Goal: Communication & Community: Share content

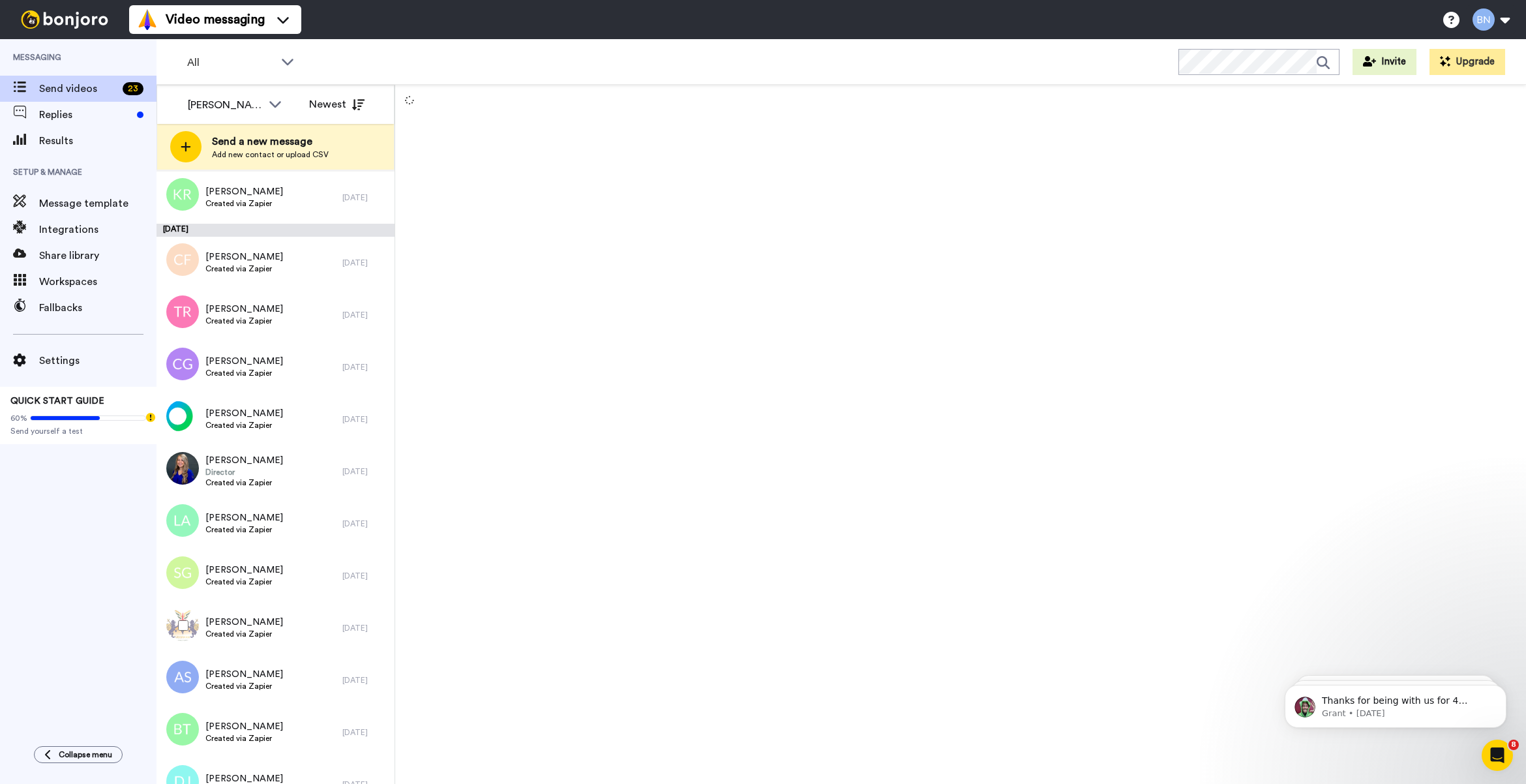
scroll to position [611, 0]
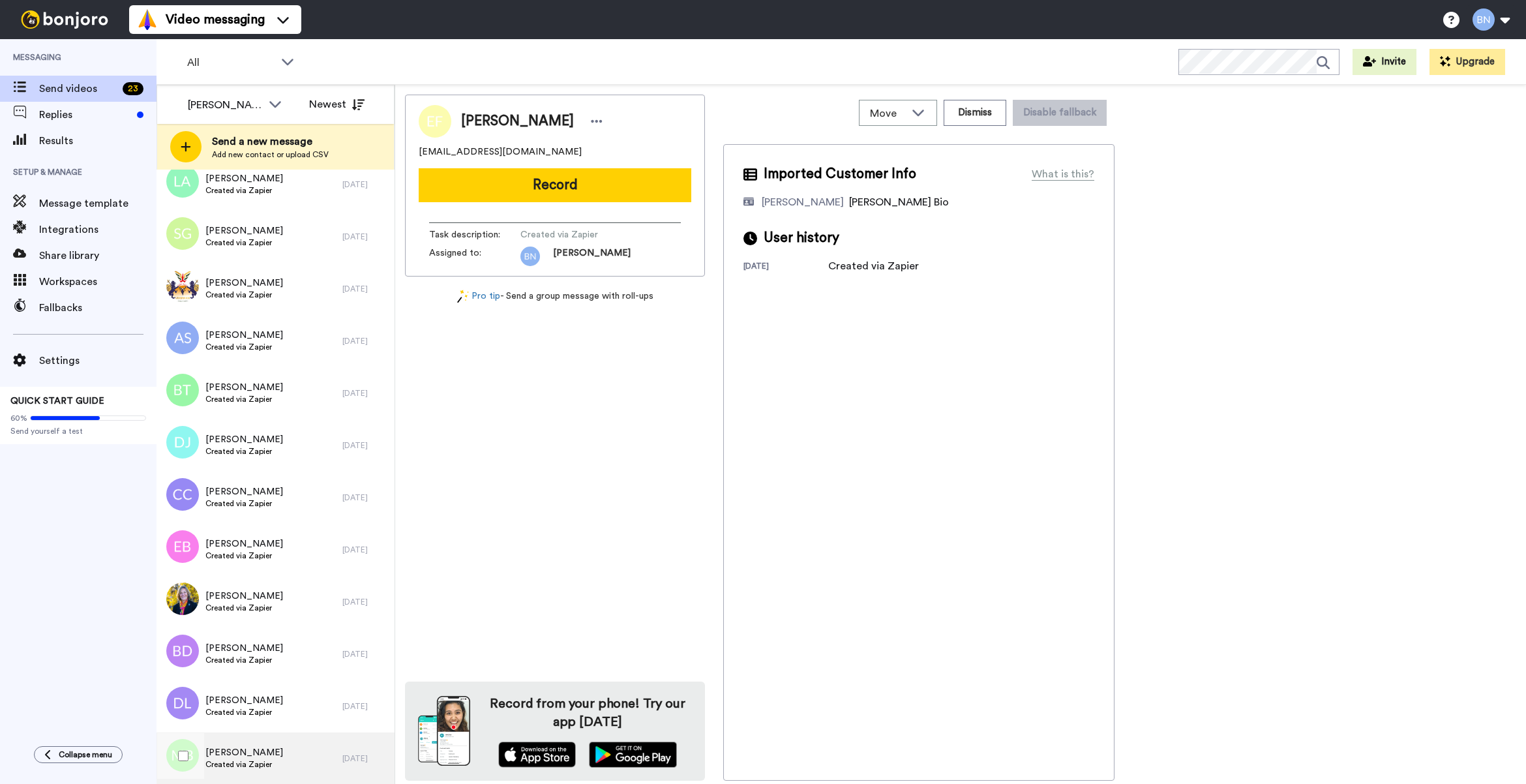
click at [268, 764] on span "Created via Zapier" at bounding box center [244, 764] width 78 height 10
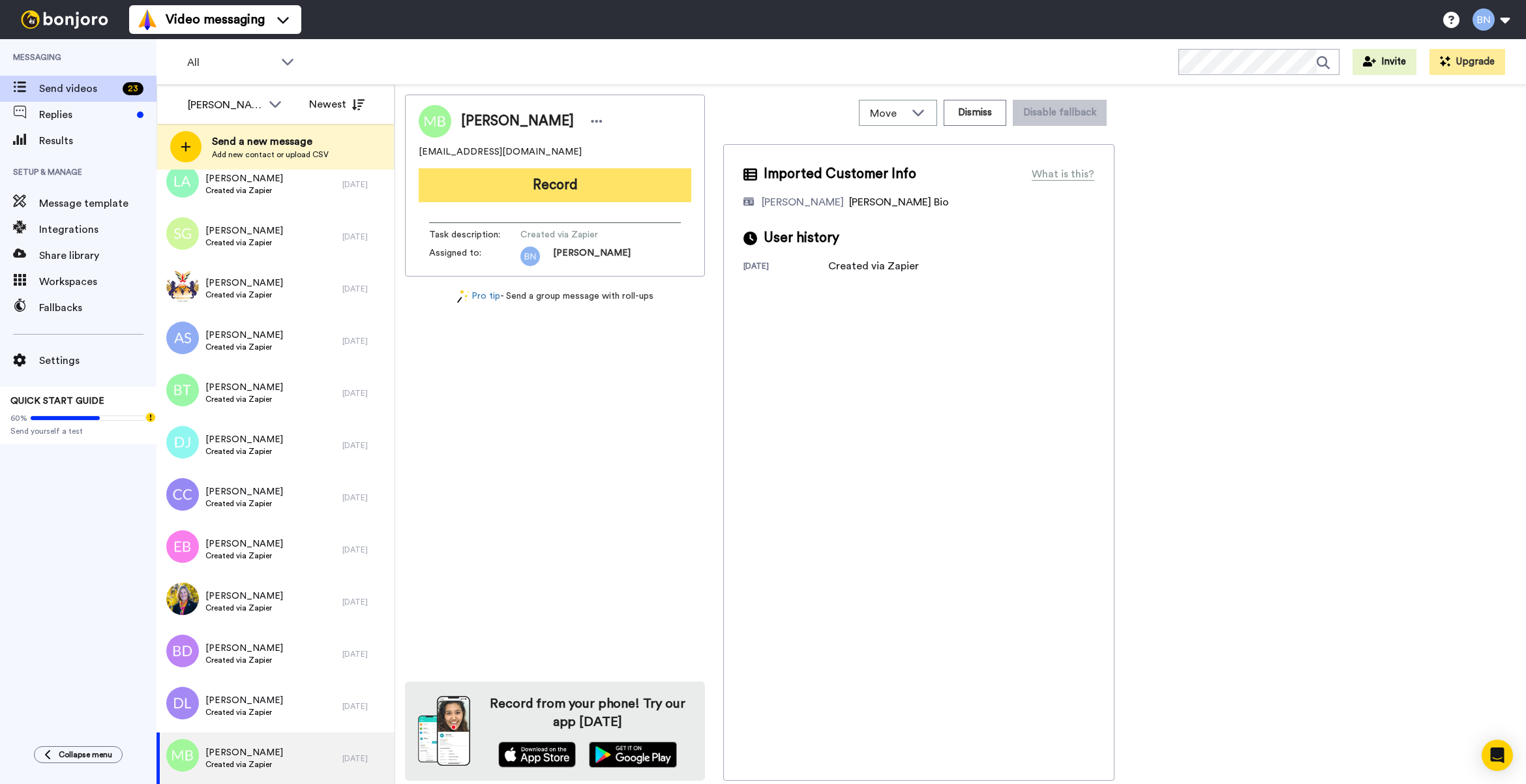
click at [621, 182] on button "Record" at bounding box center [555, 185] width 273 height 34
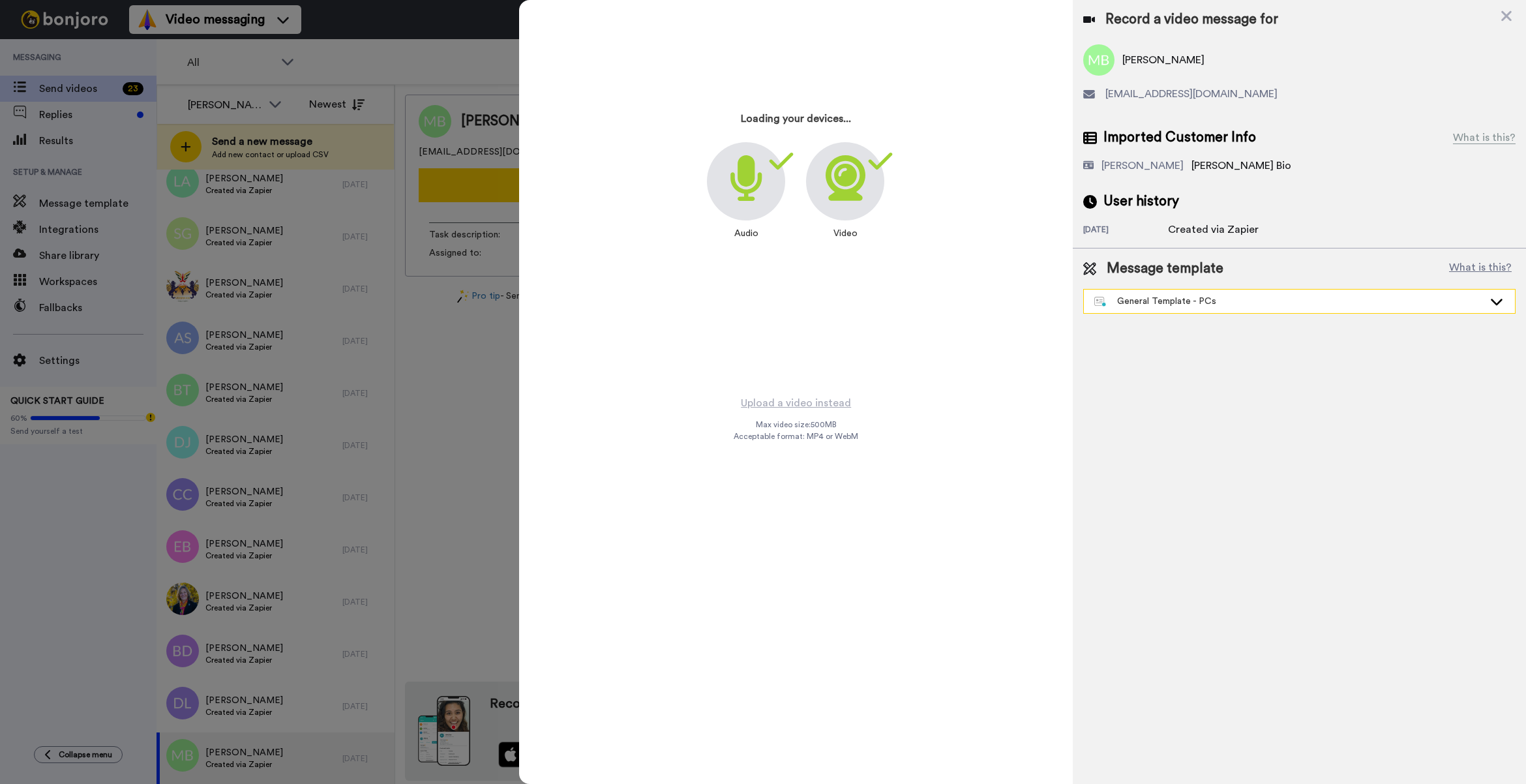
click at [1172, 307] on div "General Template - PCs" at bounding box center [1289, 301] width 389 height 13
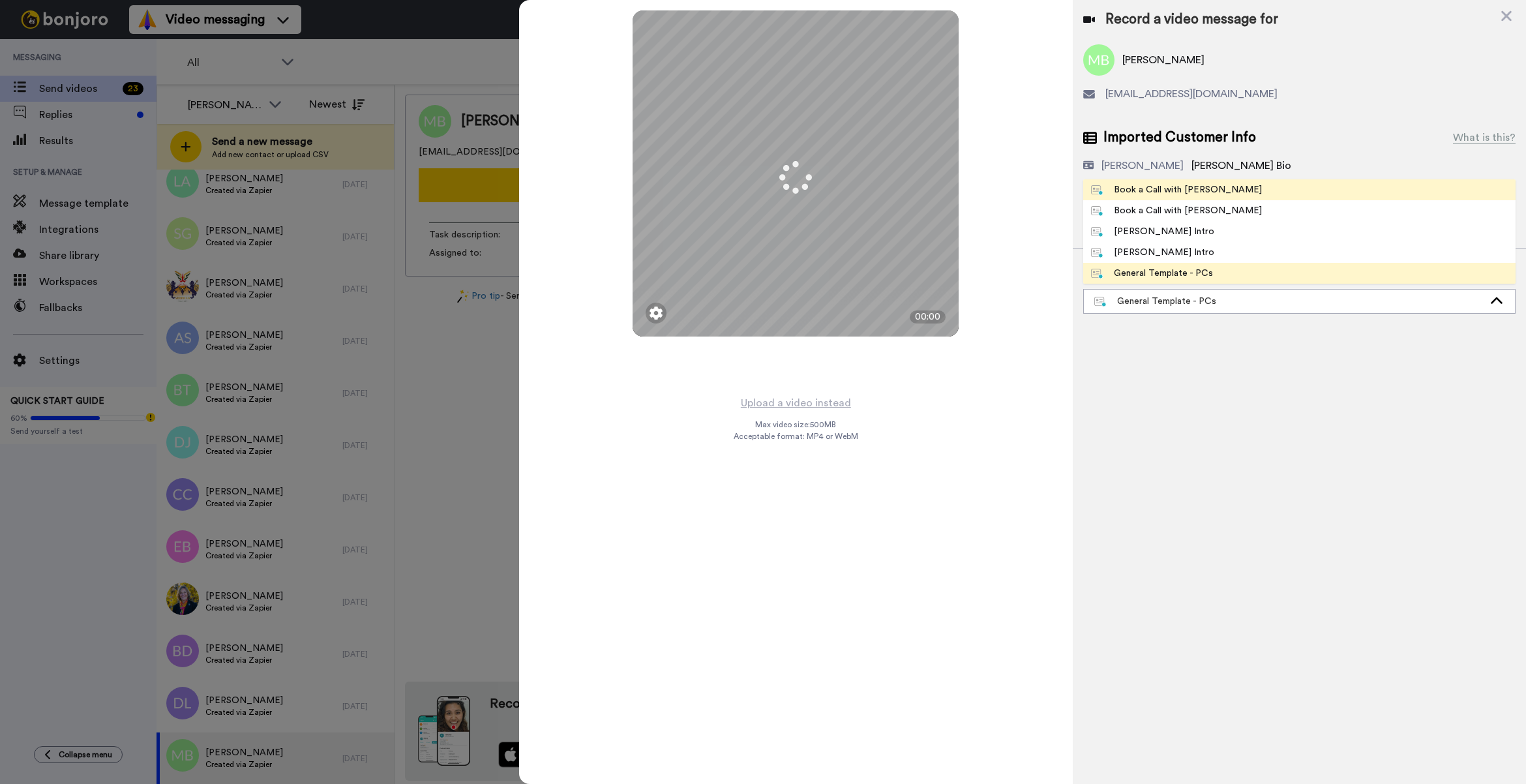
click at [1194, 190] on div "Book a Call with [PERSON_NAME]" at bounding box center [1176, 190] width 171 height 13
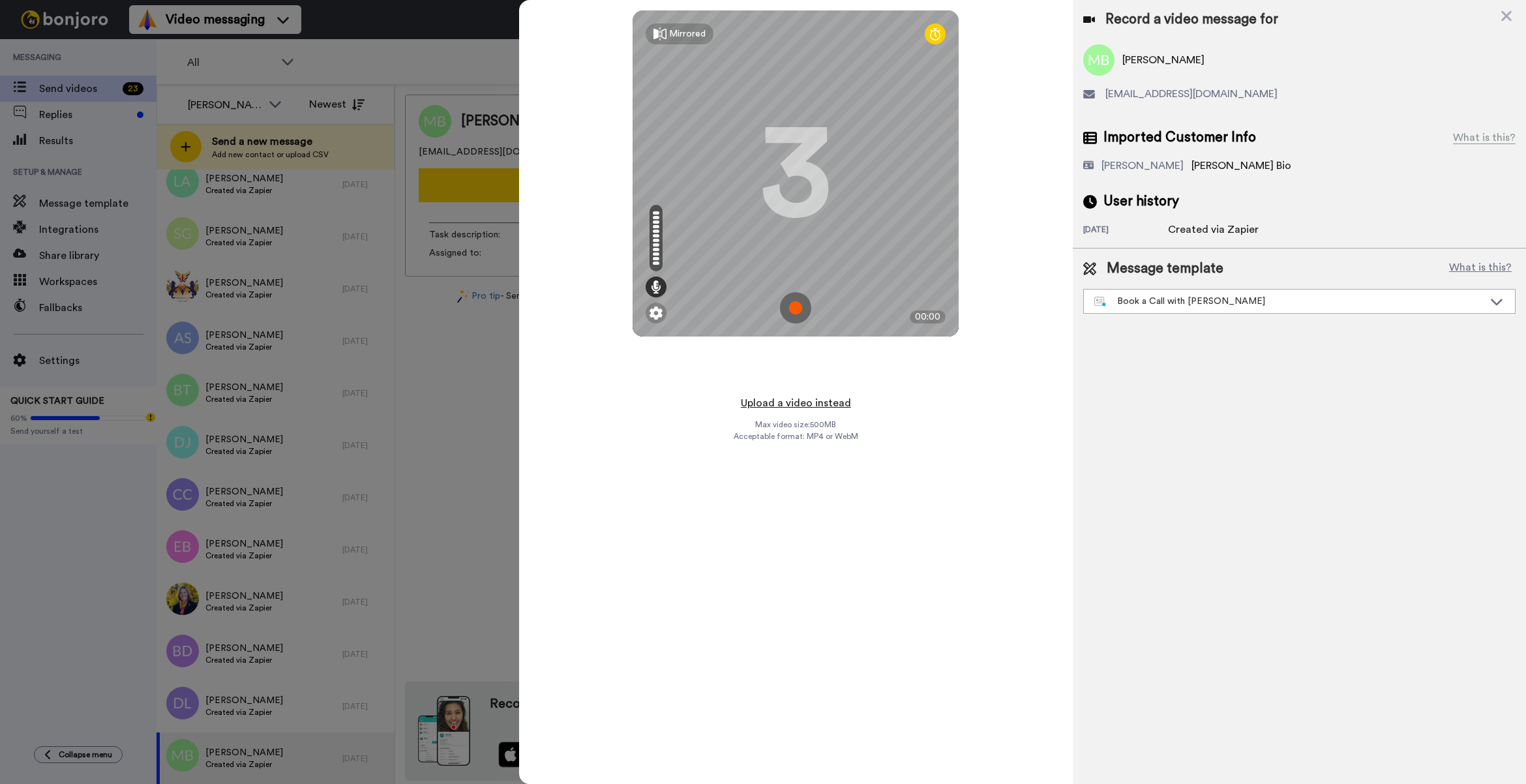
click at [806, 394] on button "Upload a video instead" at bounding box center [796, 403] width 118 height 17
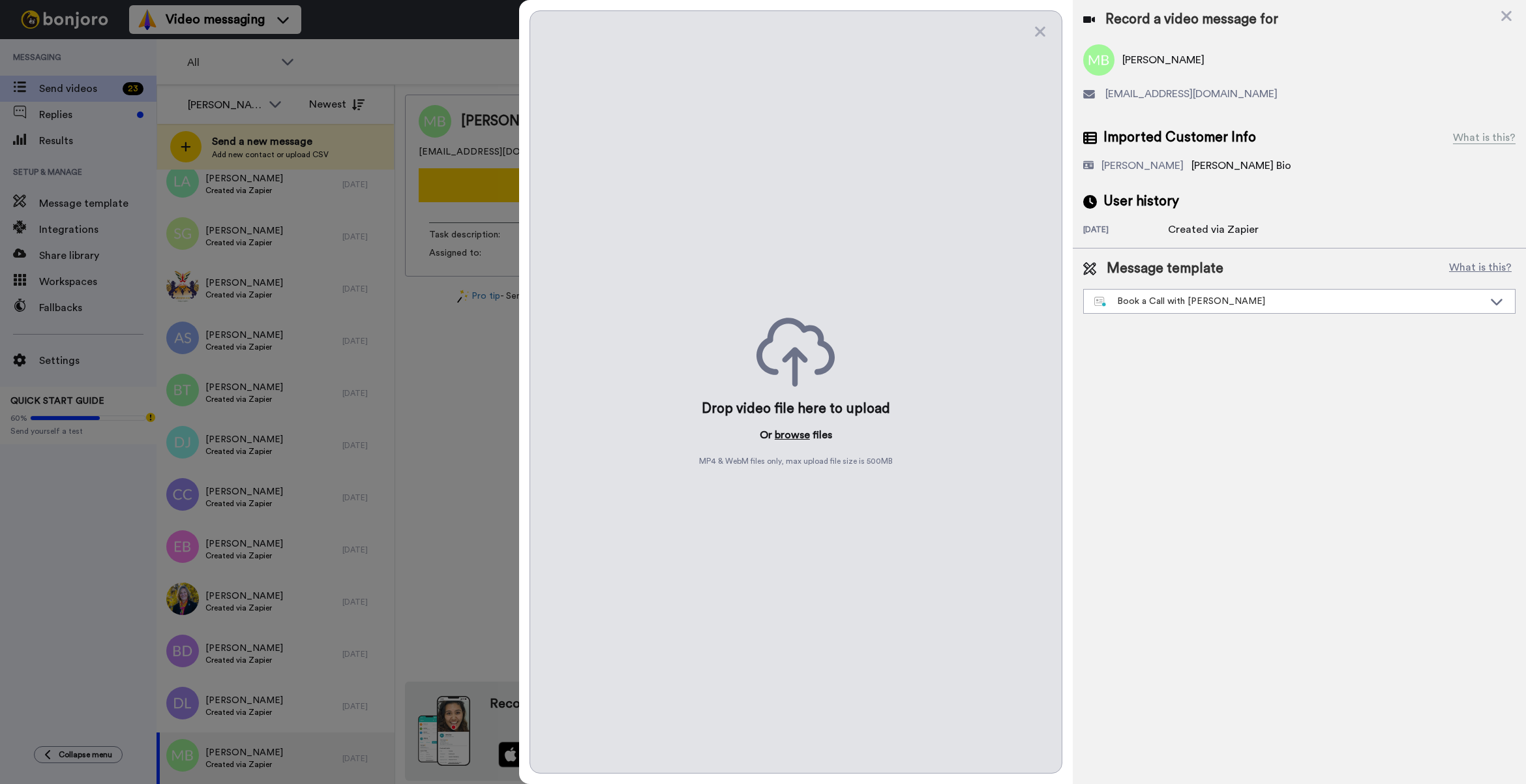
click at [791, 435] on button "browse" at bounding box center [793, 435] width 35 height 16
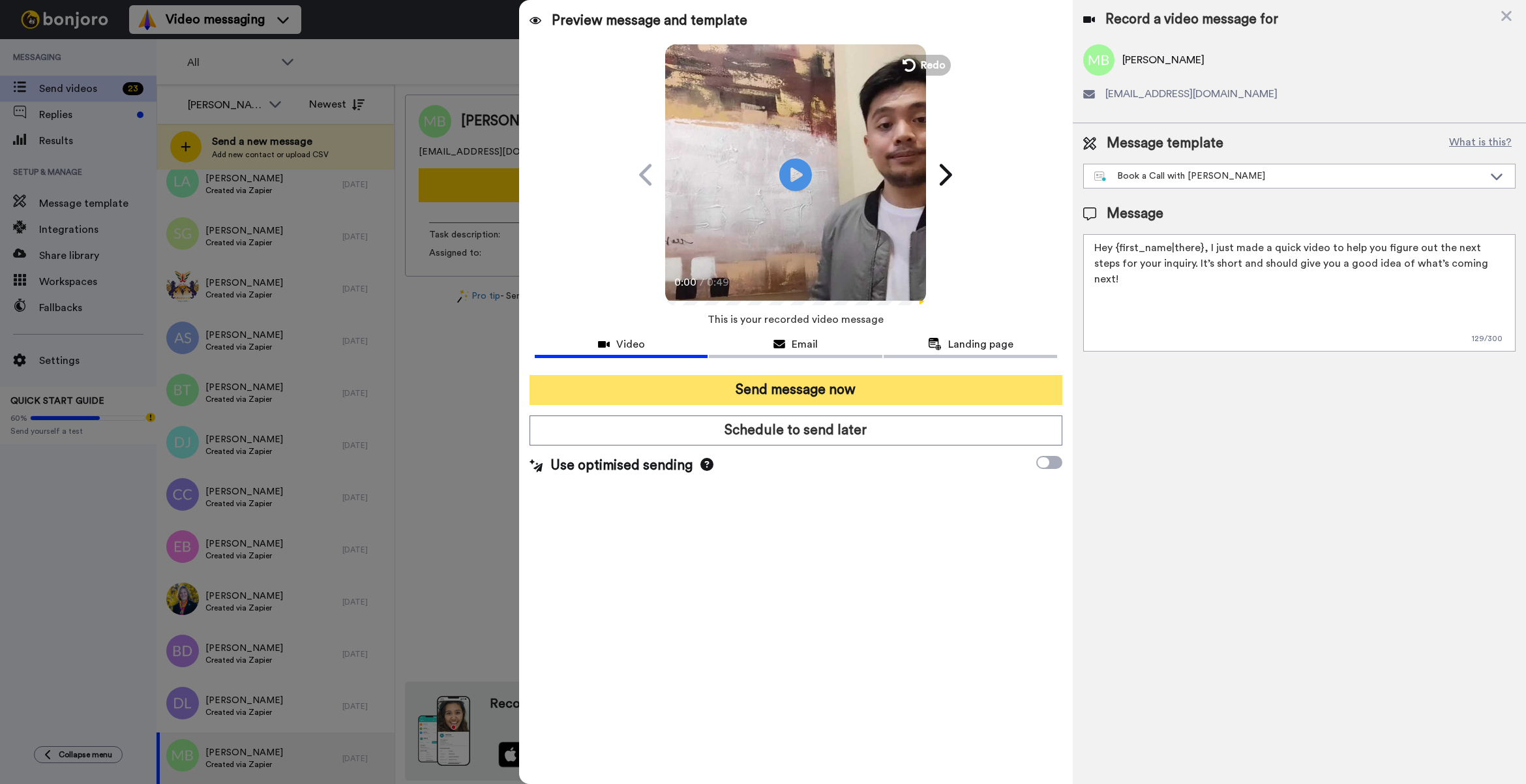
click at [789, 392] on button "Send message now" at bounding box center [796, 390] width 533 height 30
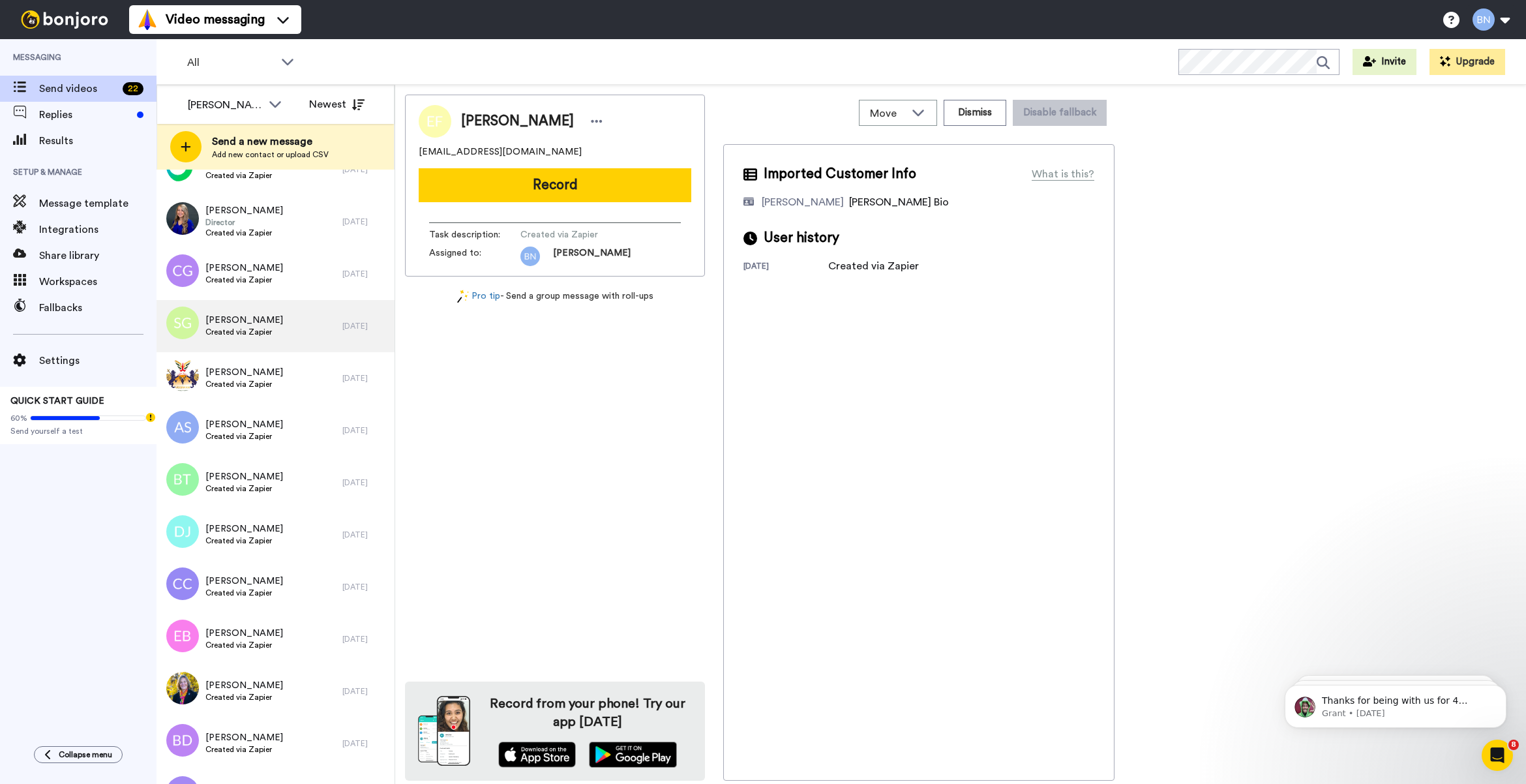
scroll to position [559, 0]
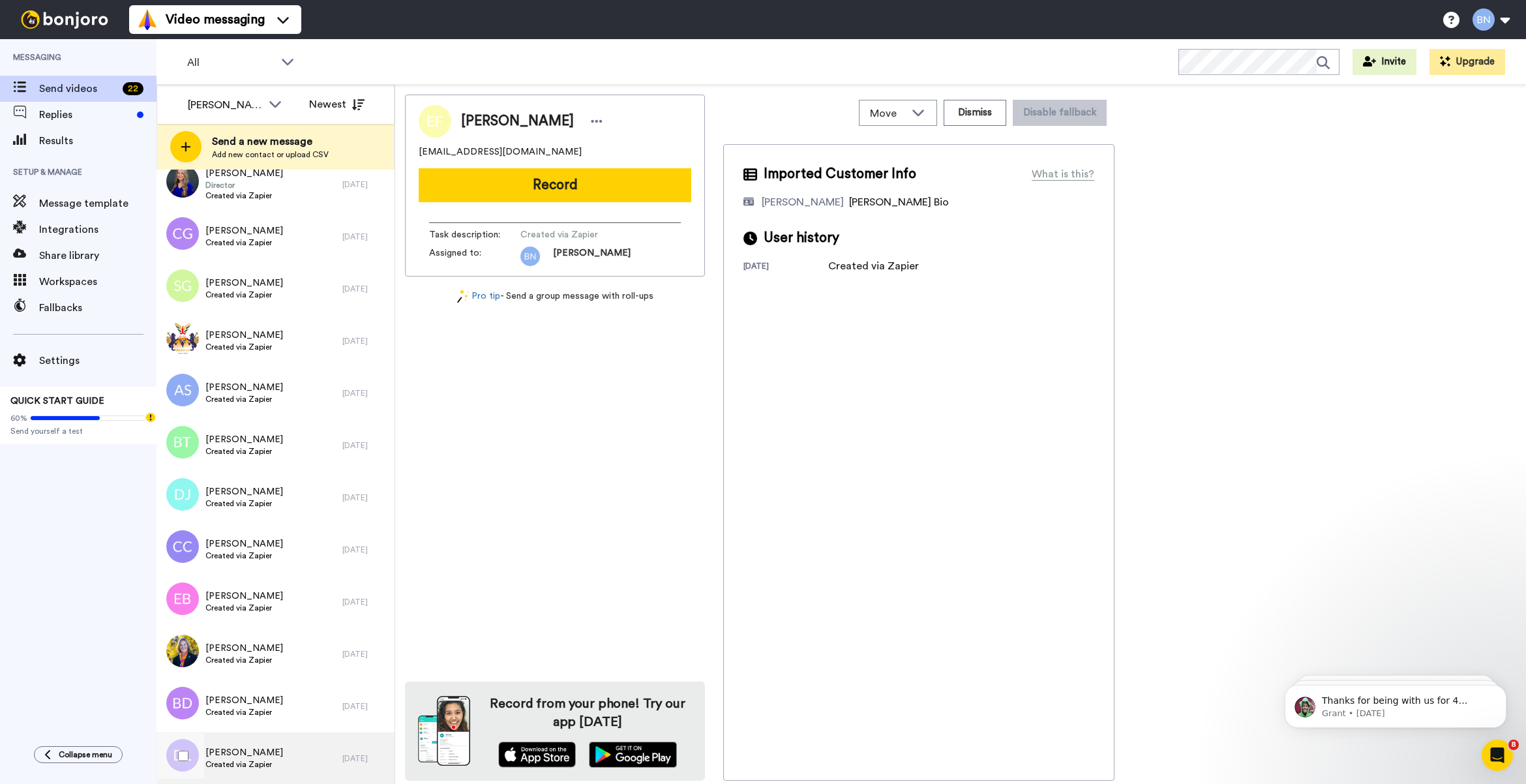
click at [249, 770] on div "Danielle Larkin Created via Zapier" at bounding box center [244, 758] width 78 height 25
click at [655, 166] on div "Danielle Larkin larkind32@gmail.com Record Task description : Created via Zapie…" at bounding box center [555, 186] width 300 height 182
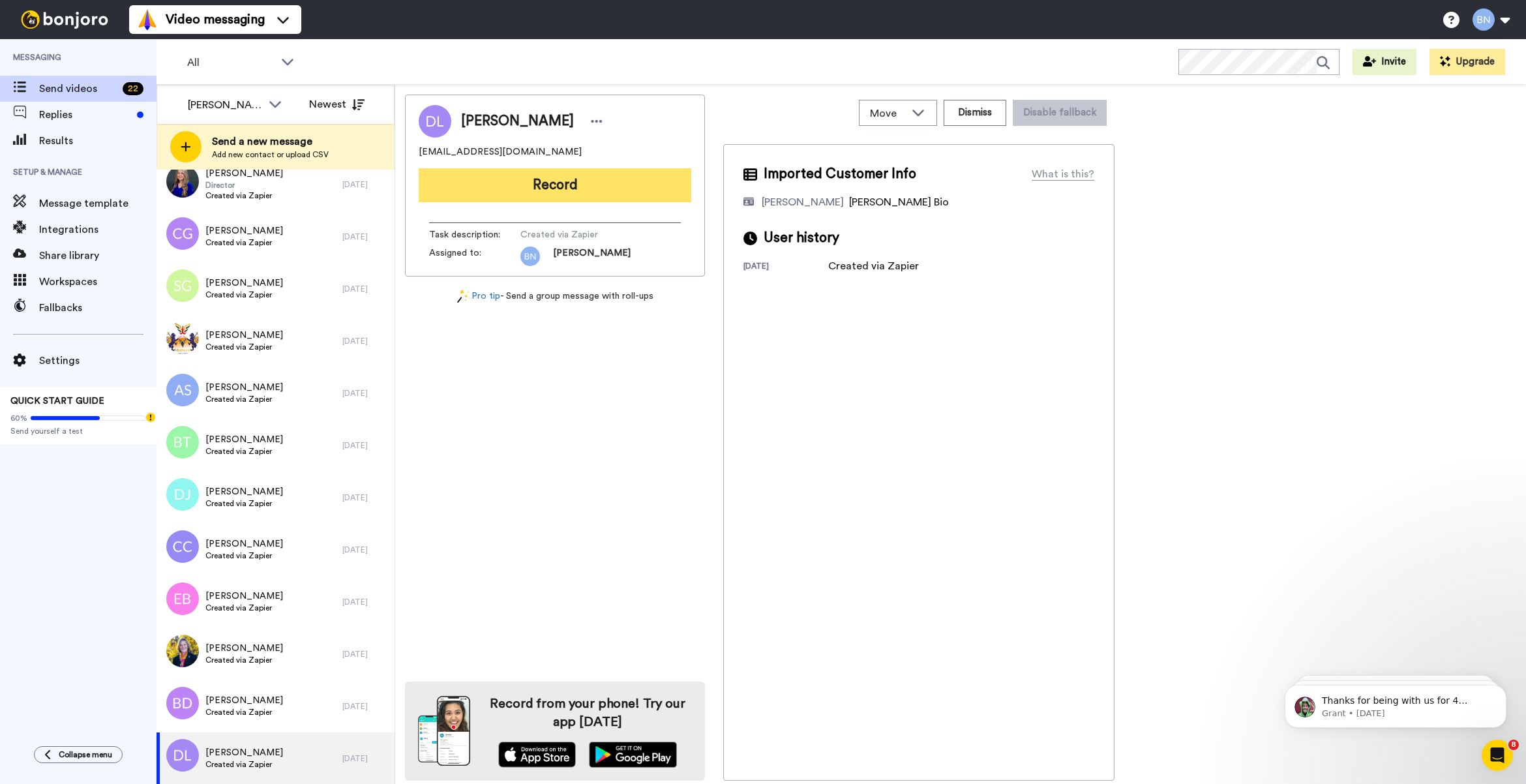
click at [623, 193] on button "Record" at bounding box center [555, 185] width 273 height 34
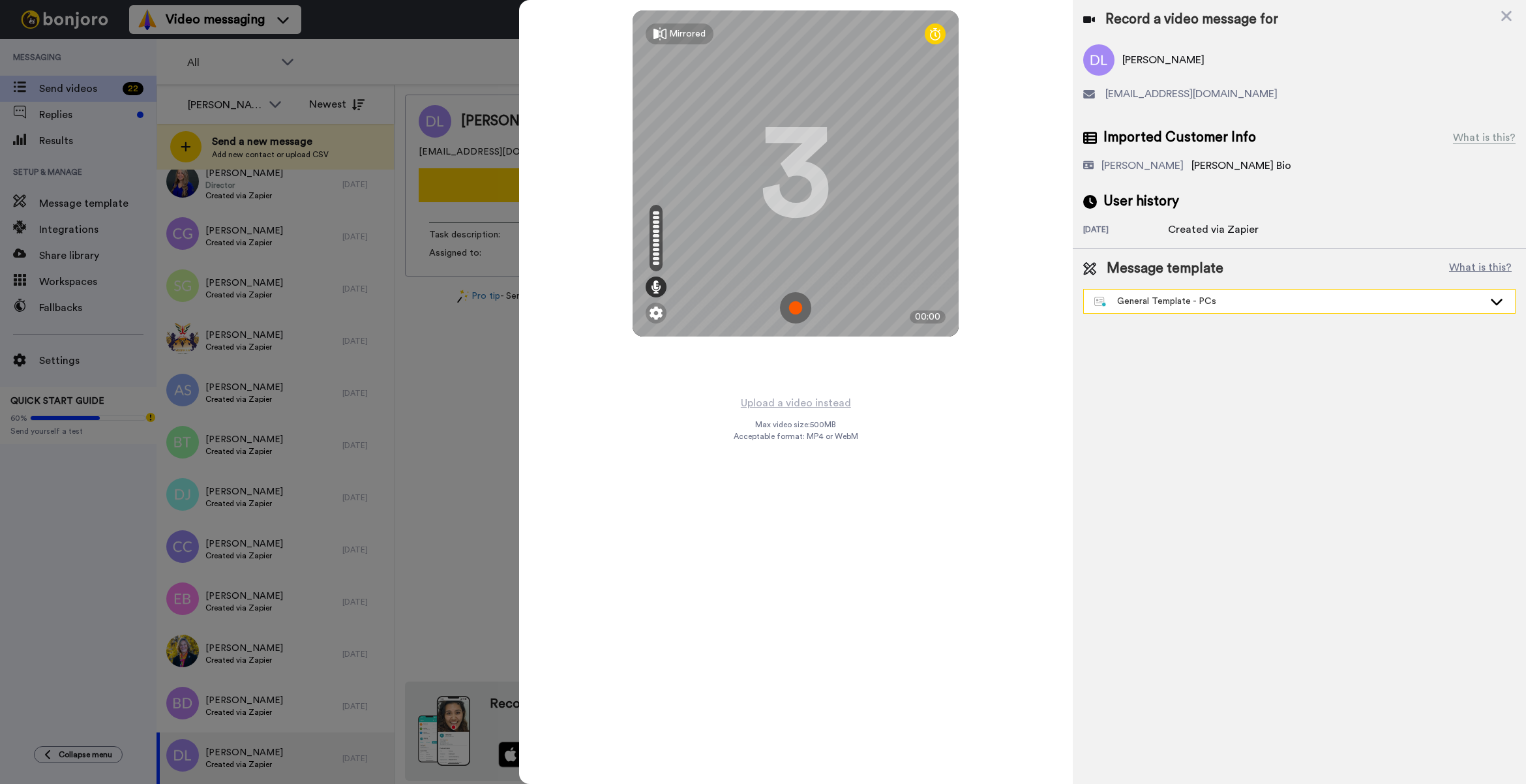
click at [1163, 309] on div "General Template - PCs" at bounding box center [1299, 301] width 431 height 24
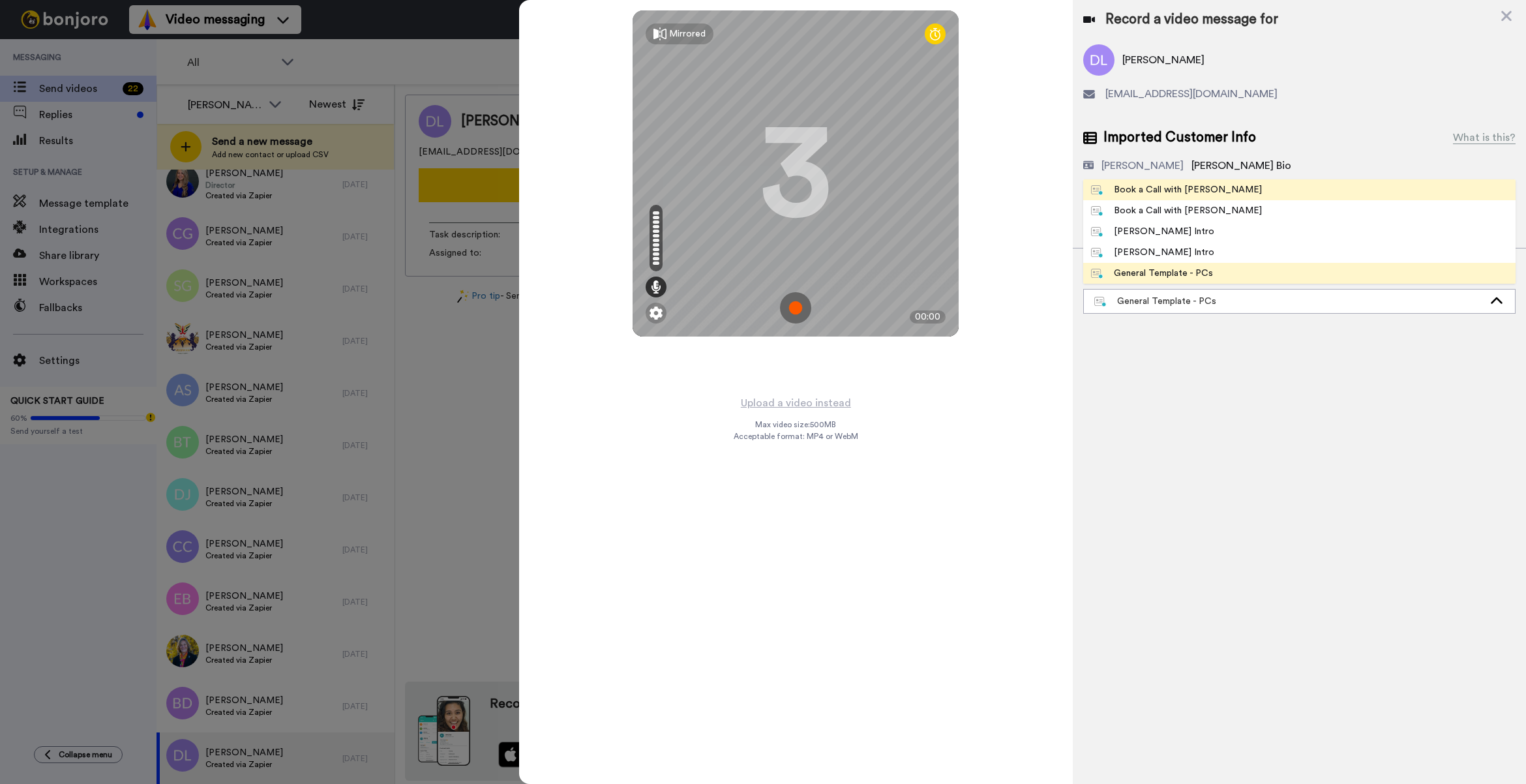
click at [1133, 197] on li "Book a Call with [PERSON_NAME]" at bounding box center [1299, 190] width 432 height 21
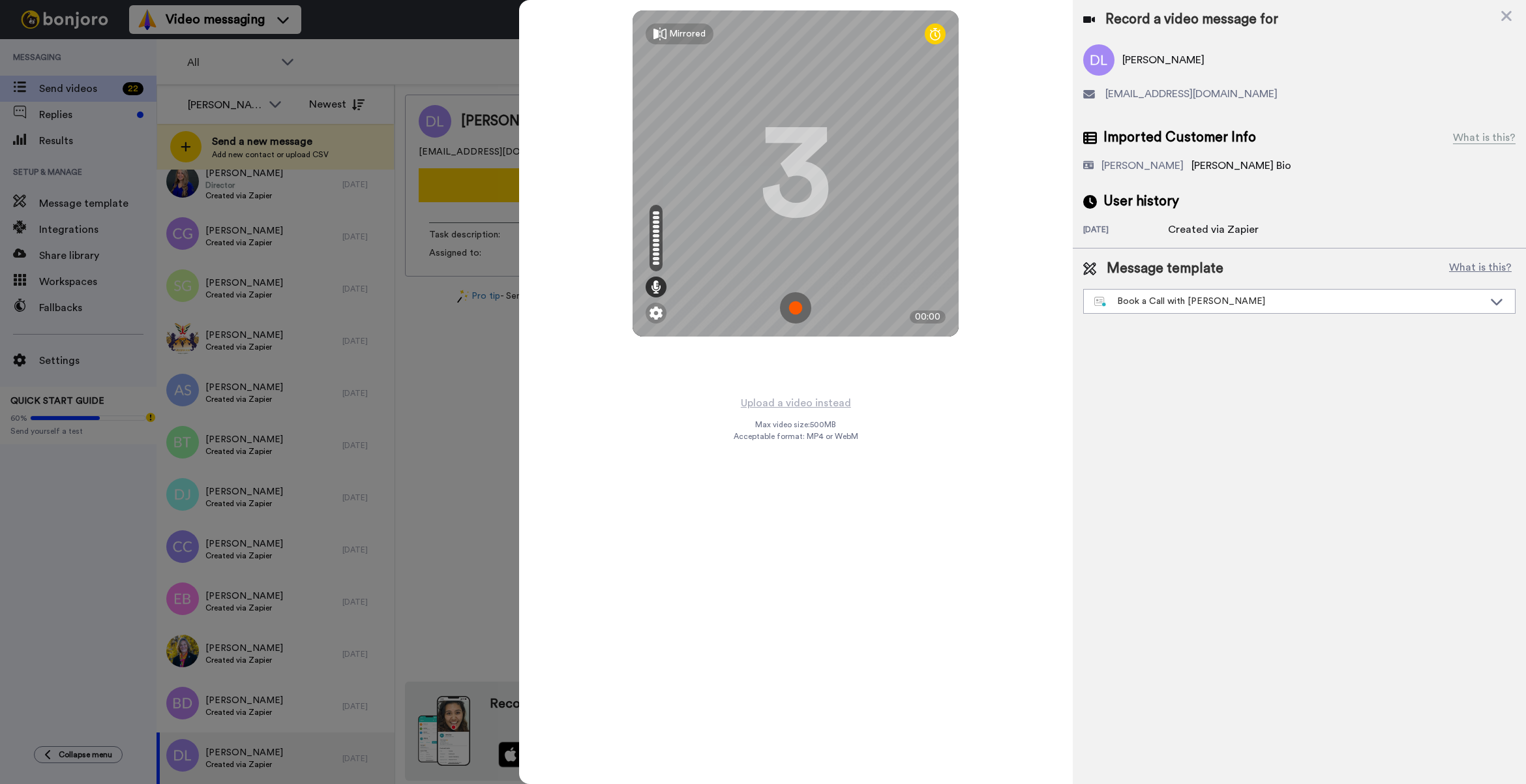
click at [814, 392] on div "Mirrored Redo 3 00:00" at bounding box center [796, 197] width 554 height 394
click at [809, 396] on button "Upload a video instead" at bounding box center [796, 403] width 118 height 17
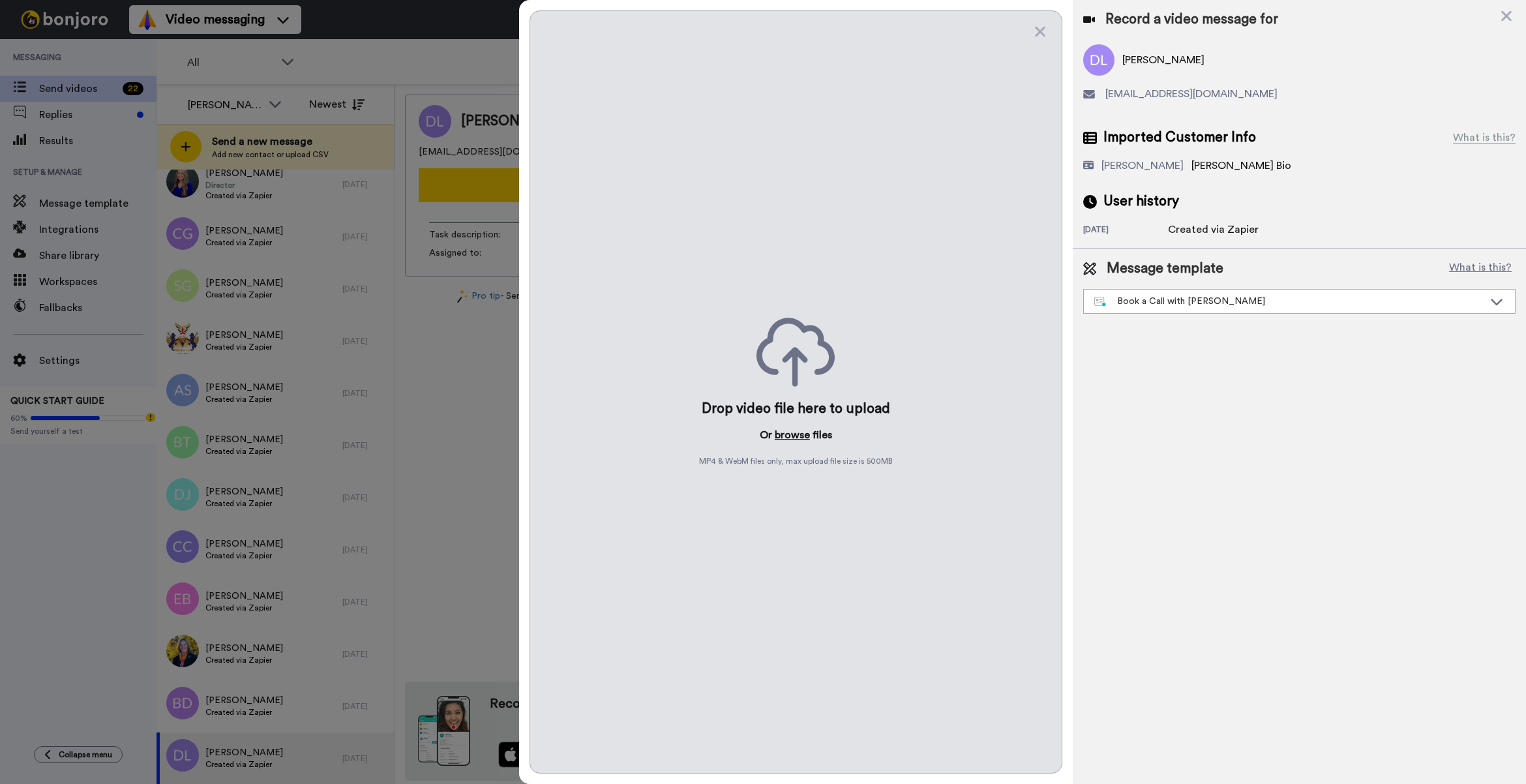
click at [796, 437] on button "browse" at bounding box center [793, 435] width 35 height 16
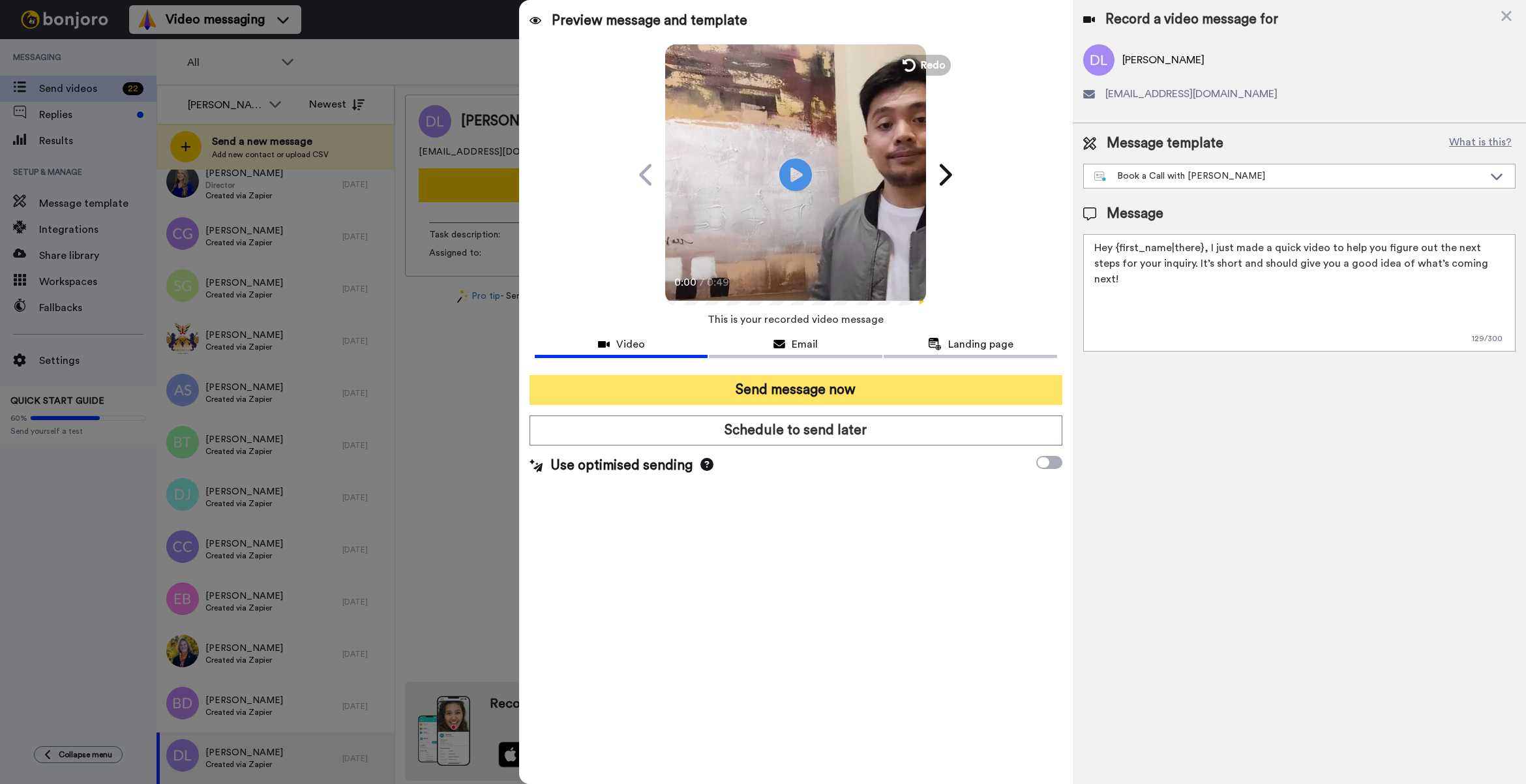
click at [761, 401] on button "Send message now" at bounding box center [796, 390] width 533 height 30
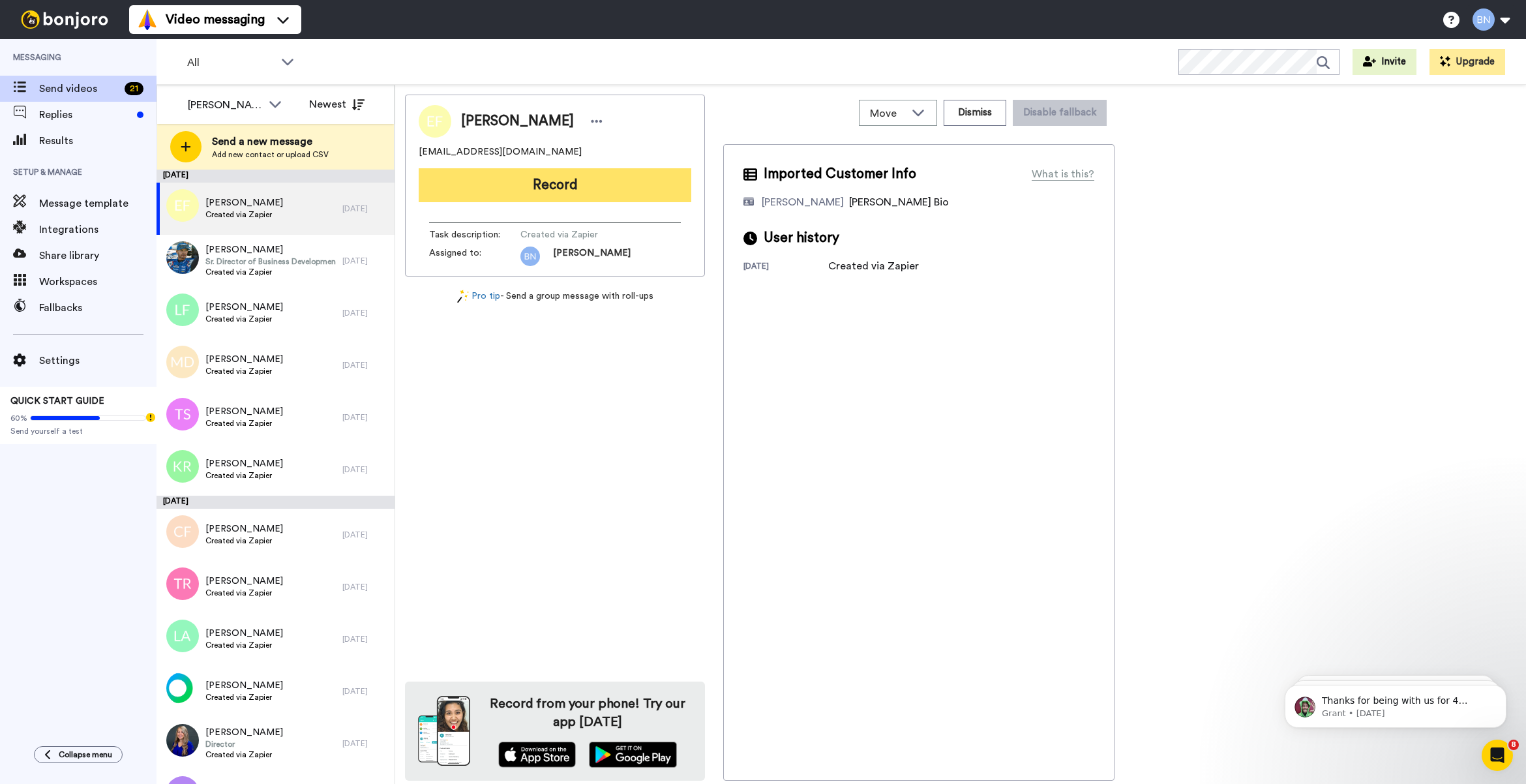
click at [610, 200] on button "Record" at bounding box center [555, 185] width 273 height 34
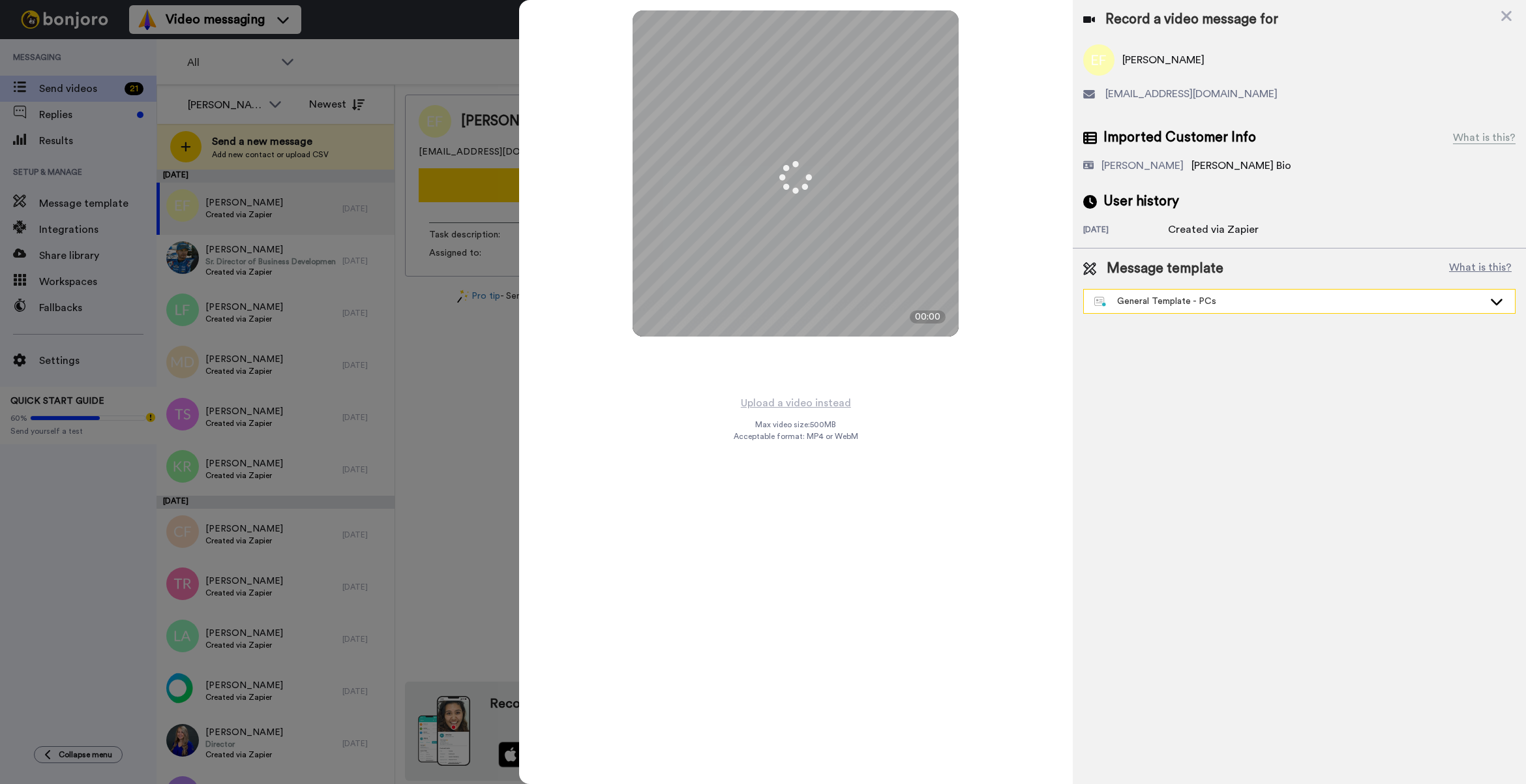
click at [1188, 305] on div "General Template - PCs" at bounding box center [1289, 301] width 389 height 13
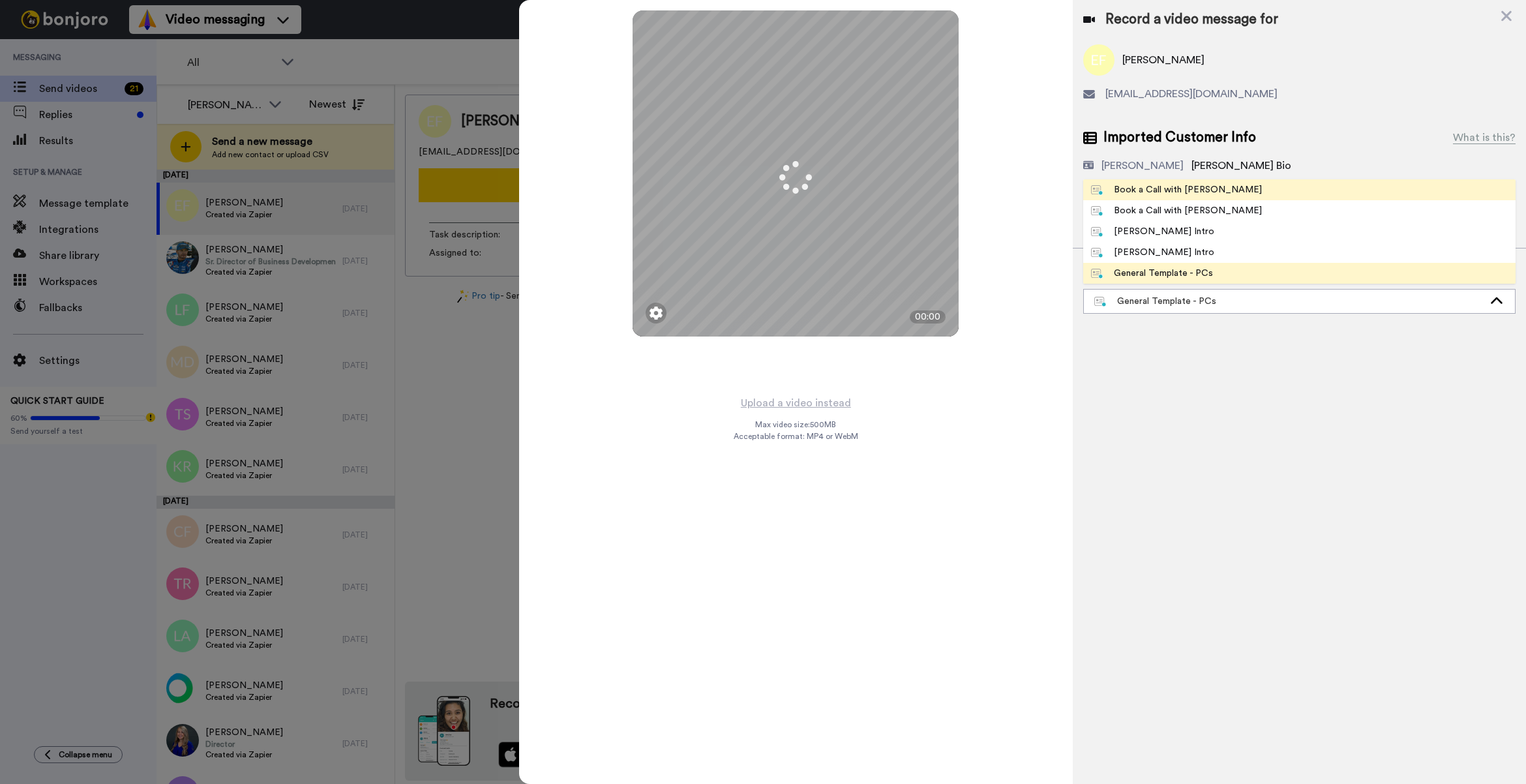
click at [1197, 189] on div "Book a Call with [PERSON_NAME]" at bounding box center [1176, 190] width 171 height 13
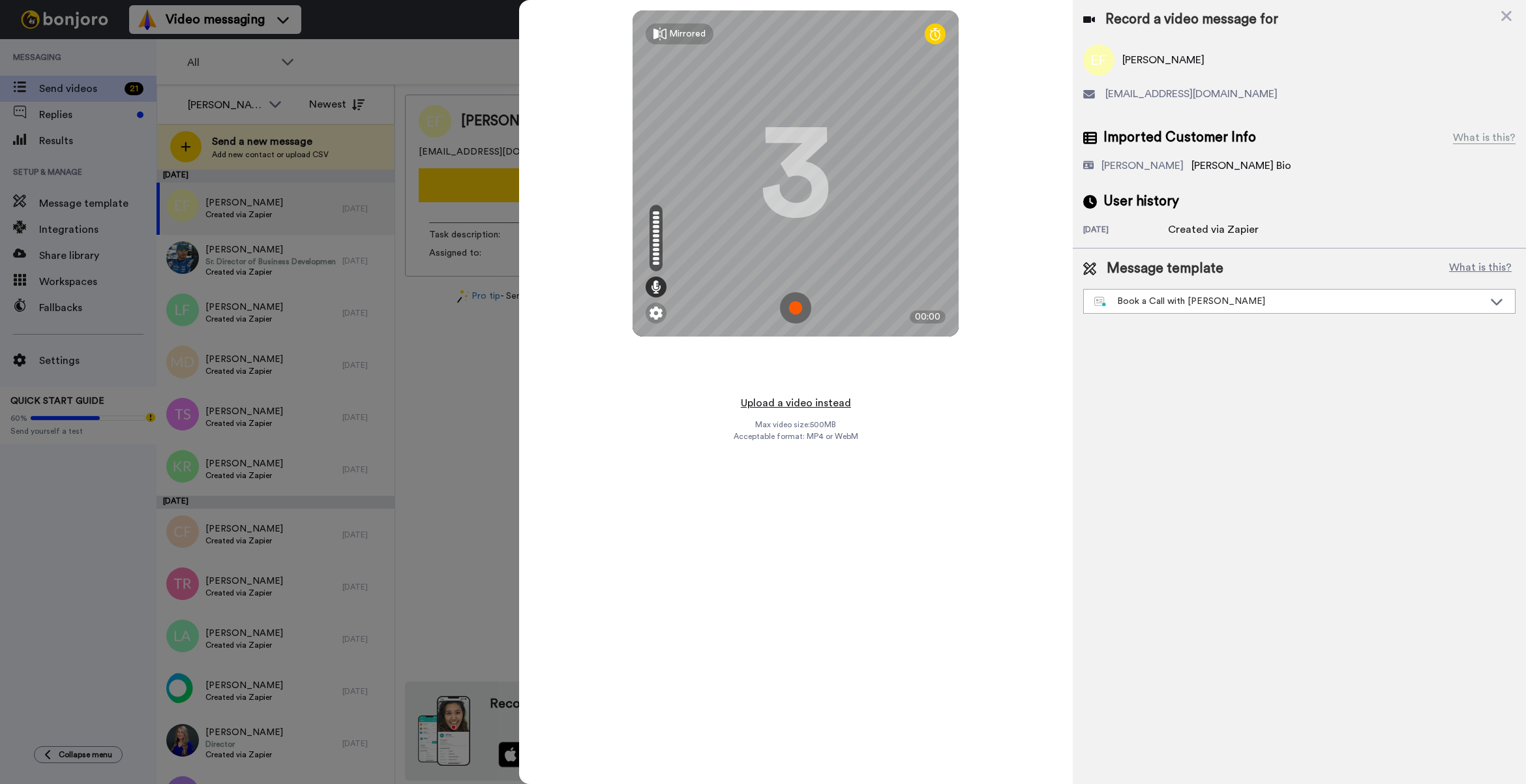
click at [826, 406] on button "Upload a video instead" at bounding box center [796, 403] width 118 height 17
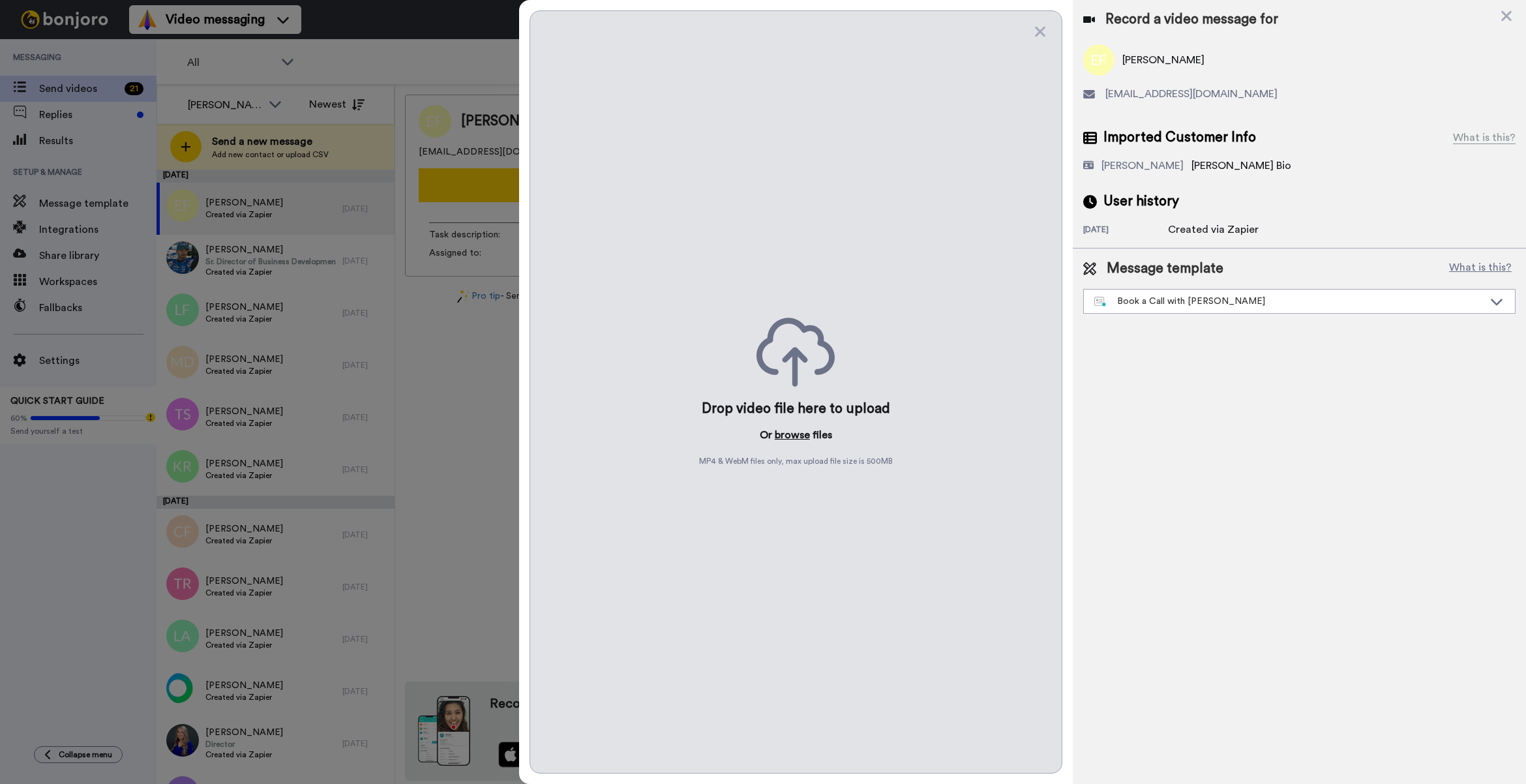
click at [784, 435] on button "browse" at bounding box center [793, 435] width 35 height 16
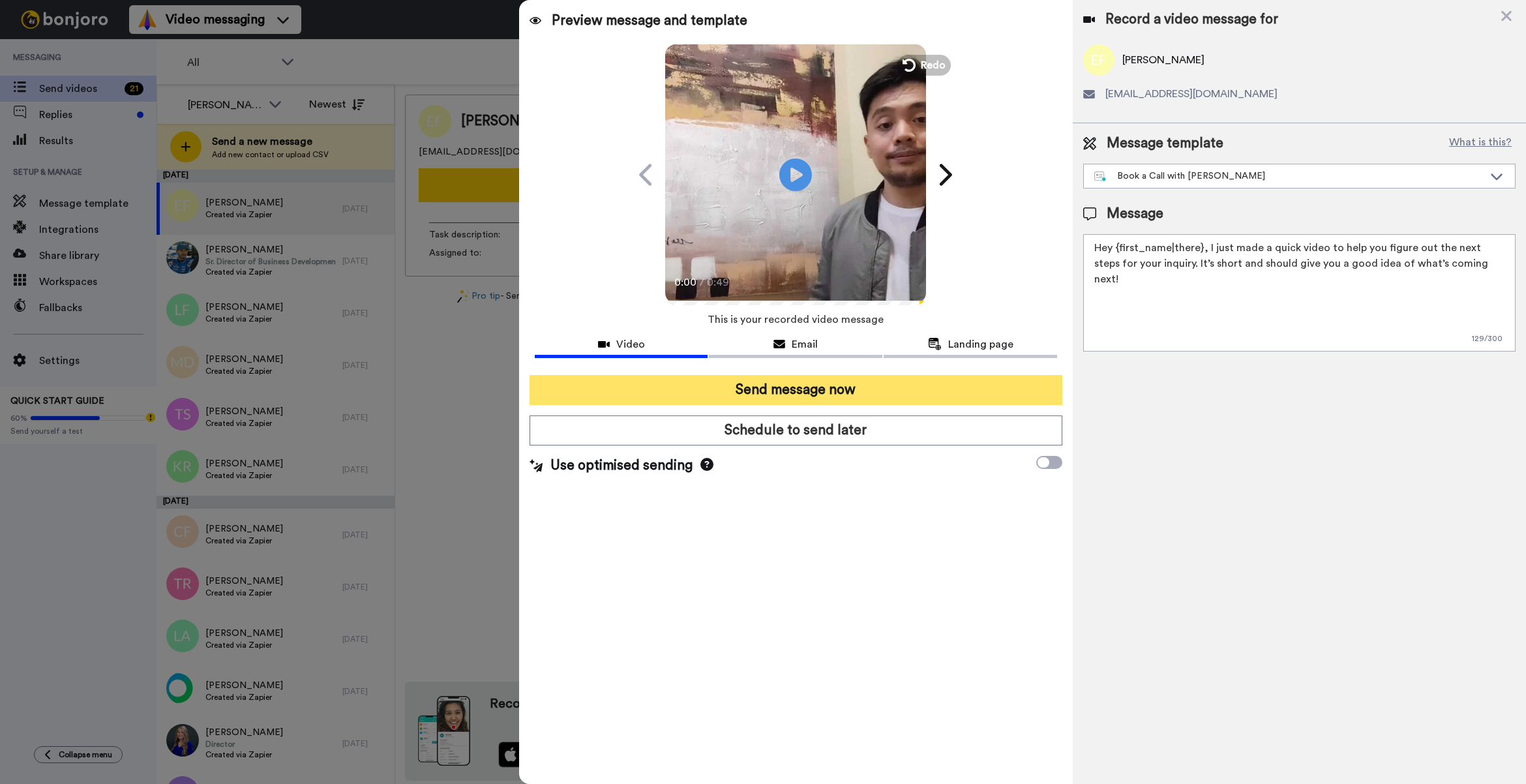
click at [827, 389] on button "Send message now" at bounding box center [796, 390] width 533 height 30
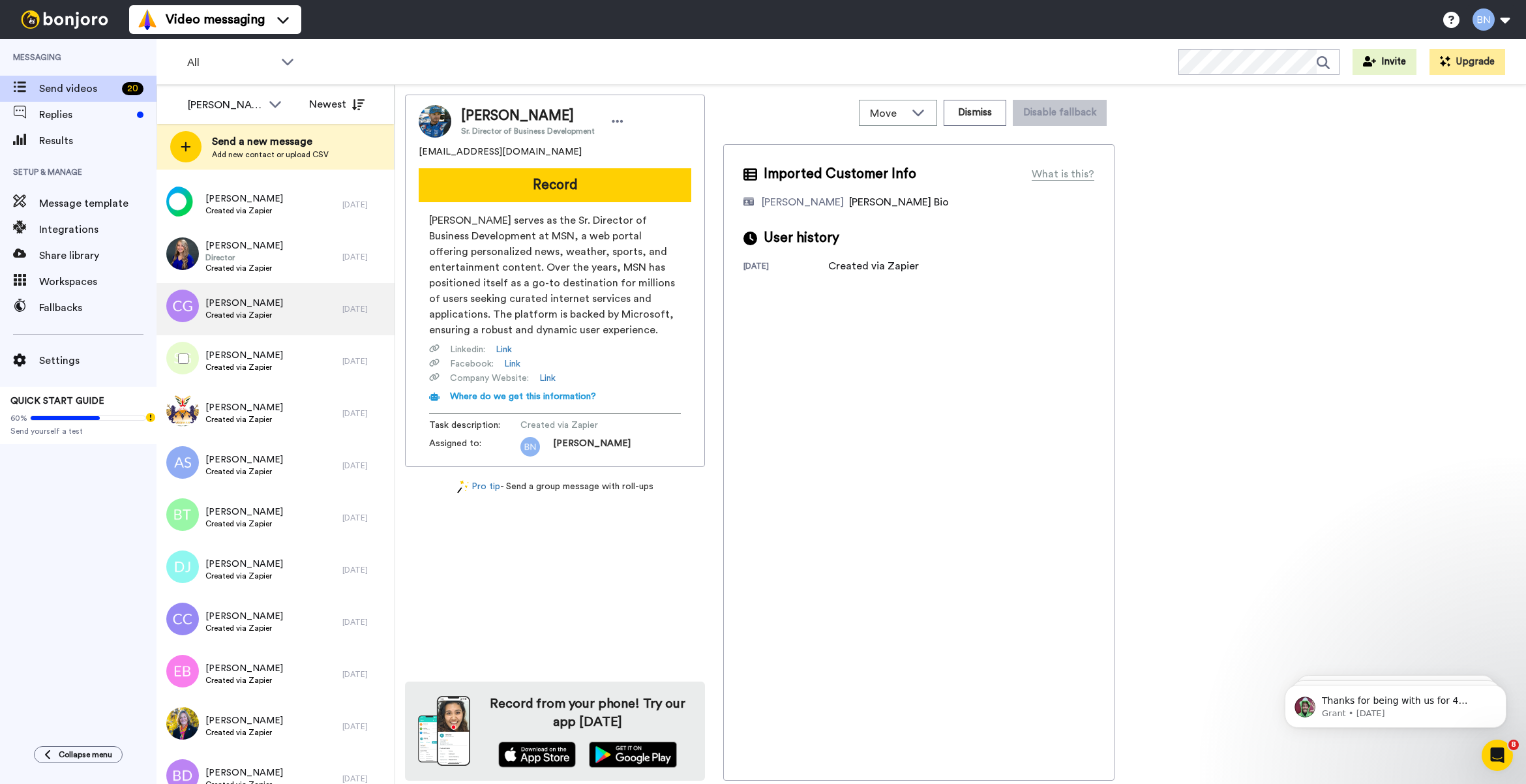
scroll to position [454, 0]
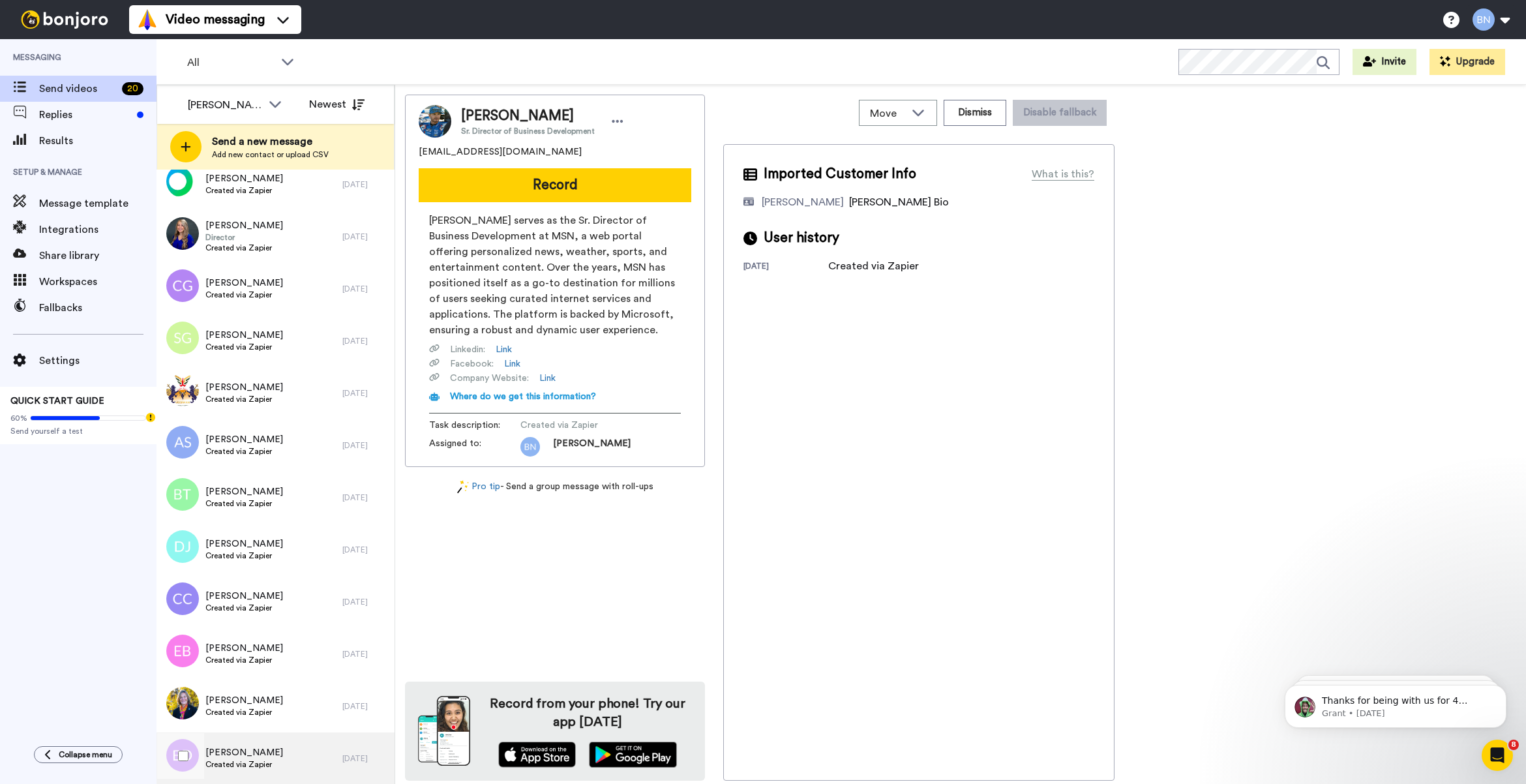
click at [288, 754] on div "BRIAN DOUCETTE Created via Zapier" at bounding box center [249, 758] width 186 height 52
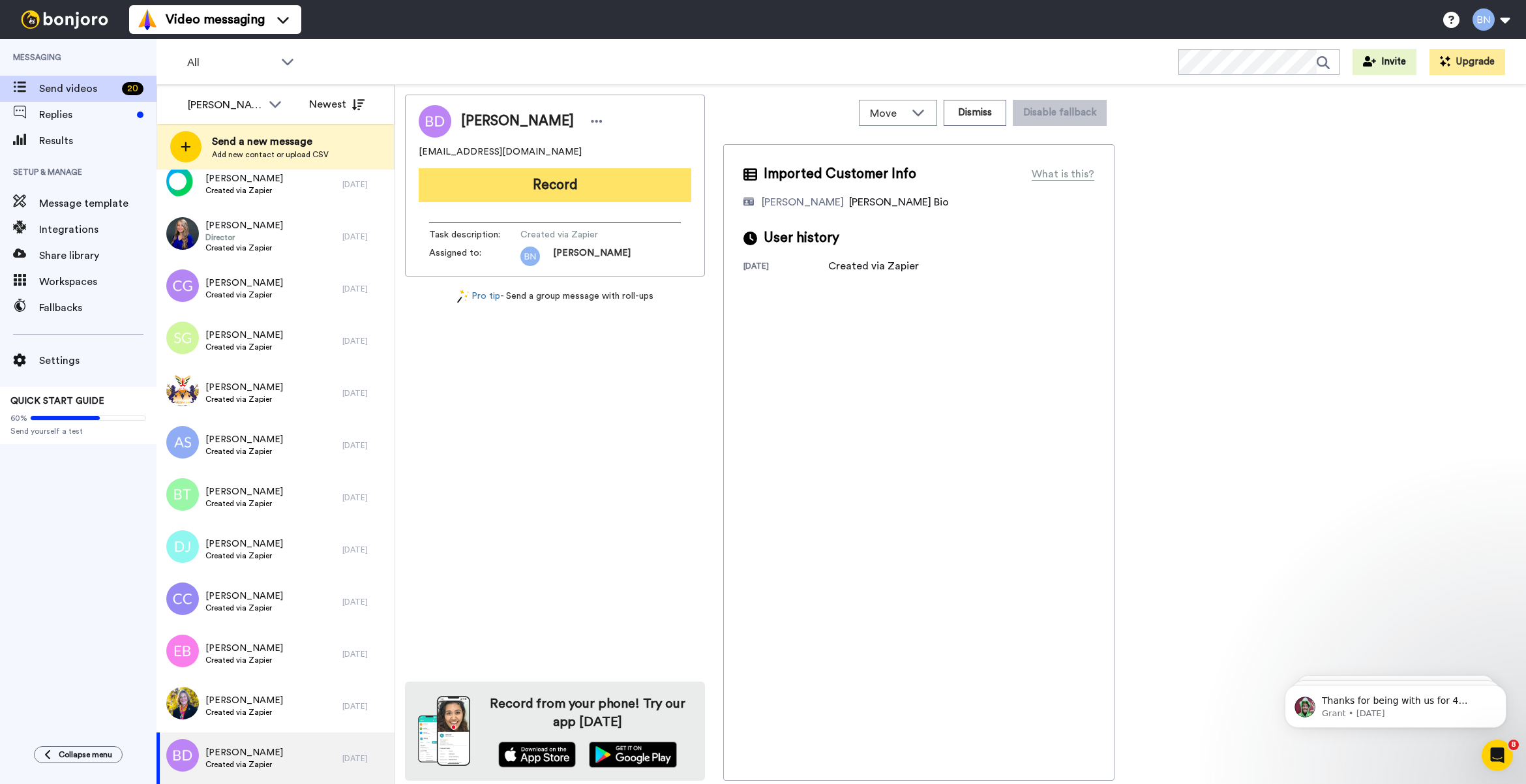
click at [616, 196] on button "Record" at bounding box center [555, 185] width 273 height 34
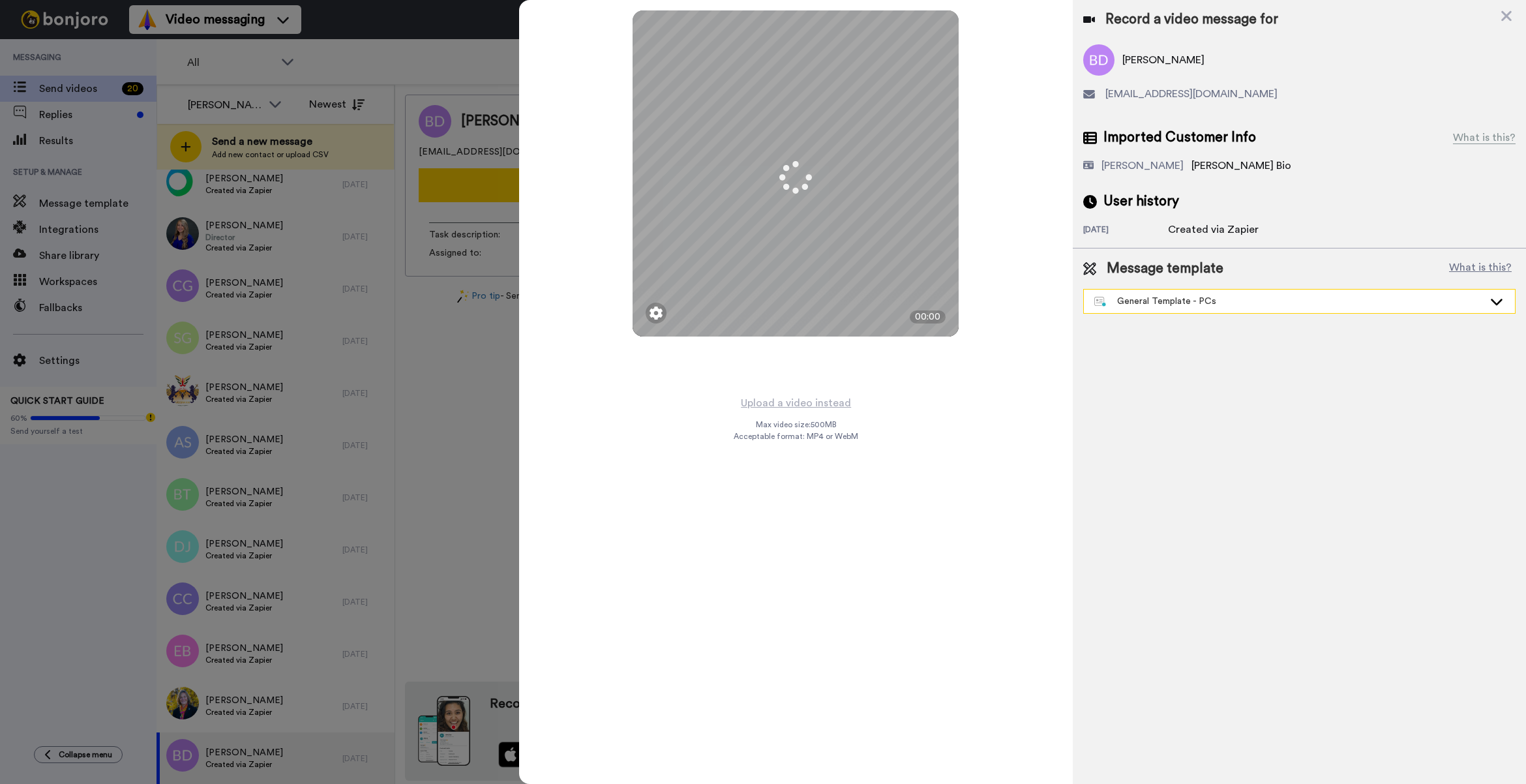
click at [1257, 311] on div "General Template - PCs" at bounding box center [1299, 301] width 431 height 24
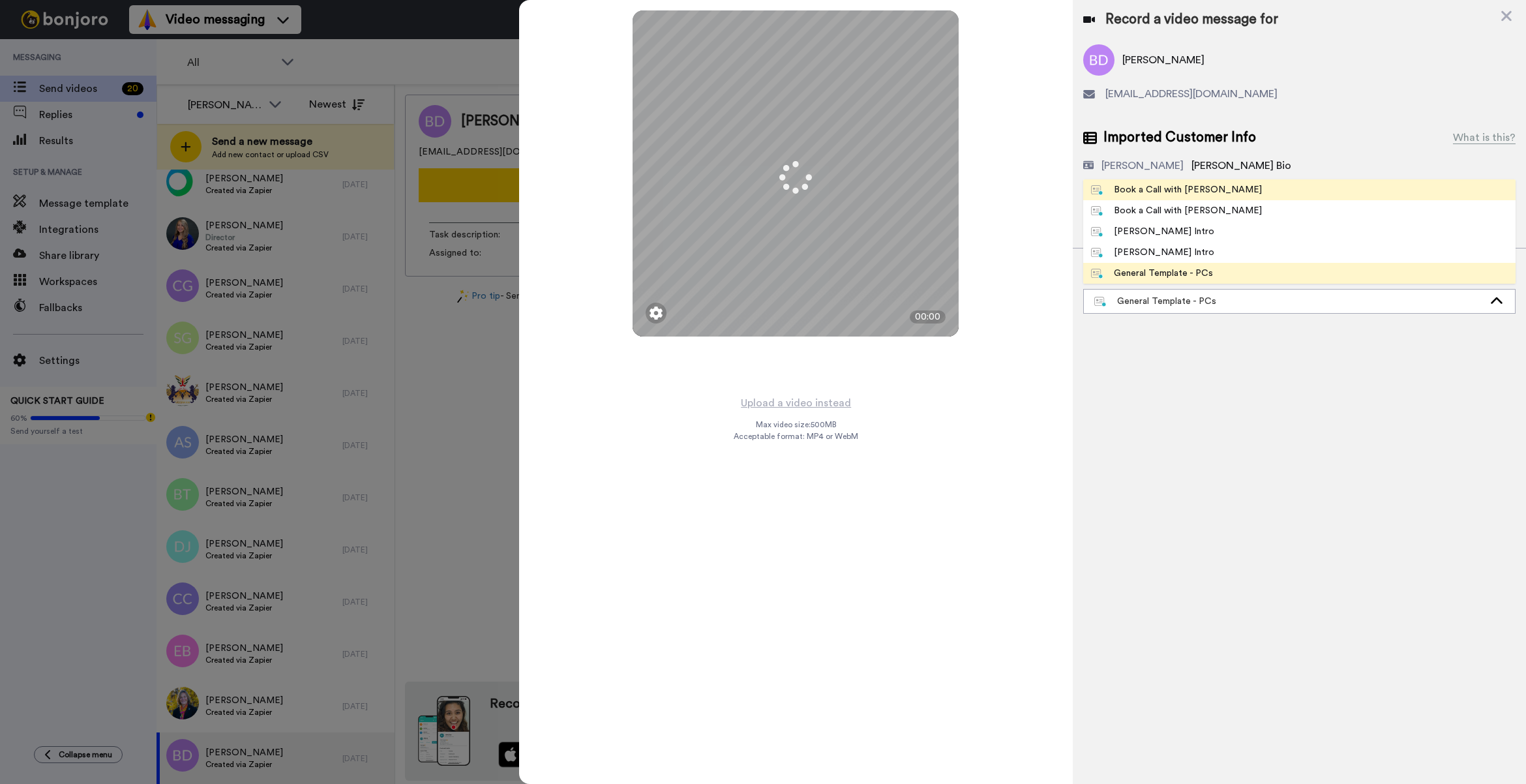
click at [1222, 197] on li "Book a Call with [PERSON_NAME]" at bounding box center [1299, 190] width 432 height 21
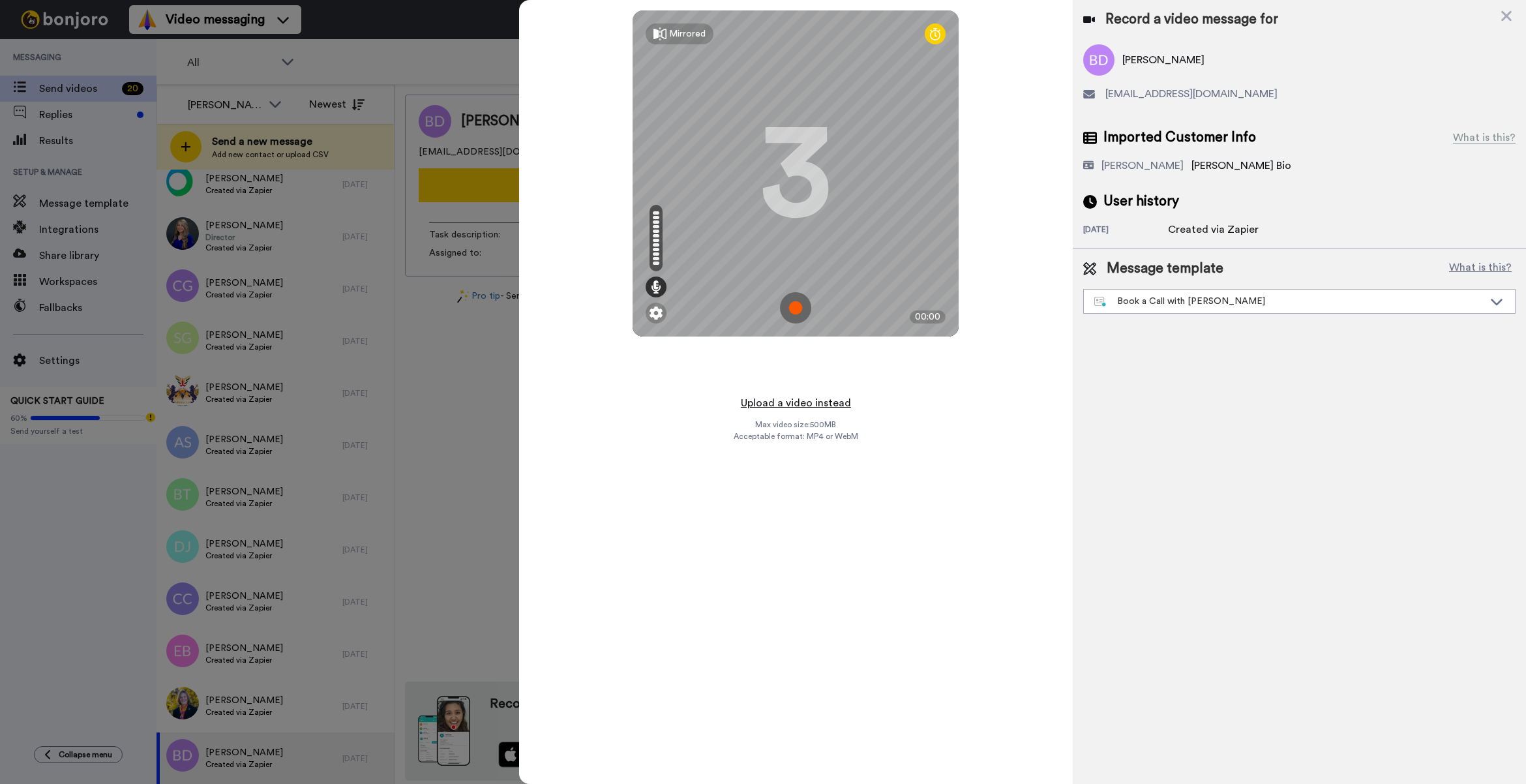
click at [830, 398] on button "Upload a video instead" at bounding box center [796, 403] width 118 height 17
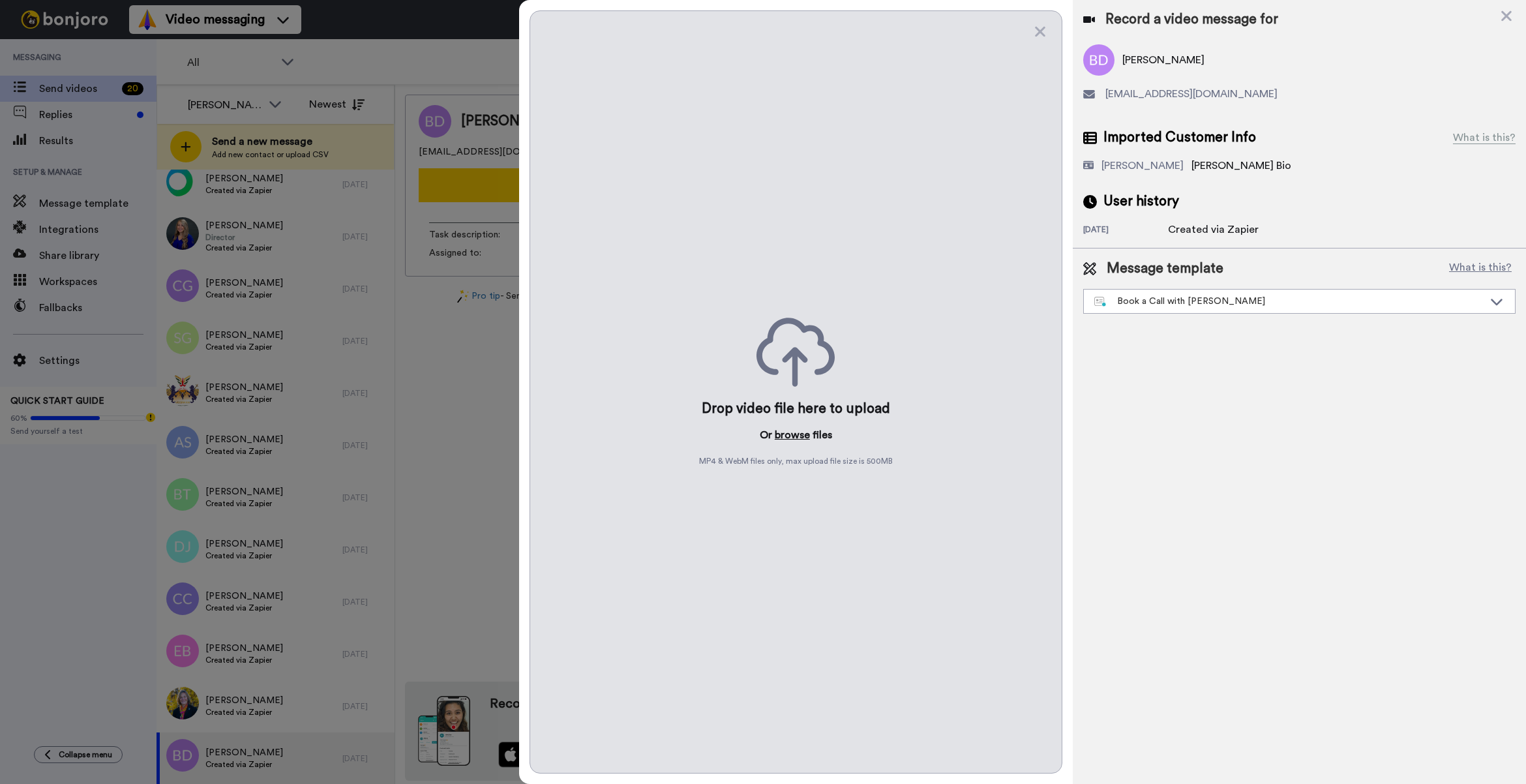
click at [787, 434] on button "browse" at bounding box center [793, 435] width 35 height 16
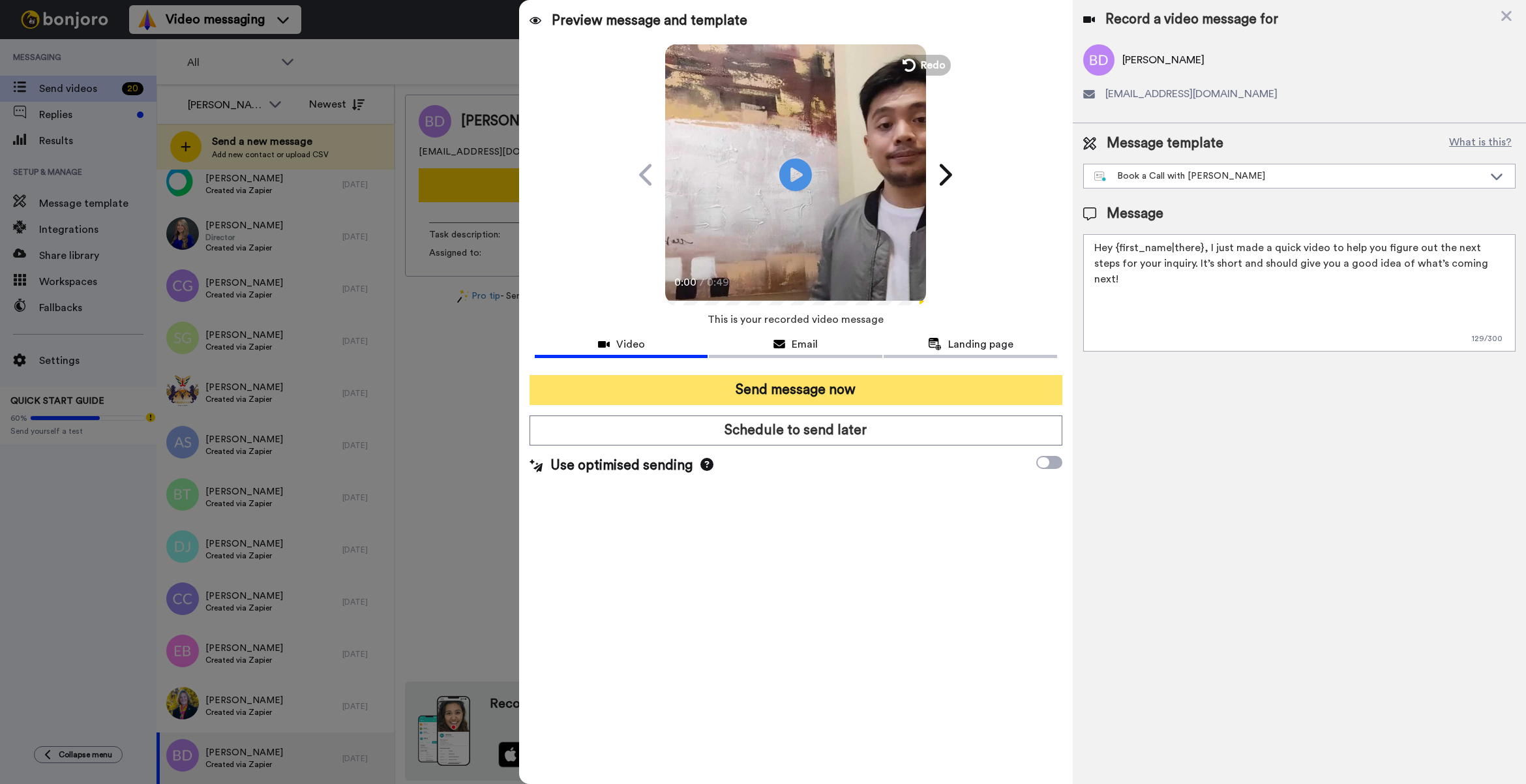
click at [829, 388] on button "Send message now" at bounding box center [796, 390] width 533 height 30
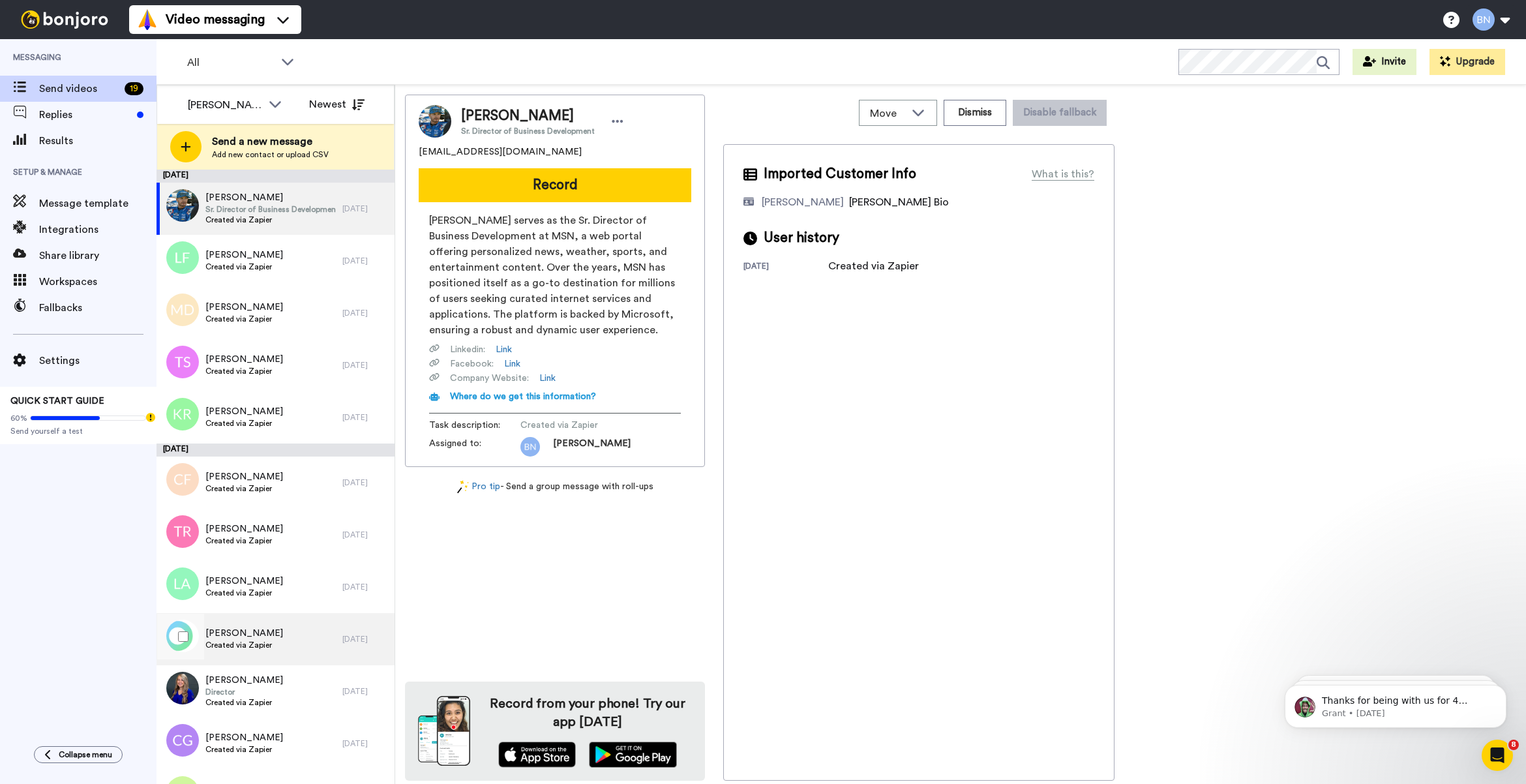
scroll to position [402, 0]
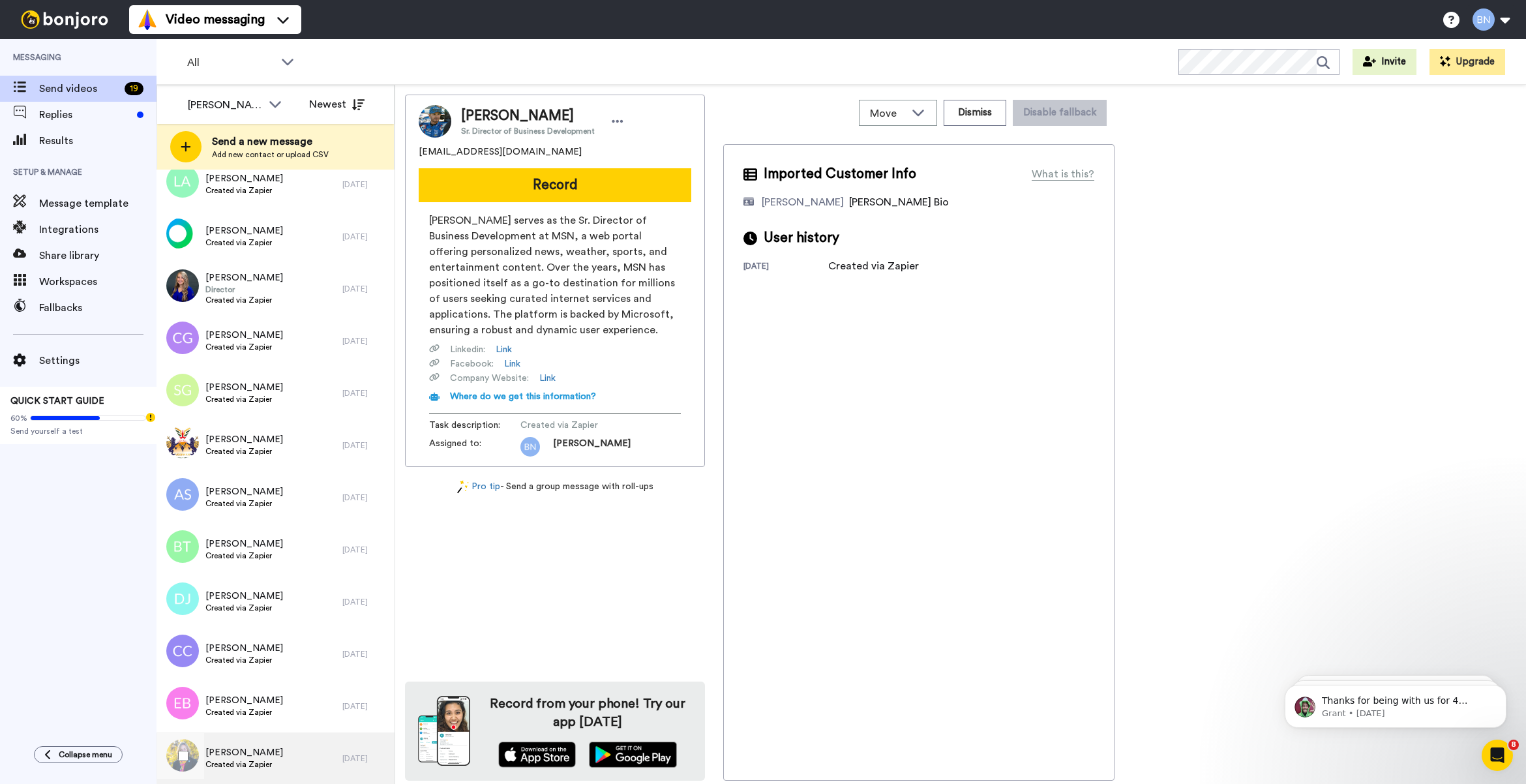
click at [252, 767] on span "Created via Zapier" at bounding box center [244, 764] width 78 height 10
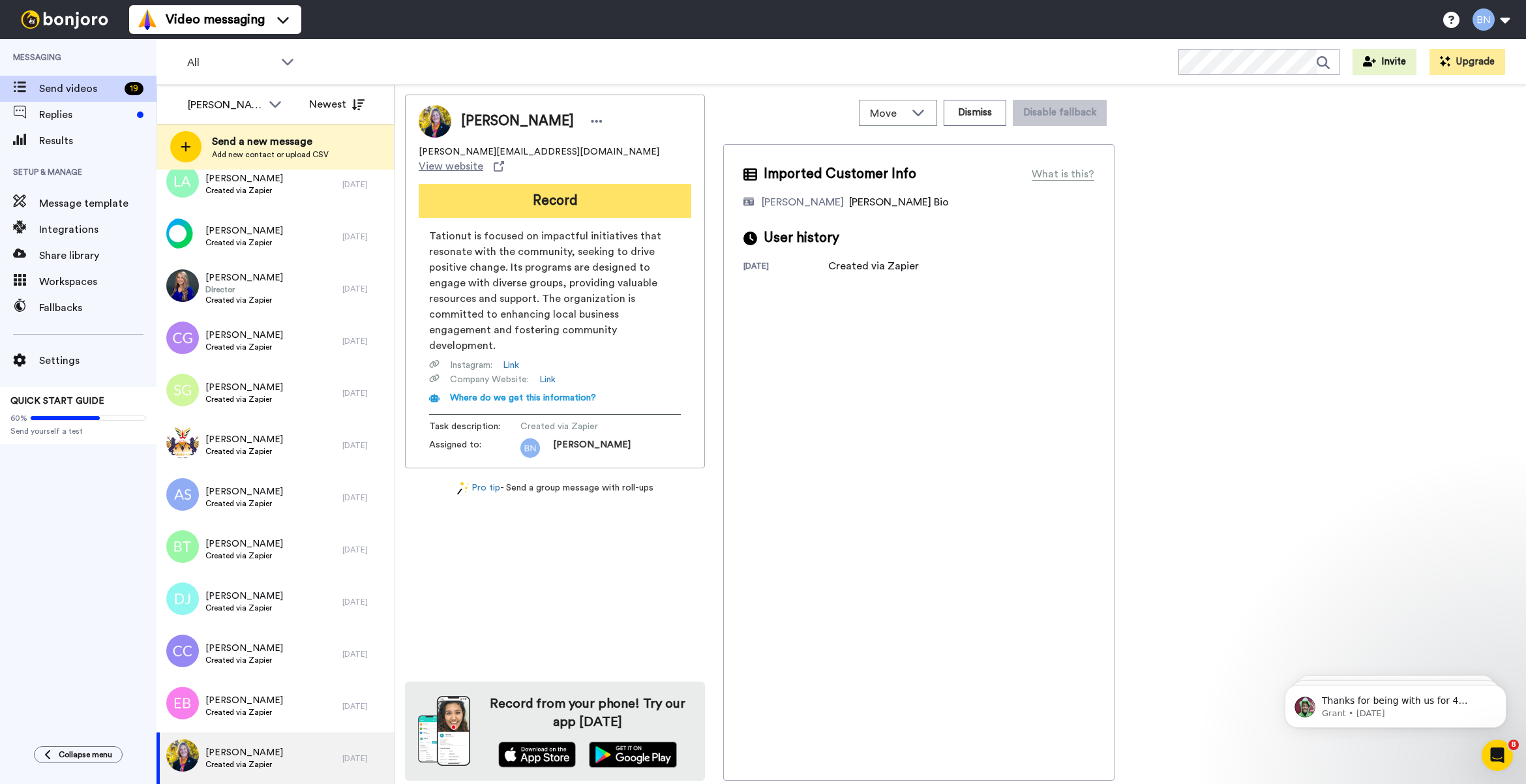
click at [580, 184] on button "Record" at bounding box center [555, 201] width 273 height 34
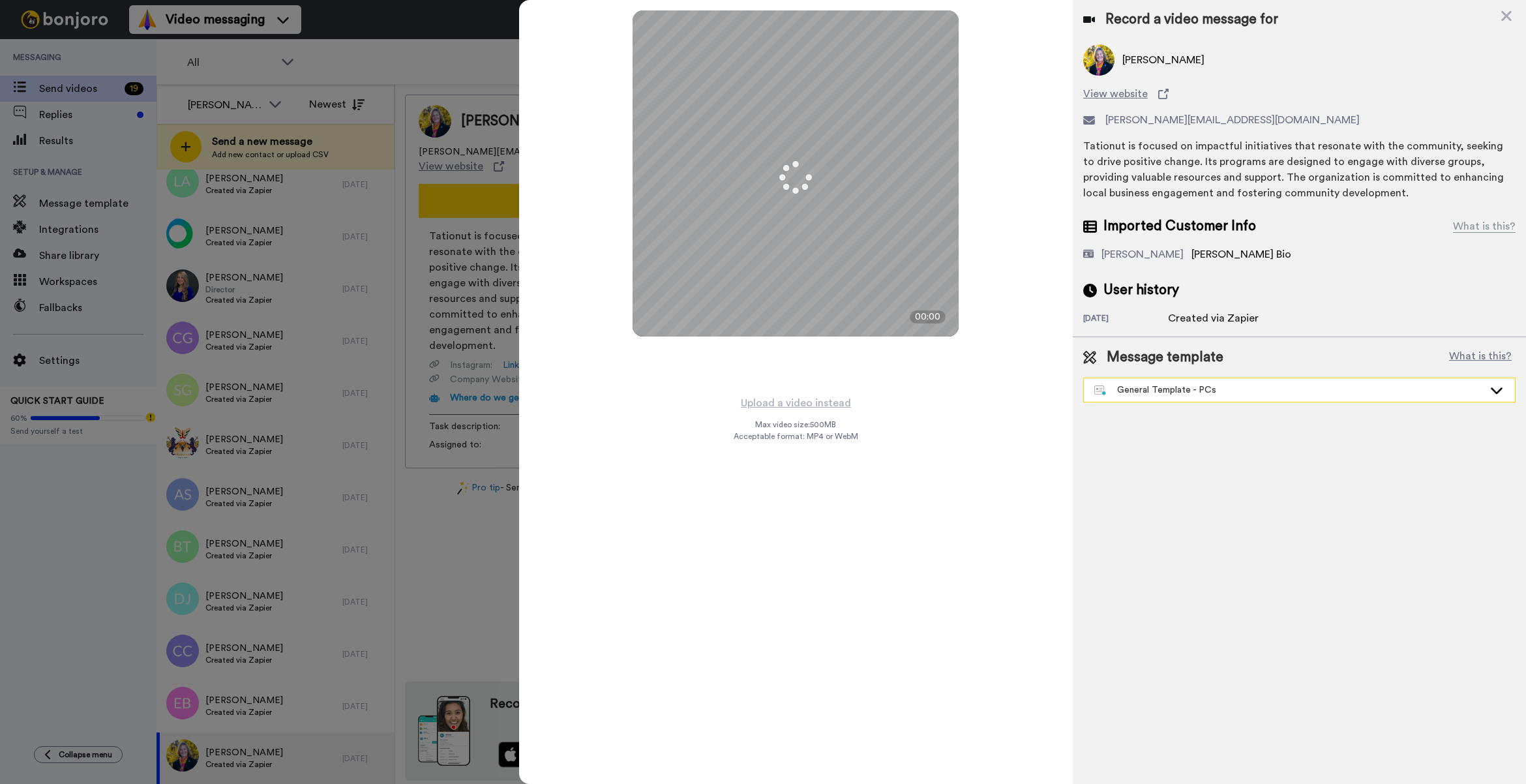
click at [1179, 391] on div "General Template - PCs" at bounding box center [1289, 390] width 389 height 13
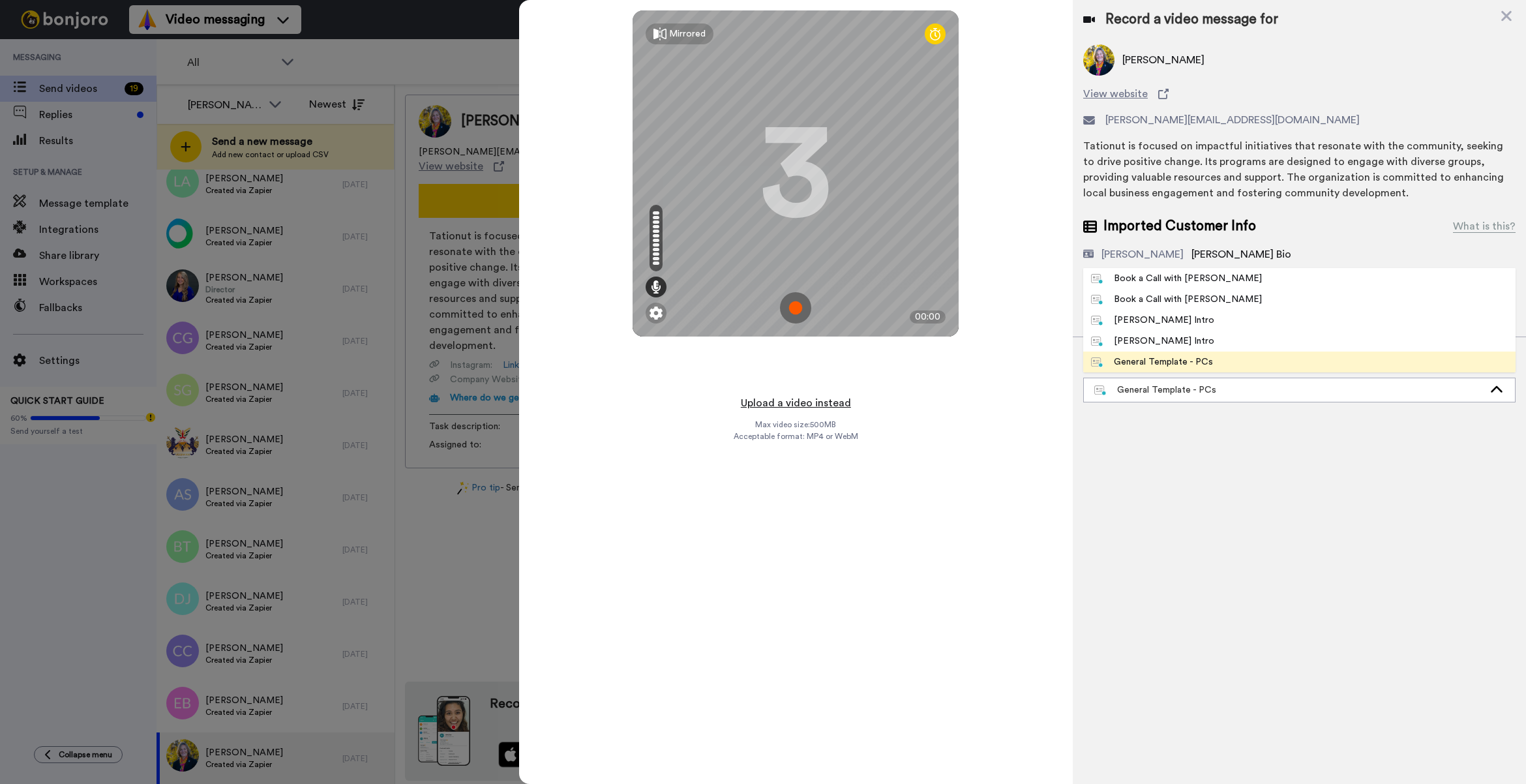
click at [844, 396] on button "Upload a video instead" at bounding box center [796, 403] width 118 height 17
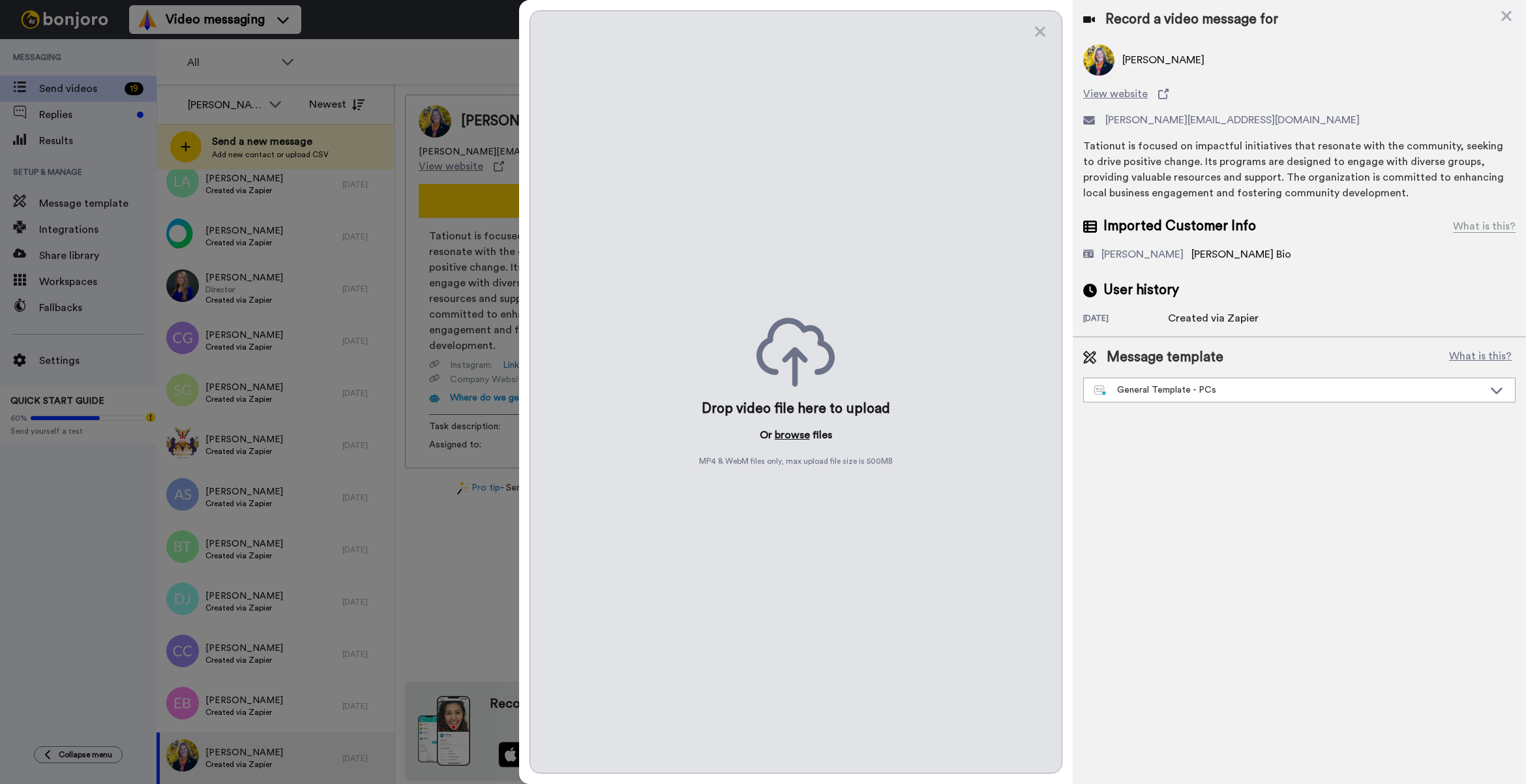
click at [782, 441] on button "browse" at bounding box center [793, 435] width 35 height 16
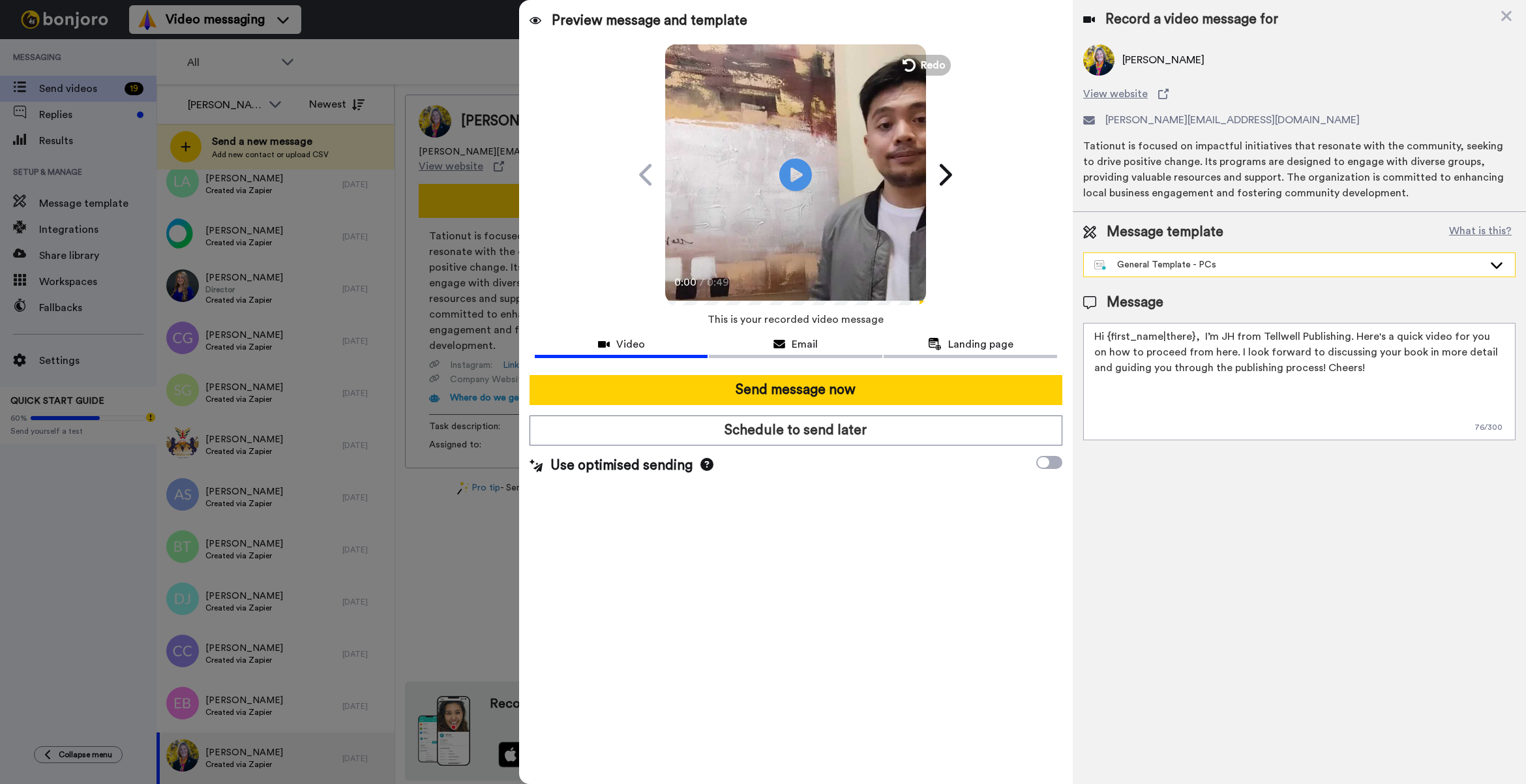
click at [1234, 264] on div "General Template - PCs" at bounding box center [1289, 265] width 389 height 13
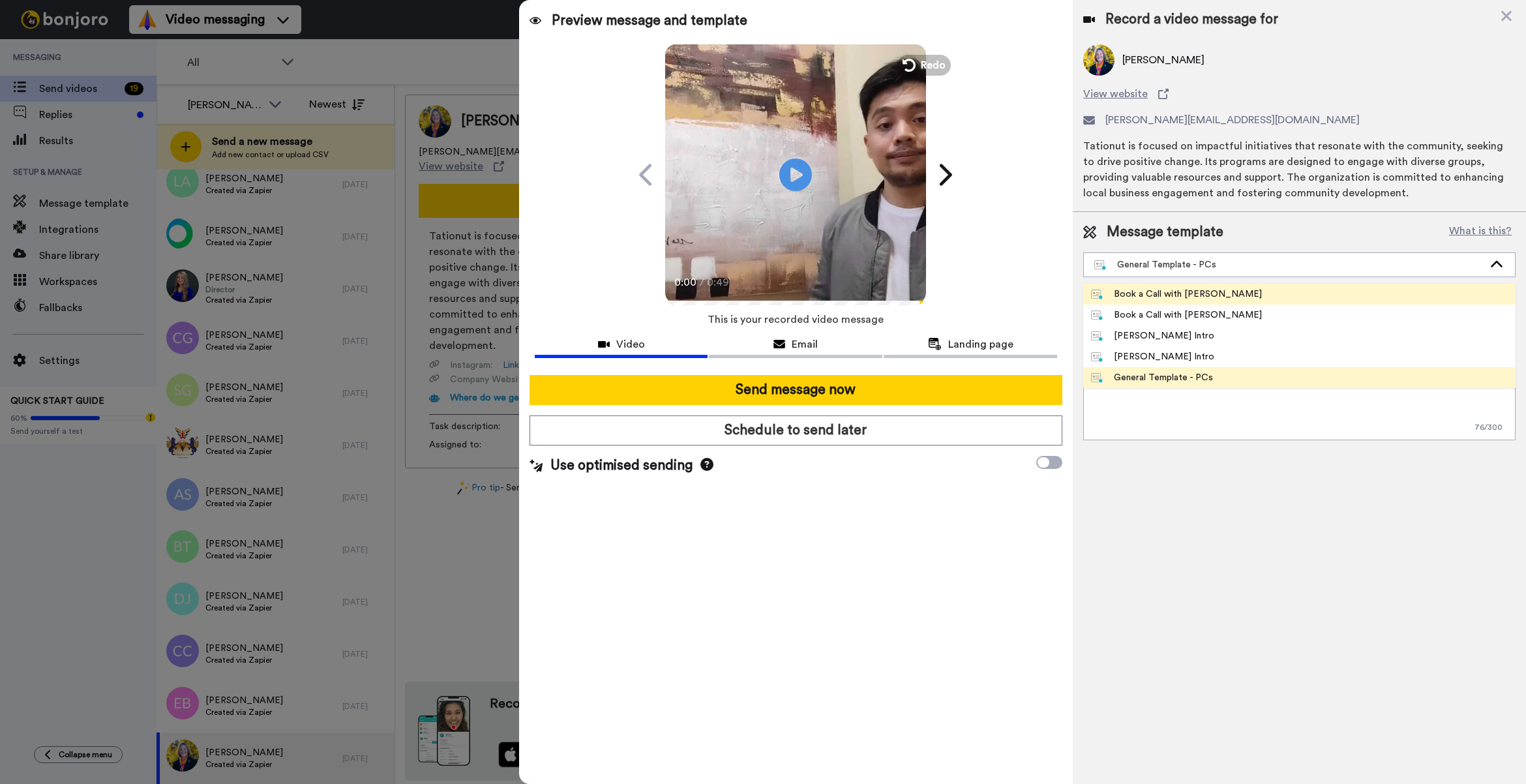
click at [1160, 288] on div "Book a Call with [PERSON_NAME]" at bounding box center [1176, 294] width 171 height 13
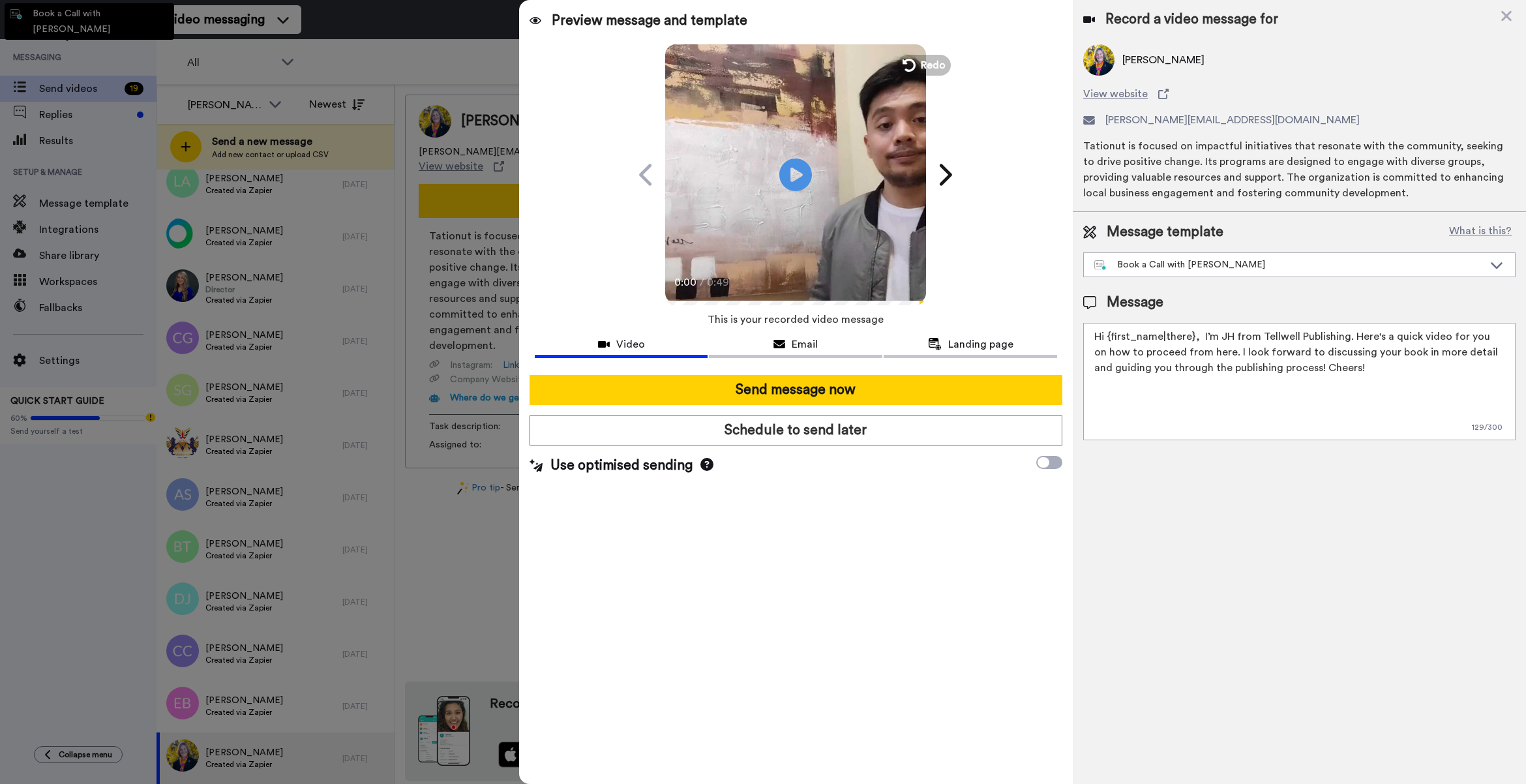
type textarea "Hey {first_name|there}, I just made a quick video to help you figure out the ne…"
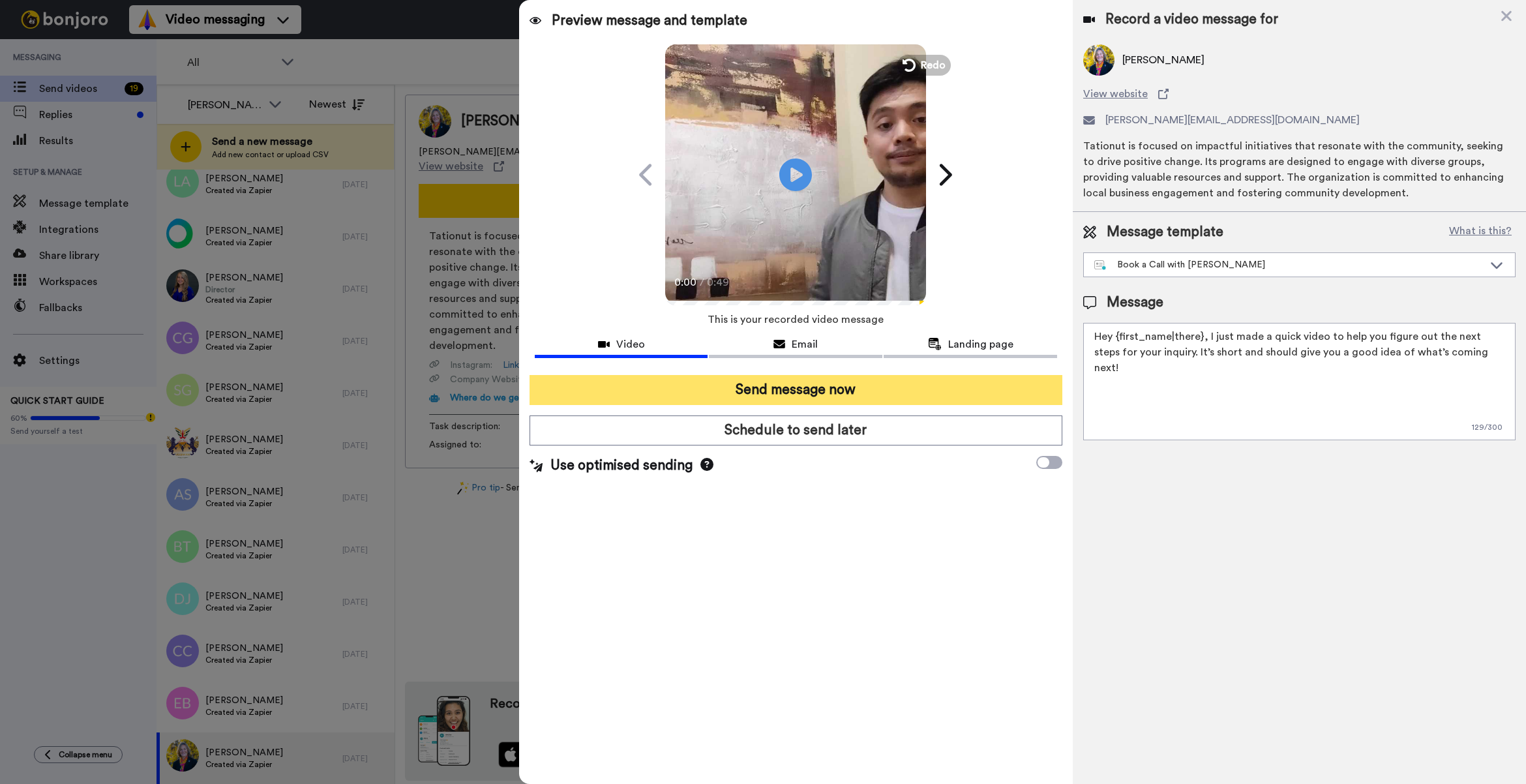
click at [901, 401] on button "Send message now" at bounding box center [796, 390] width 533 height 30
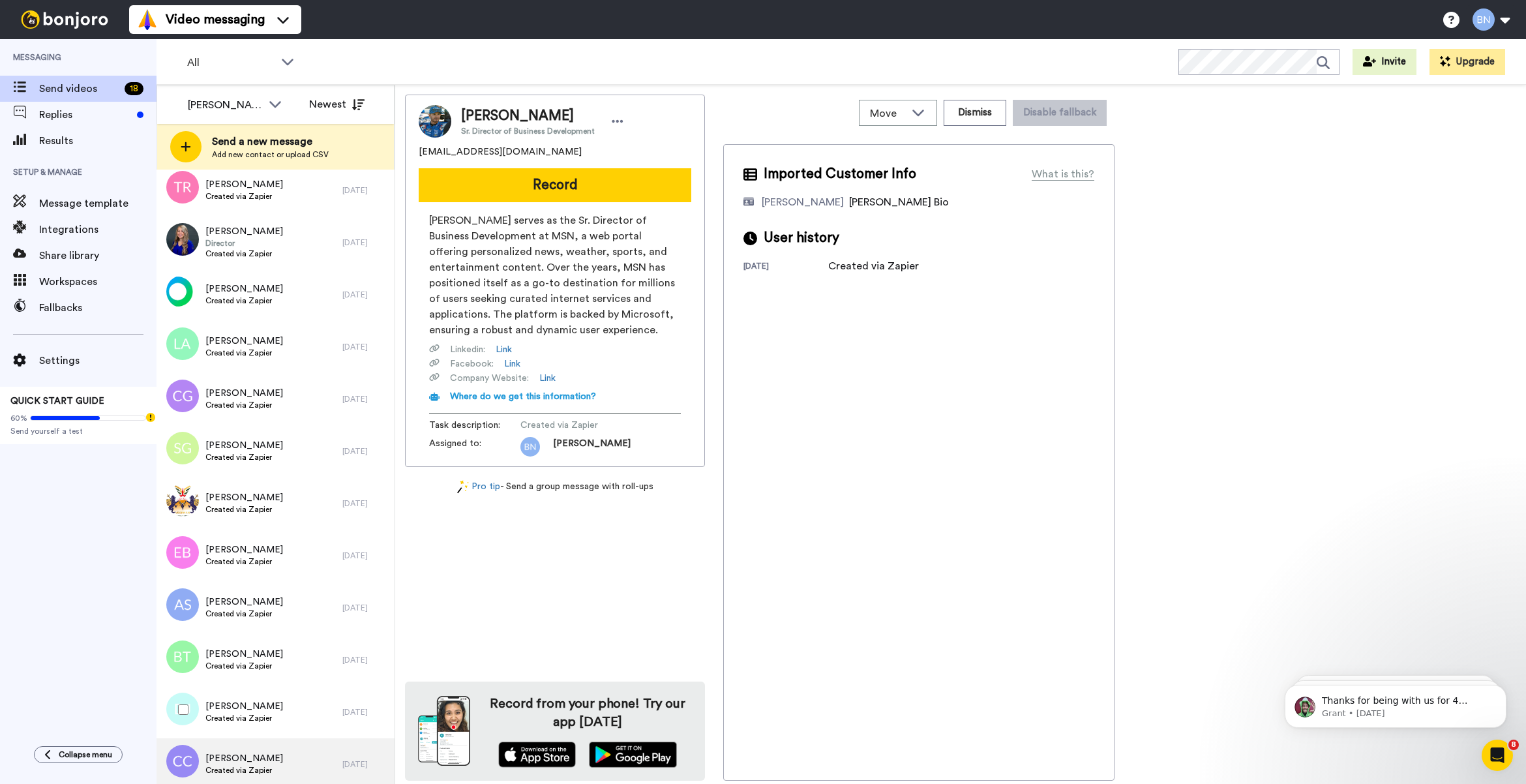
scroll to position [350, 0]
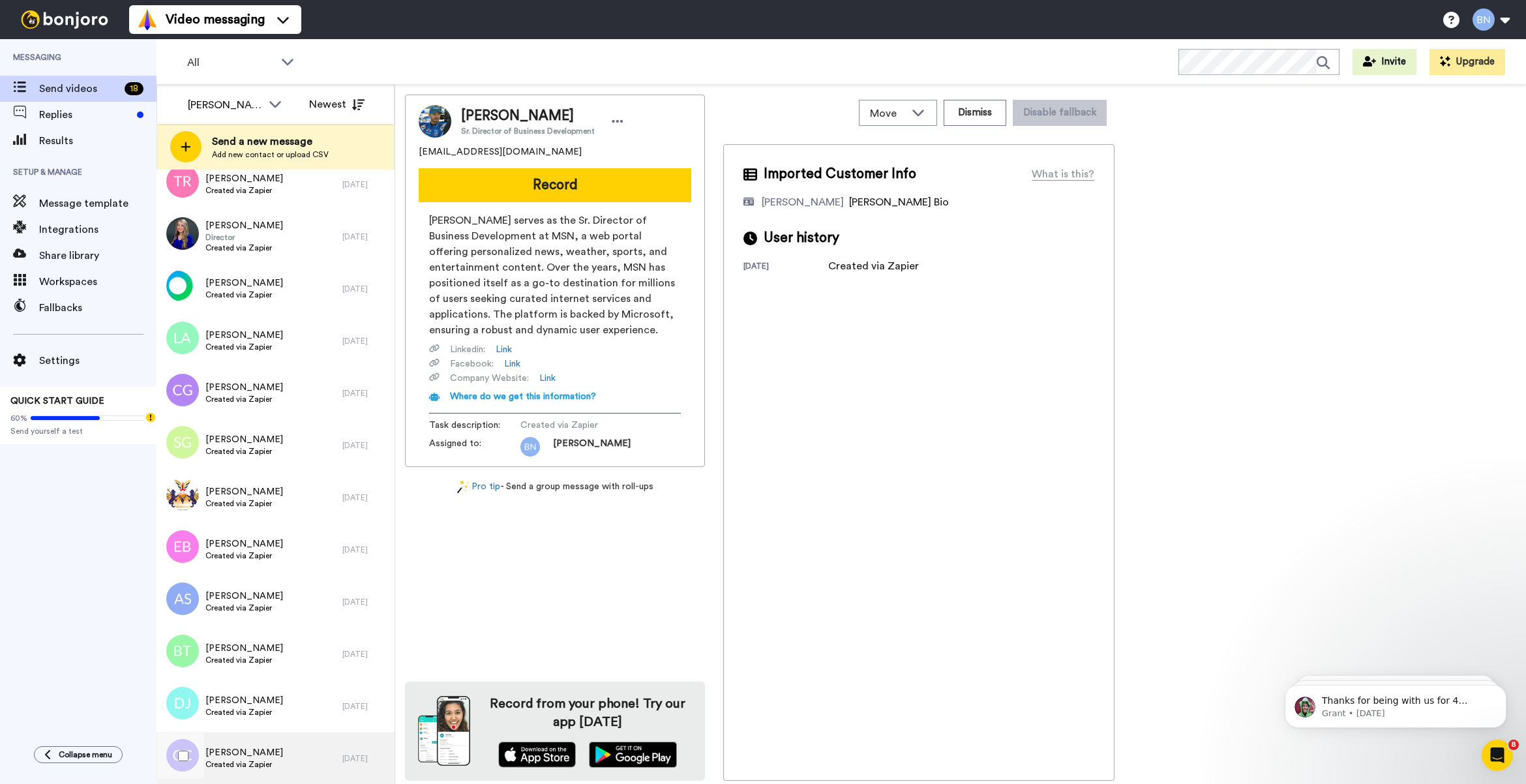
click at [295, 762] on div "Cody Coleman Created via Zapier" at bounding box center [249, 758] width 186 height 52
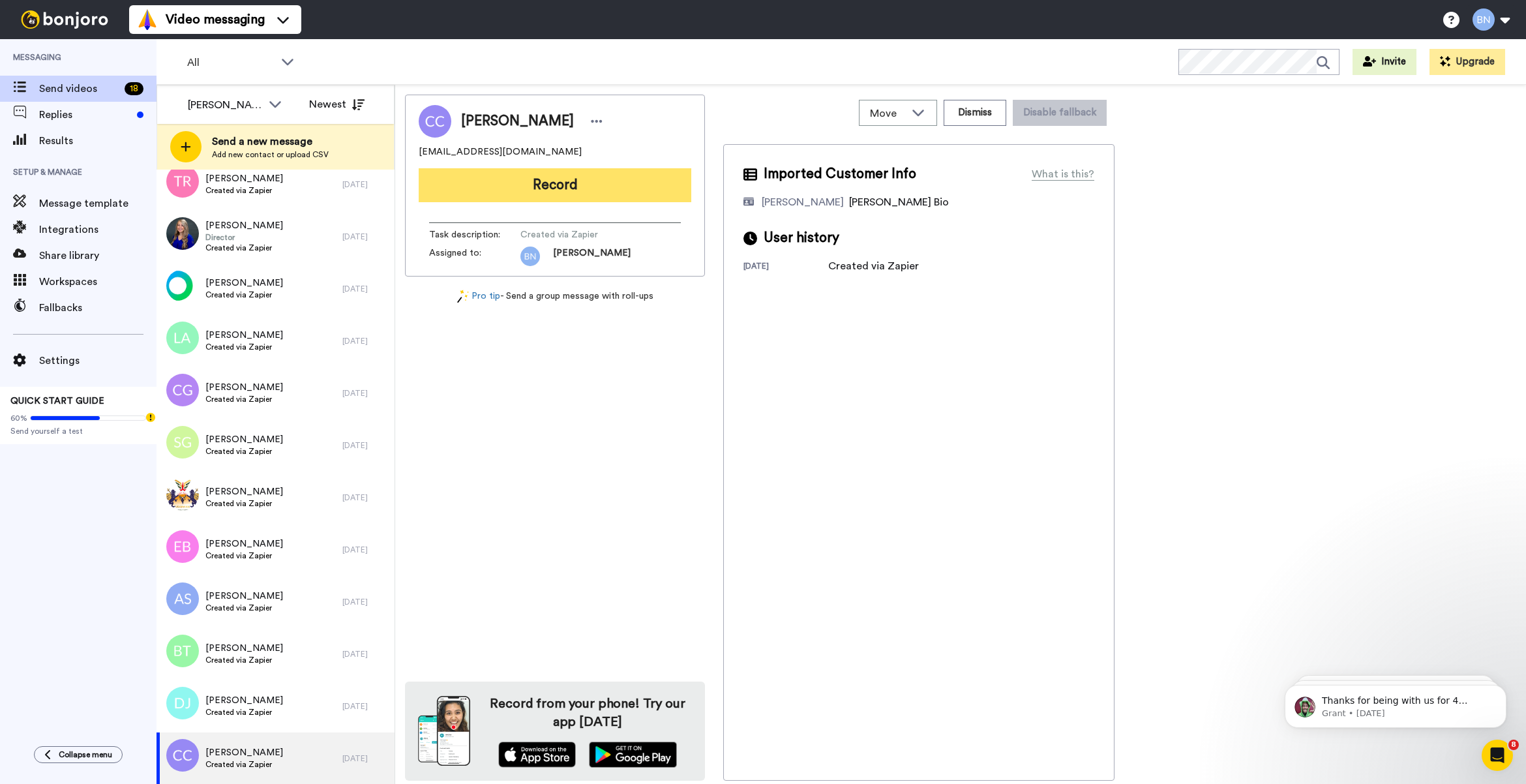
click at [623, 168] on button "Record" at bounding box center [555, 185] width 273 height 34
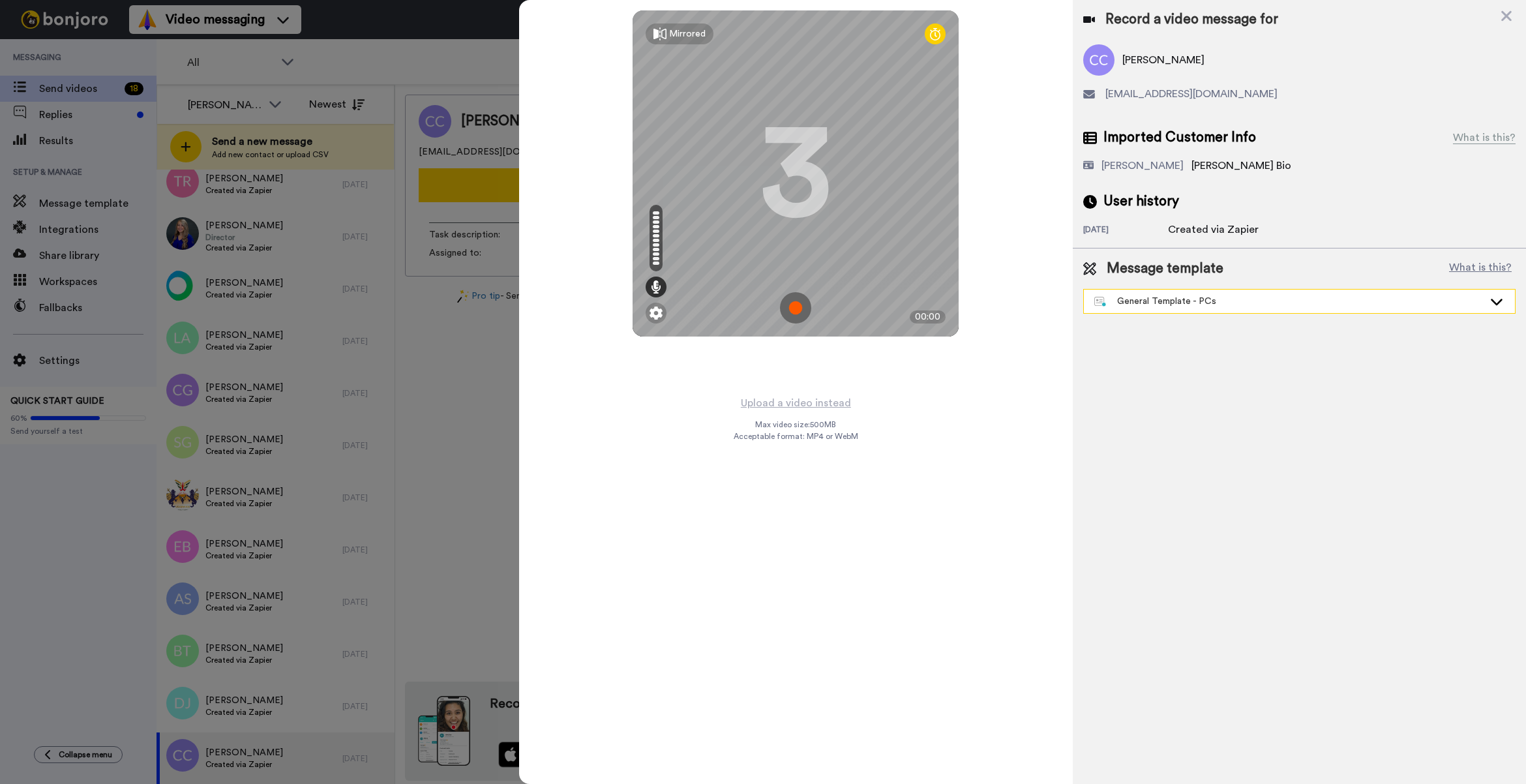
click at [1161, 301] on div "General Template - PCs" at bounding box center [1289, 301] width 389 height 13
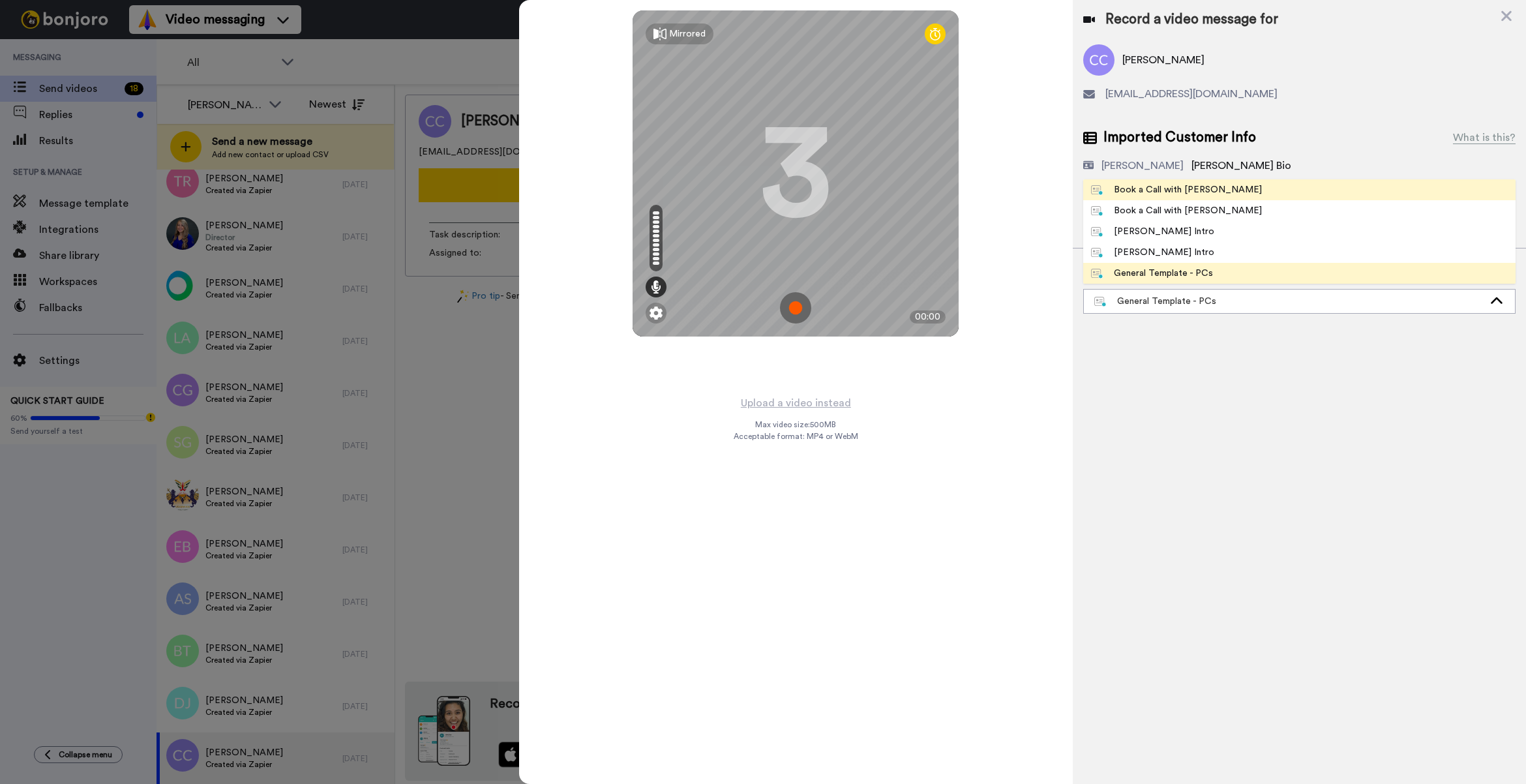
click at [1187, 190] on div "Book a Call with [PERSON_NAME]" at bounding box center [1176, 190] width 171 height 13
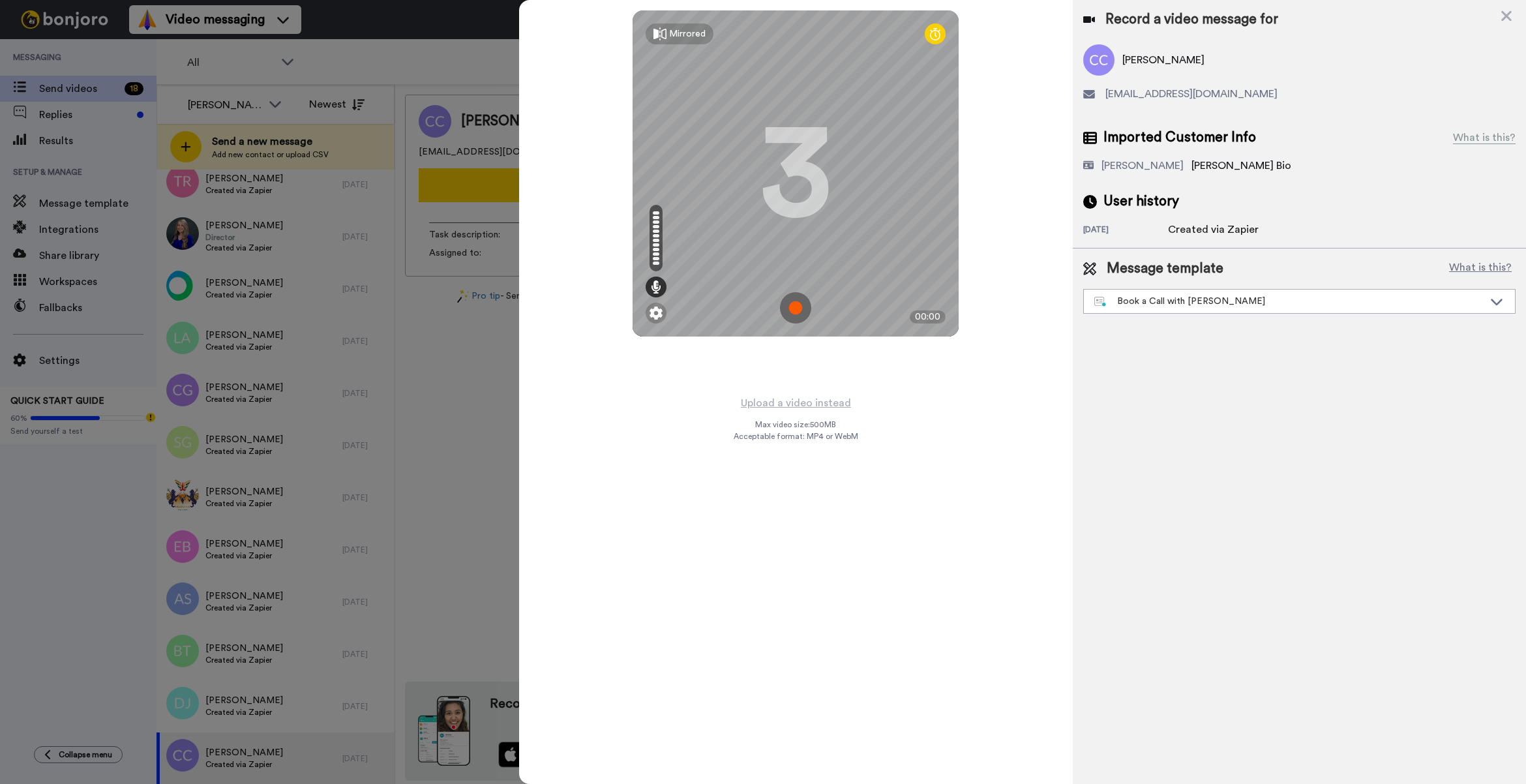
click at [1147, 588] on div "Record a video message for Cody Coleman colemancodydean@gmail.com Imported Cust…" at bounding box center [1299, 392] width 453 height 784
click at [781, 403] on button "Upload a video instead" at bounding box center [796, 403] width 118 height 17
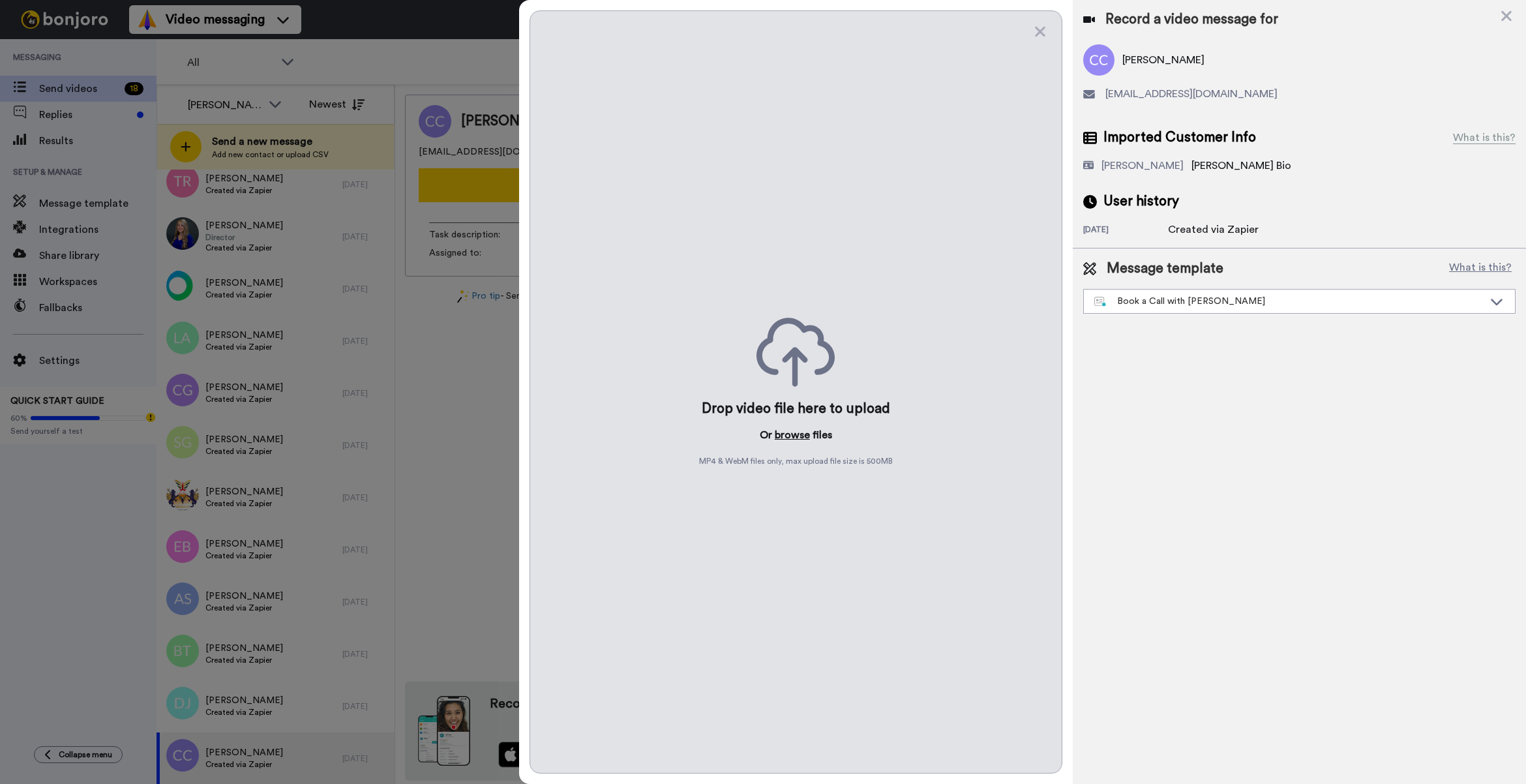
click at [786, 430] on button "browse" at bounding box center [793, 435] width 35 height 16
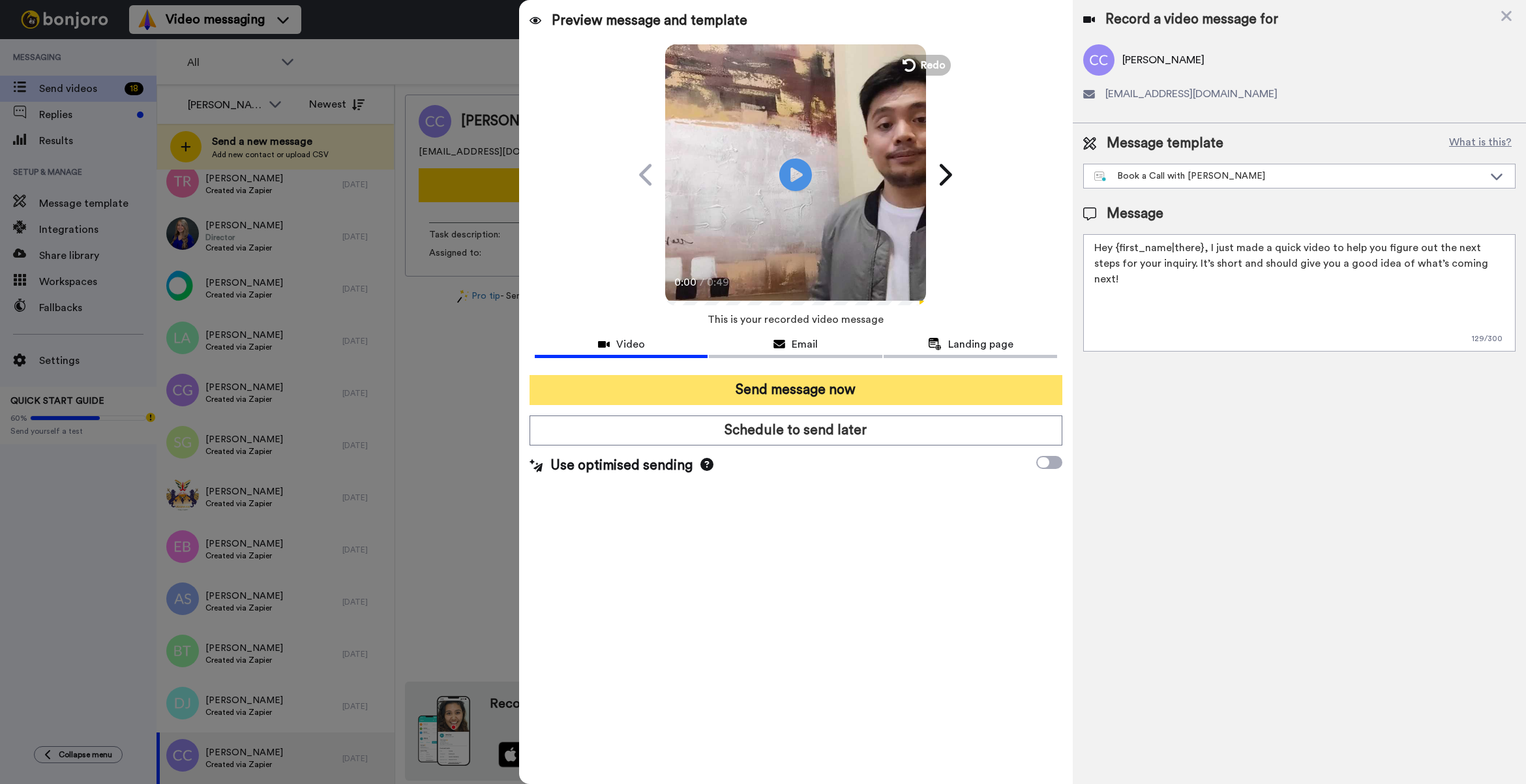
click at [705, 393] on button "Send message now" at bounding box center [796, 390] width 533 height 30
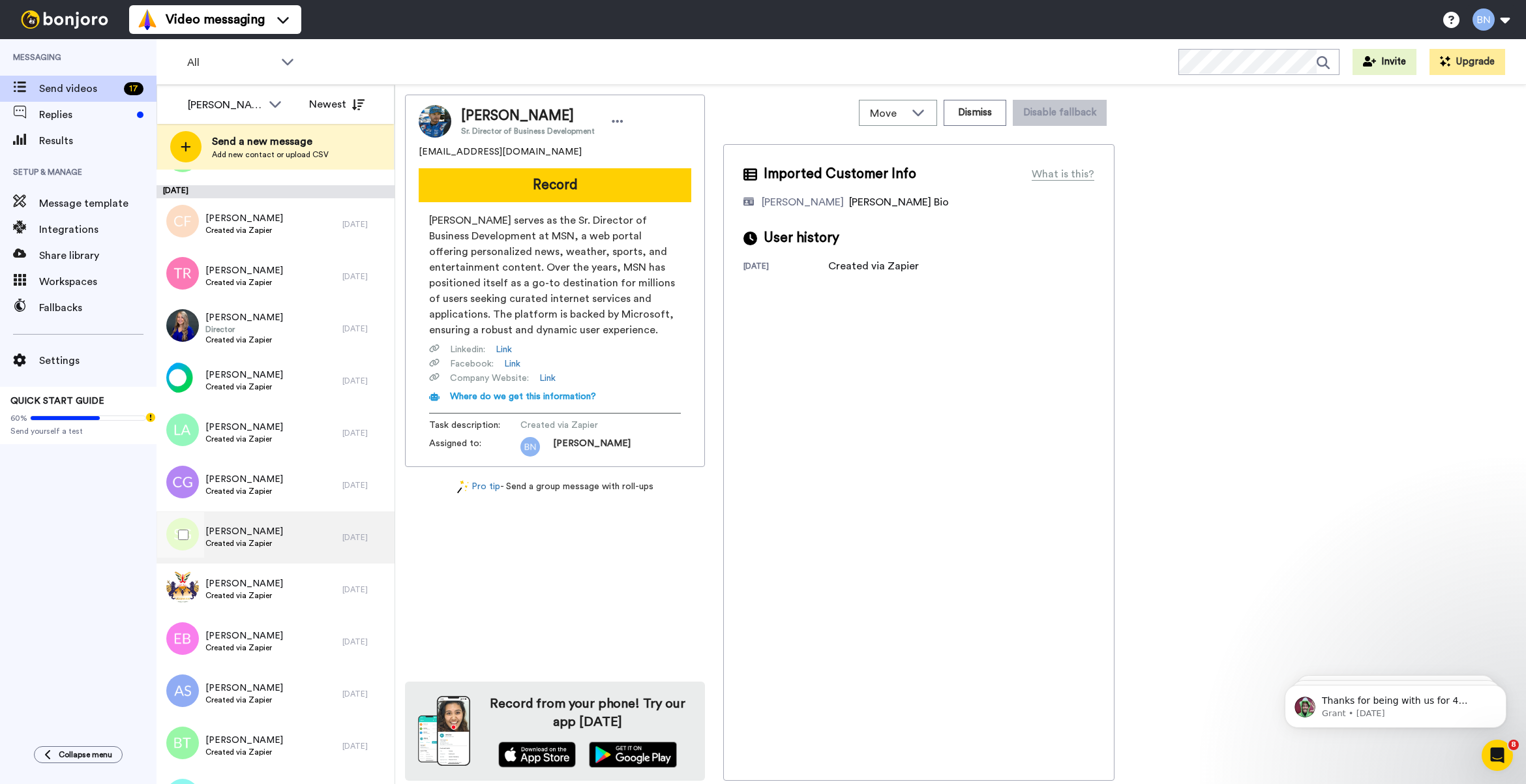
scroll to position [298, 0]
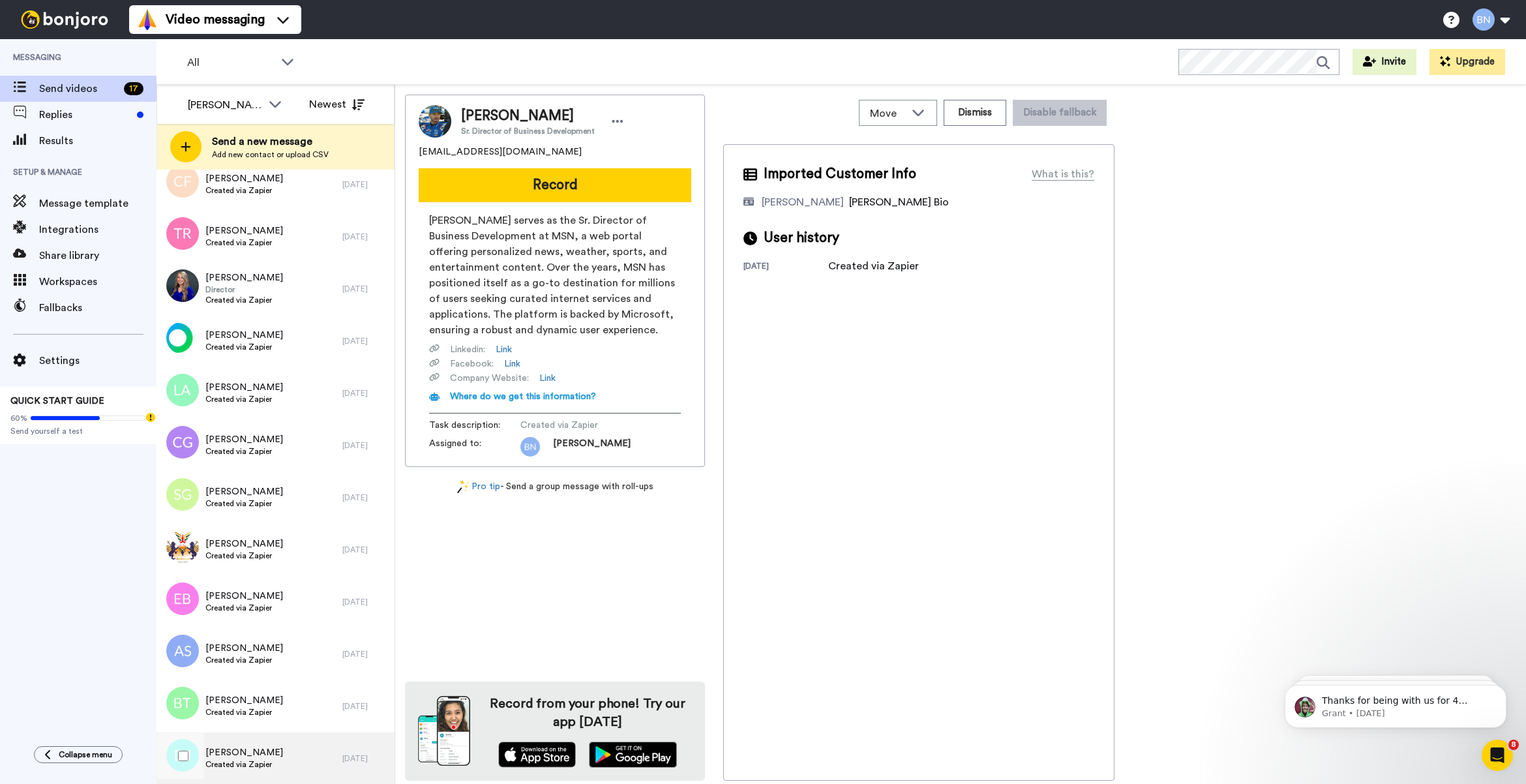
click at [343, 770] on div "Darron Jones Created via Zapier 7 days ago" at bounding box center [275, 758] width 238 height 52
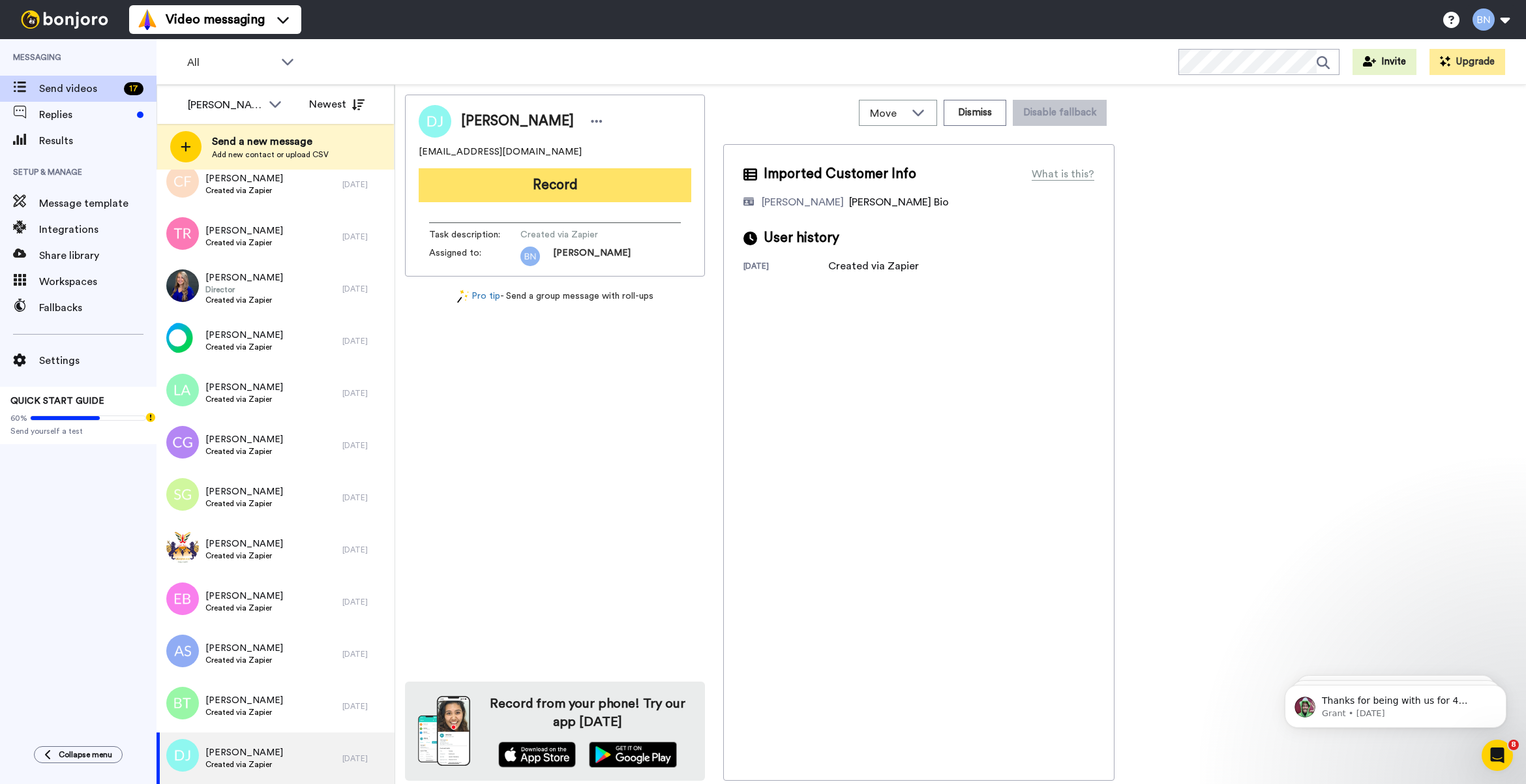
click at [637, 182] on button "Record" at bounding box center [555, 185] width 273 height 34
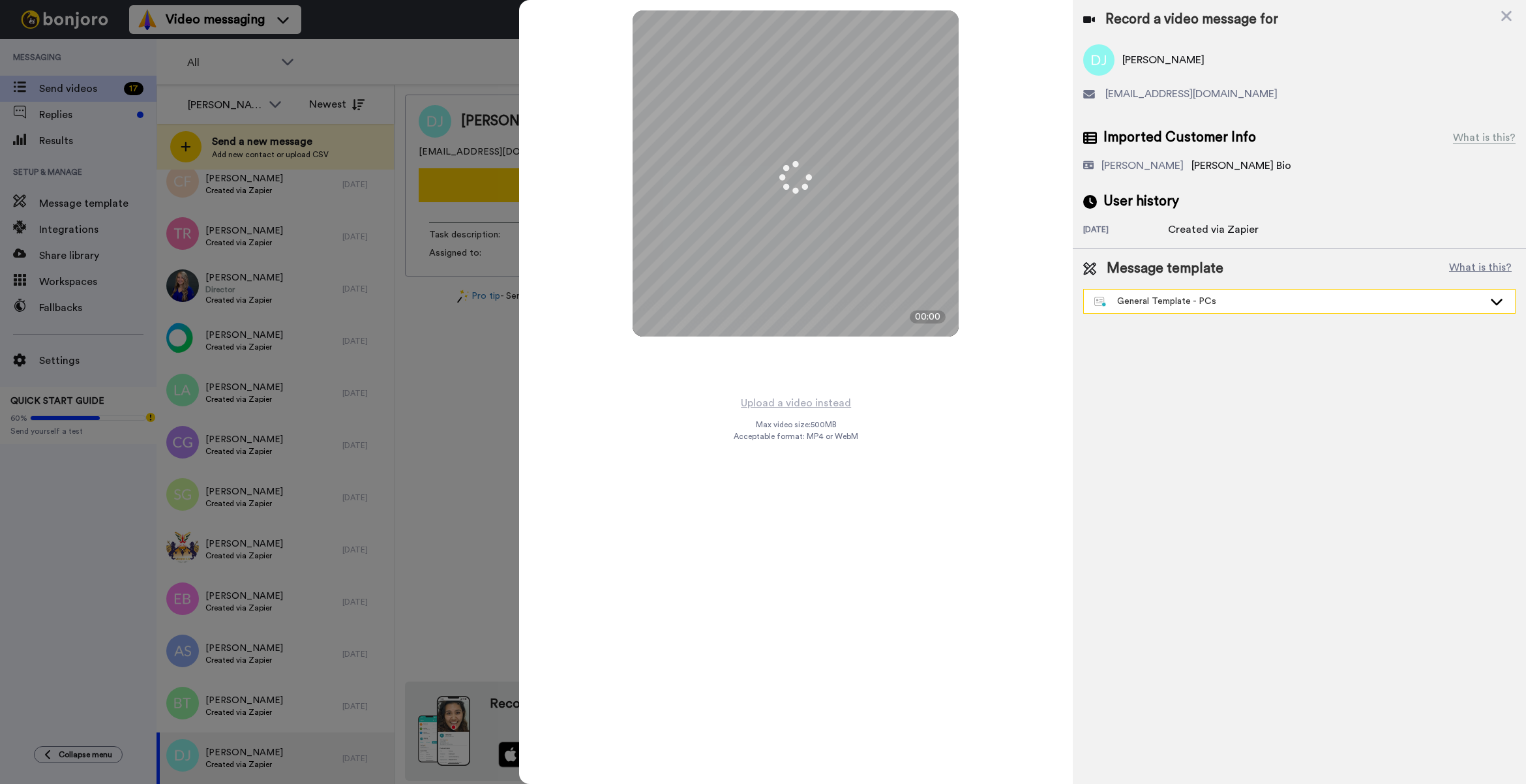
click at [1185, 290] on div "General Template - PCs" at bounding box center [1299, 301] width 431 height 24
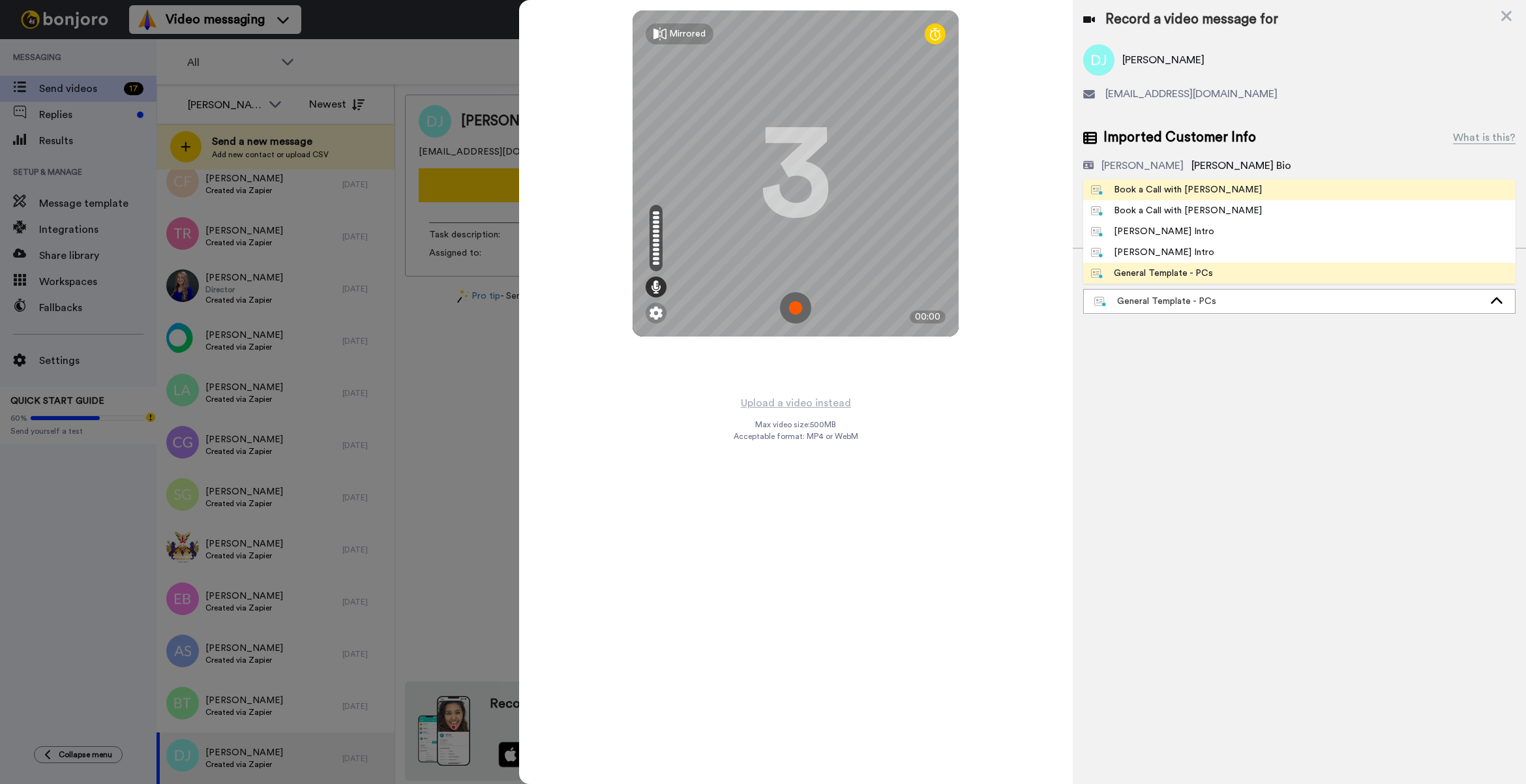
click at [1111, 186] on div "Book a Call with [PERSON_NAME]" at bounding box center [1176, 190] width 171 height 13
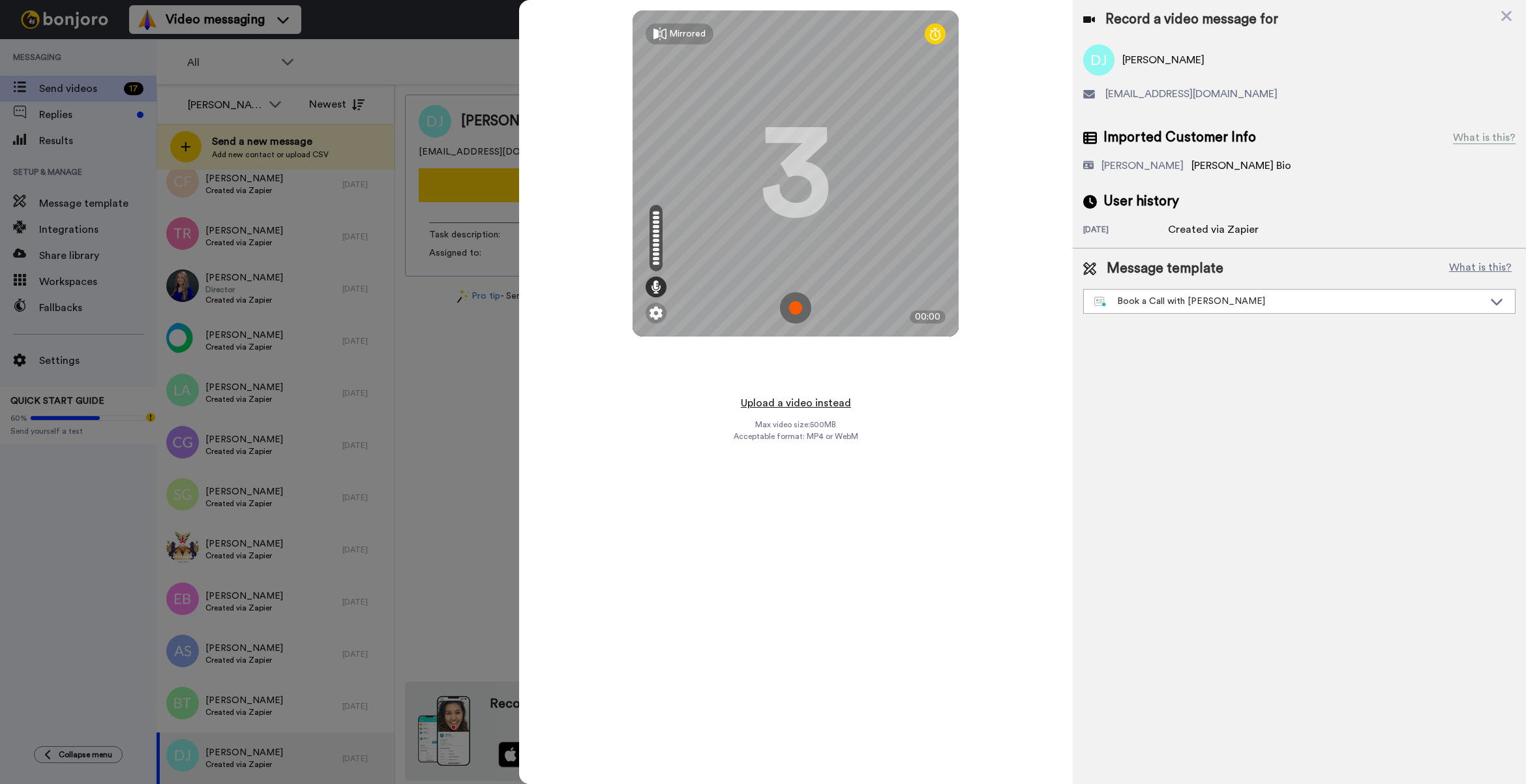
click at [814, 400] on button "Upload a video instead" at bounding box center [796, 403] width 118 height 17
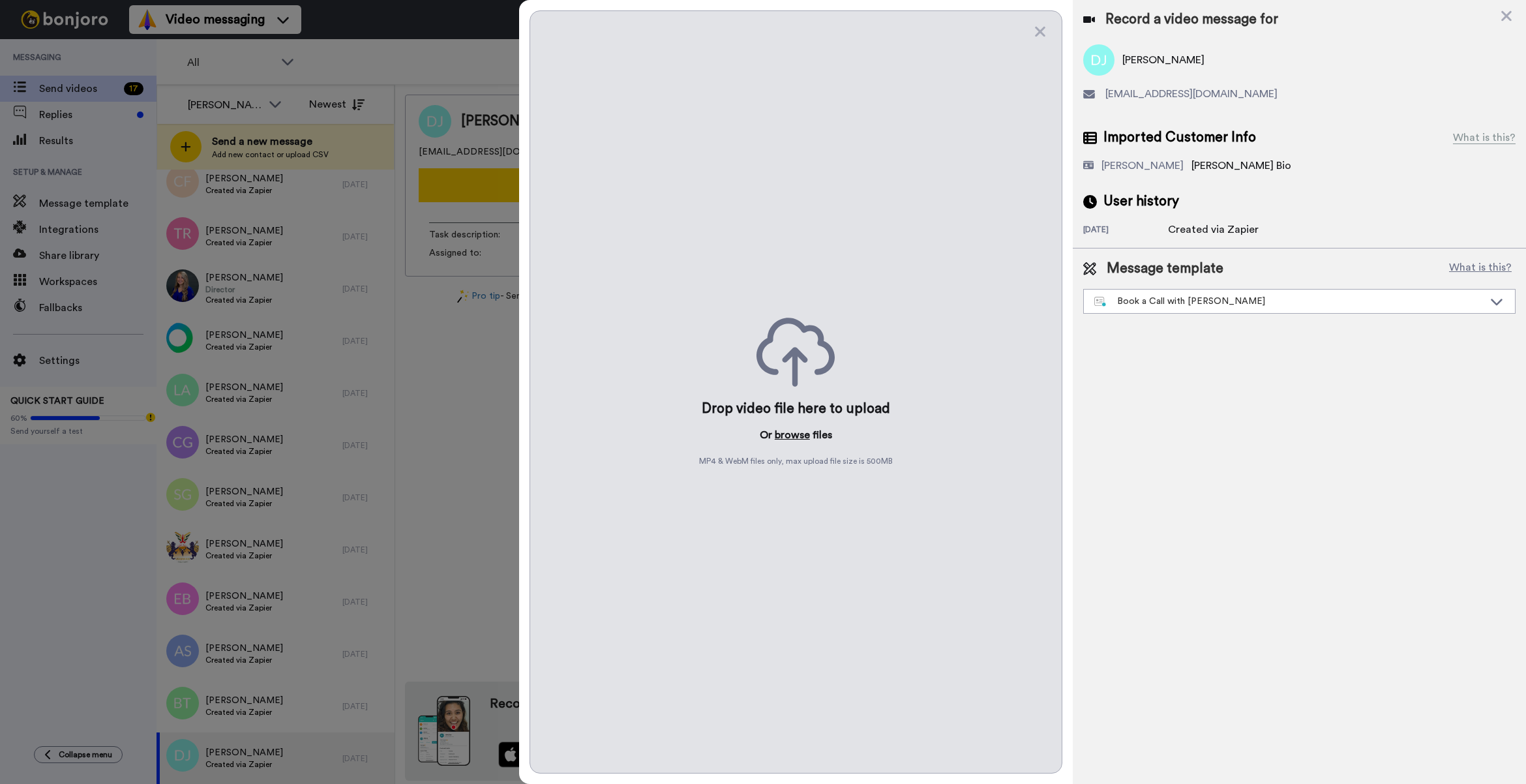
click at [808, 437] on button "browse" at bounding box center [793, 435] width 35 height 16
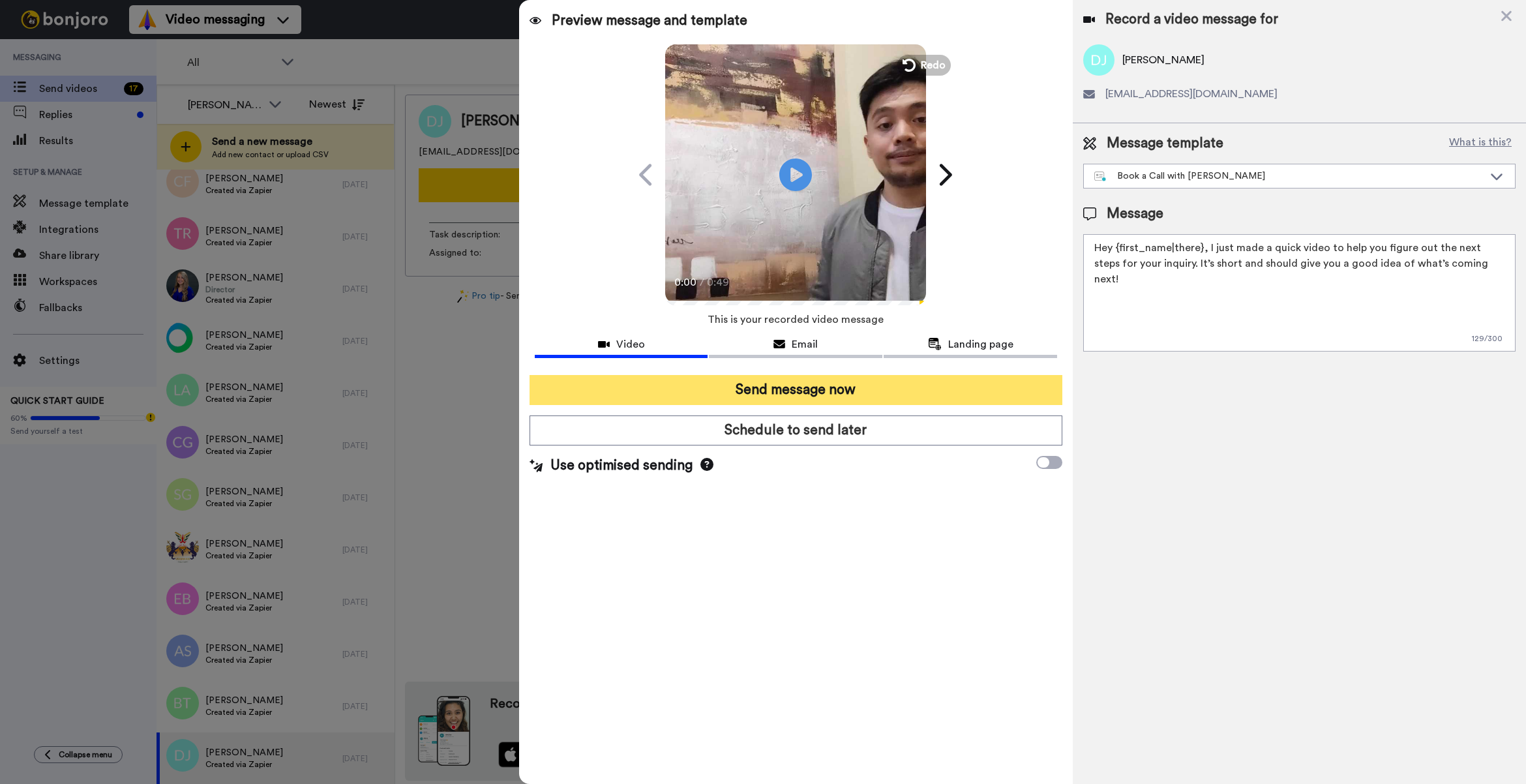
click at [697, 394] on button "Send message now" at bounding box center [796, 390] width 533 height 30
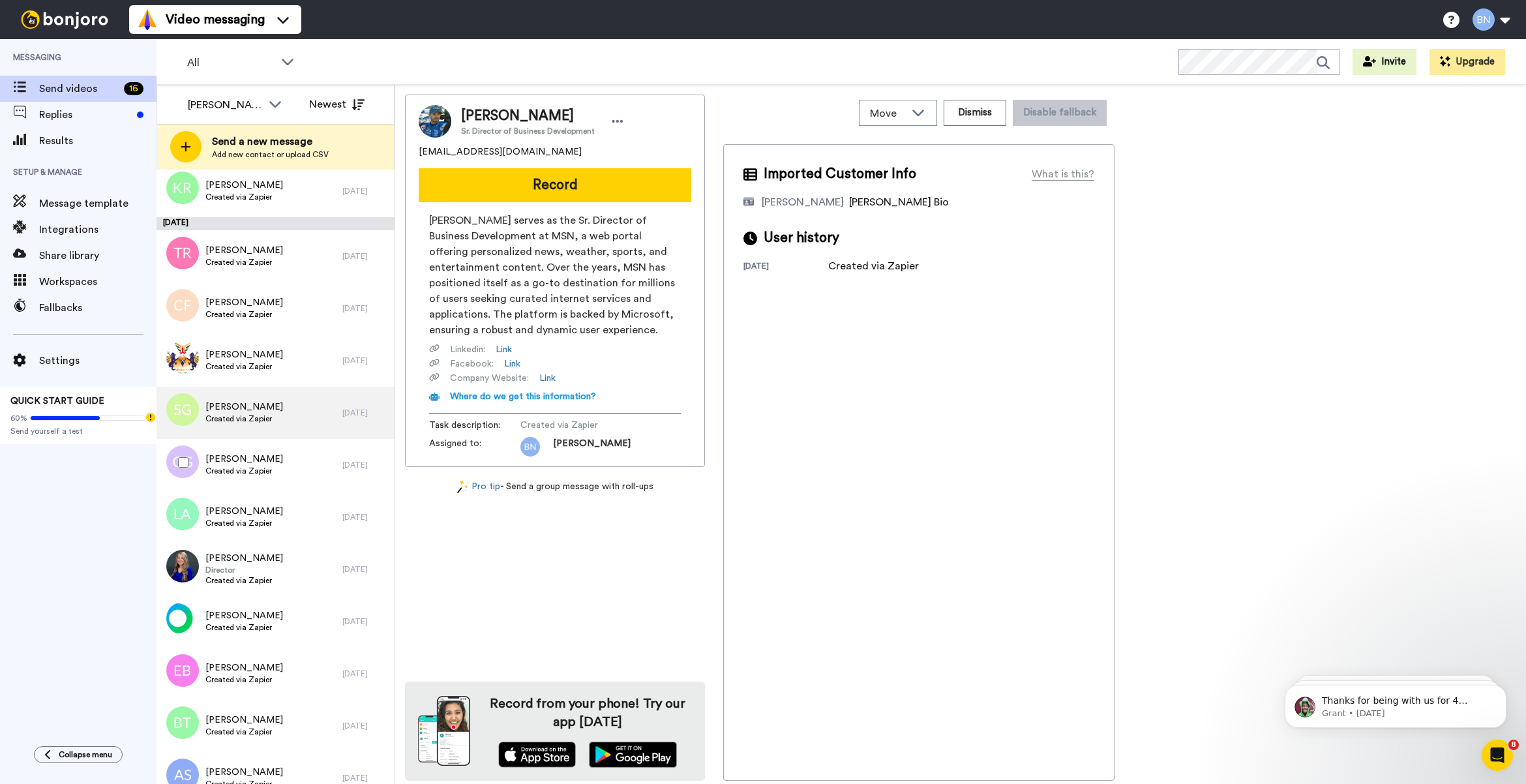
scroll to position [246, 0]
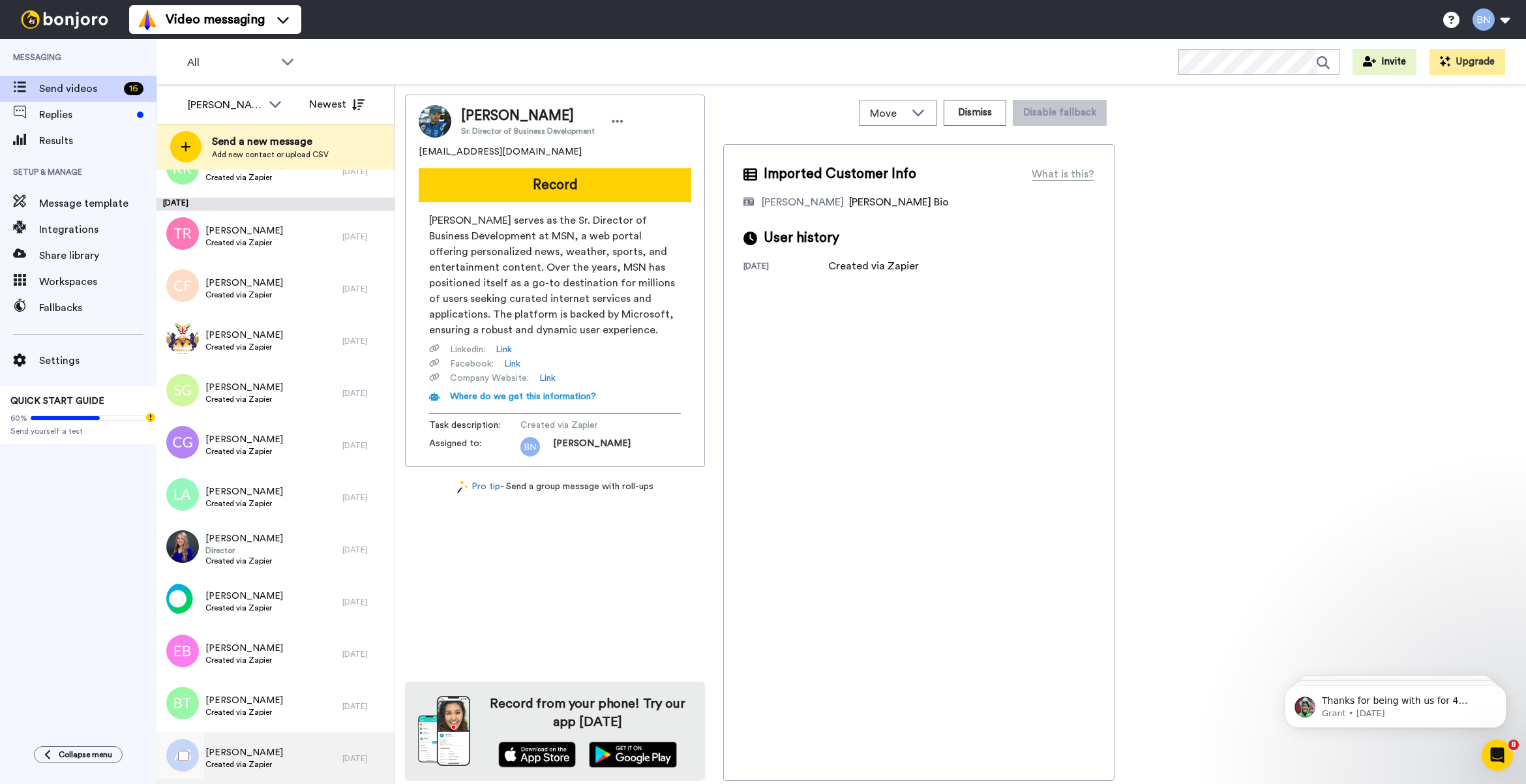
click at [287, 750] on div "[PERSON_NAME] Created via Zapier" at bounding box center [249, 758] width 186 height 52
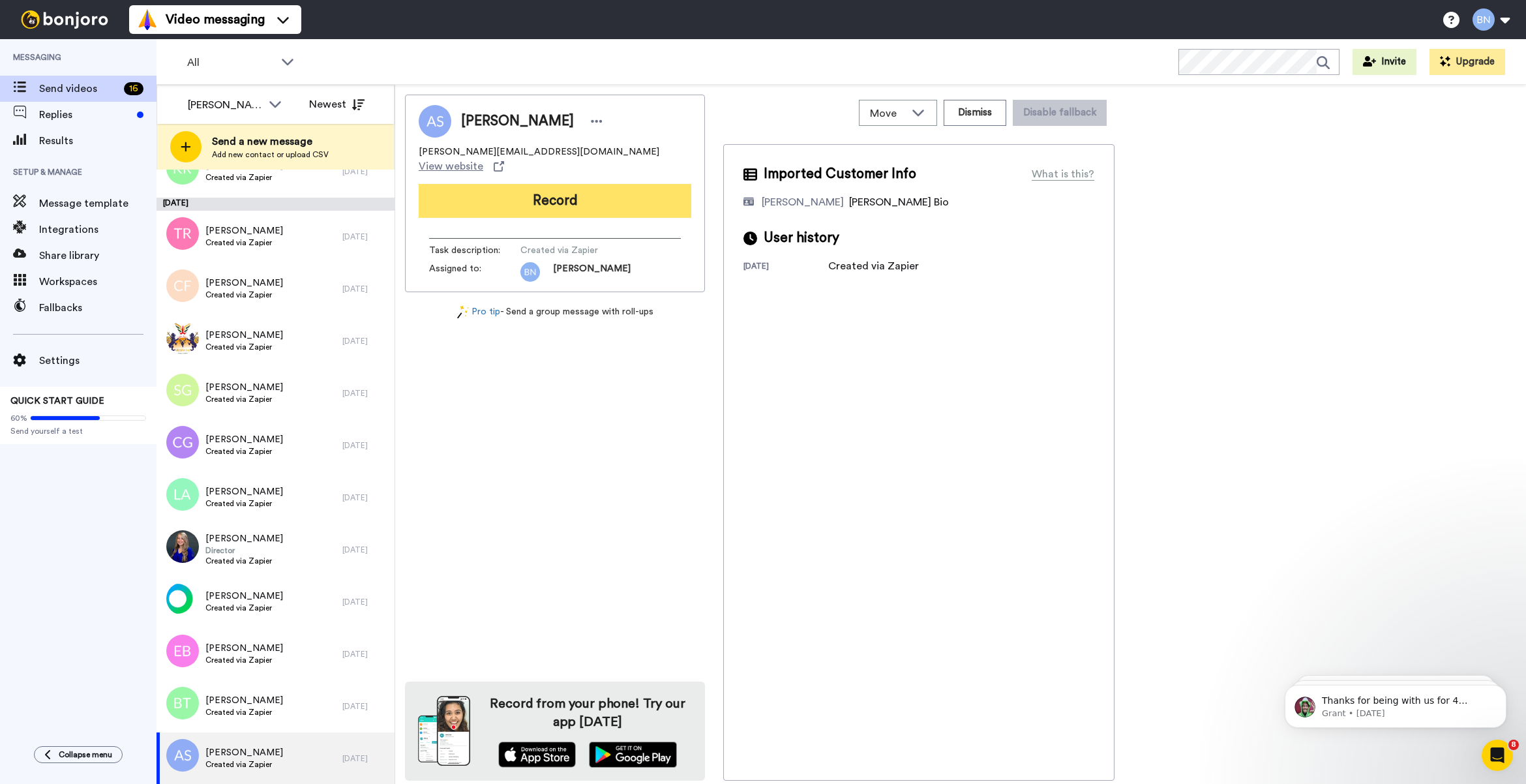
click at [593, 194] on button "Record" at bounding box center [555, 201] width 273 height 34
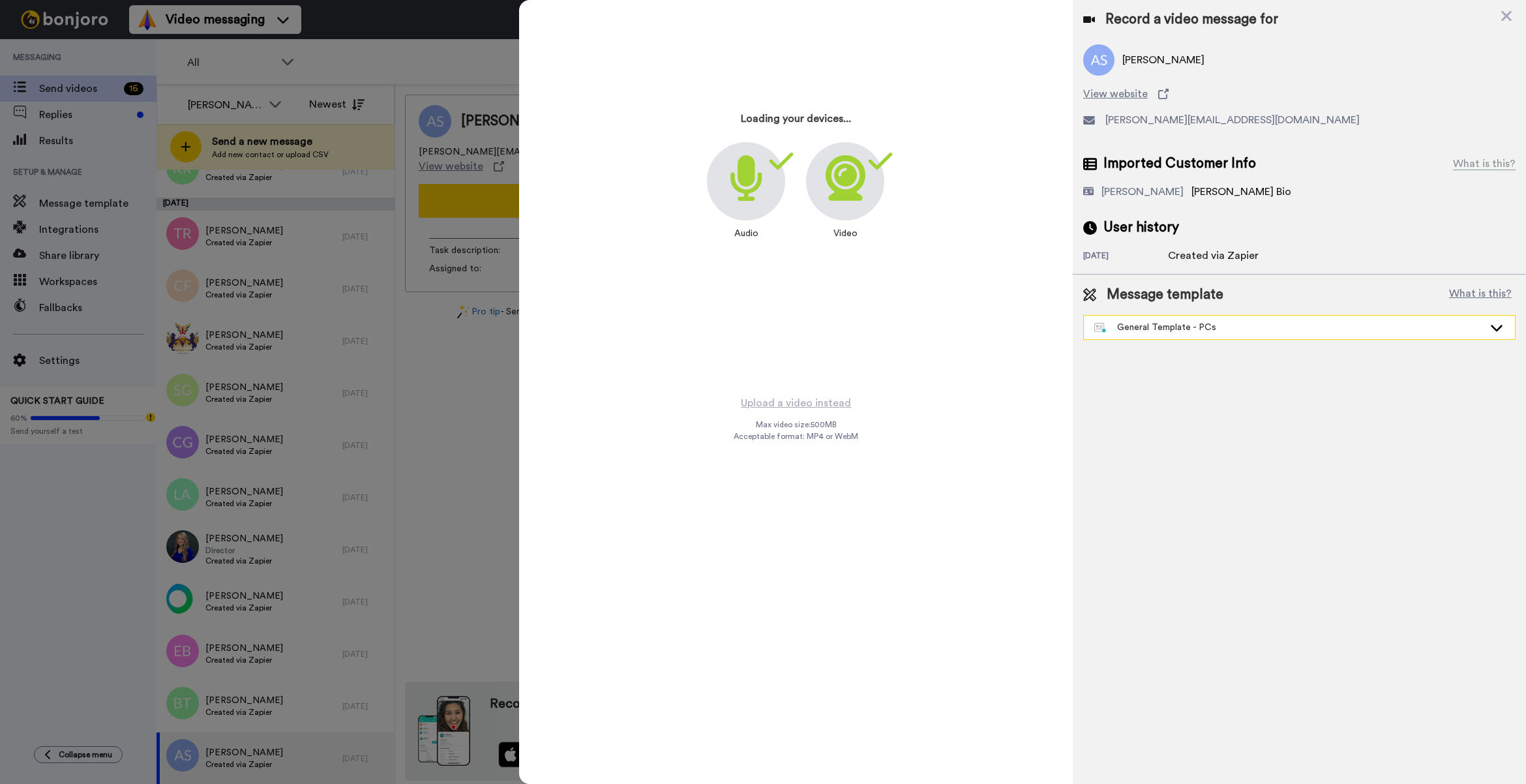
click at [1122, 331] on div "General Template - PCs" at bounding box center [1289, 328] width 389 height 13
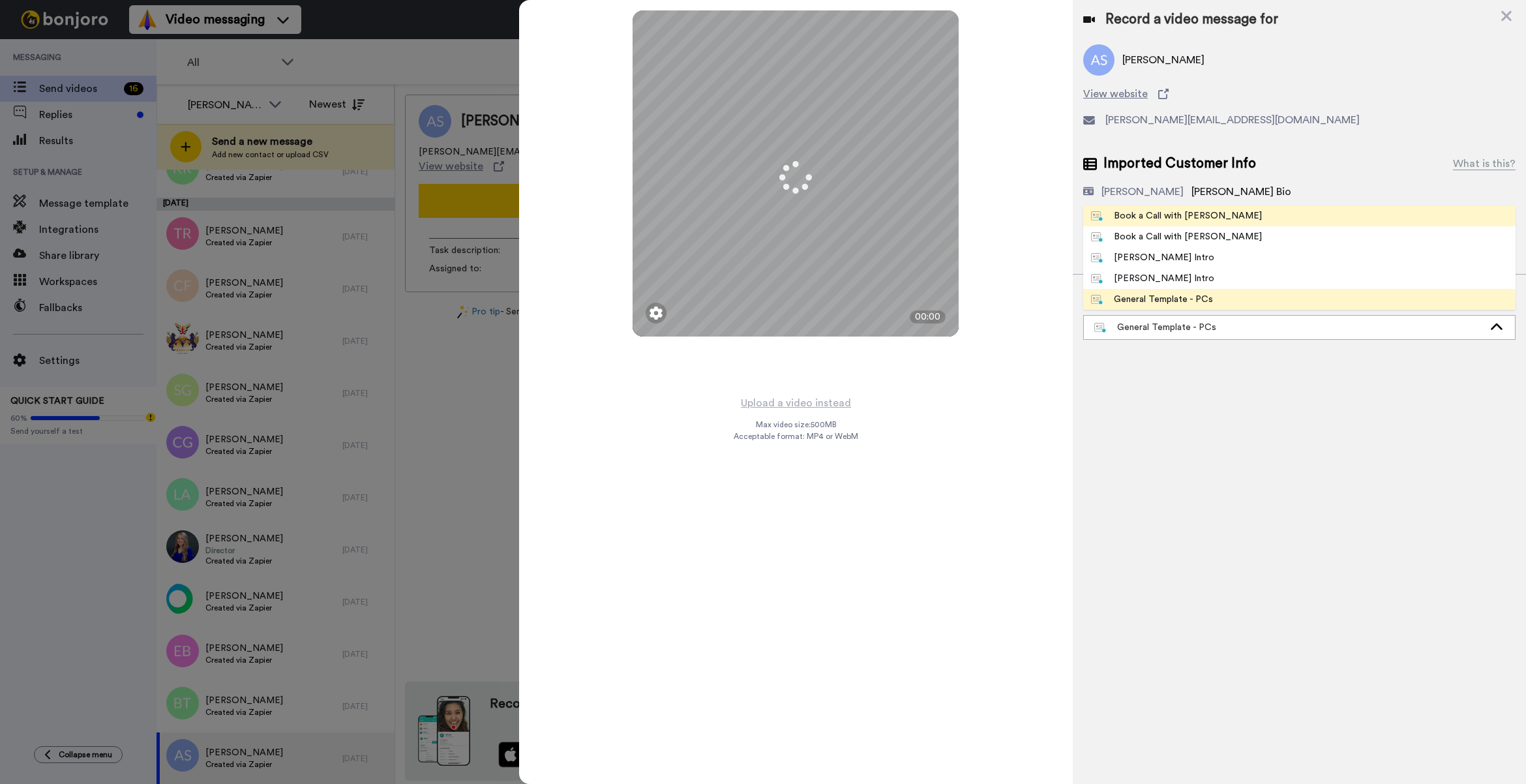
click at [1153, 218] on div "Book a Call with [PERSON_NAME]" at bounding box center [1176, 216] width 171 height 13
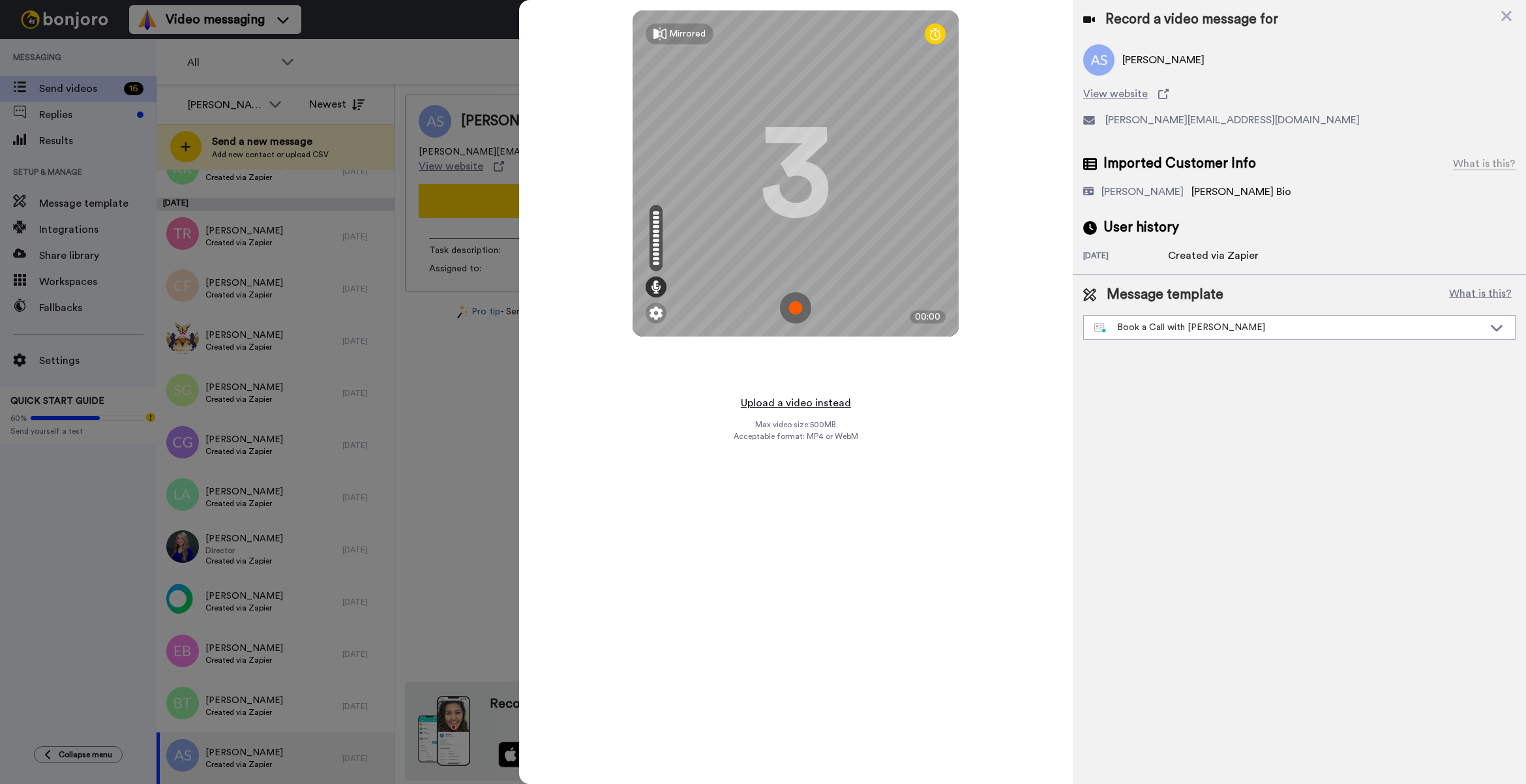
click at [828, 396] on button "Upload a video instead" at bounding box center [796, 403] width 118 height 17
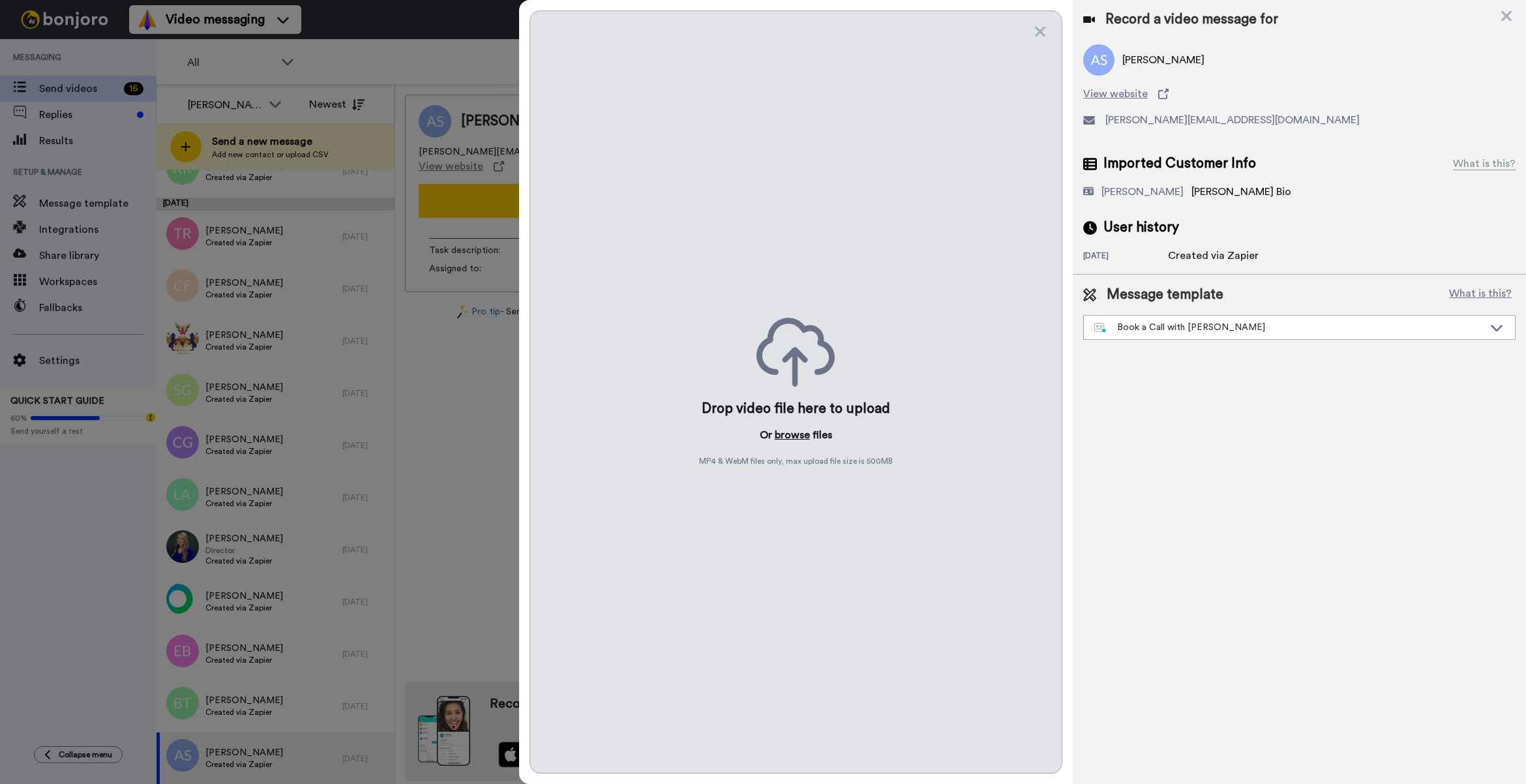
click at [791, 434] on button "browse" at bounding box center [793, 435] width 35 height 16
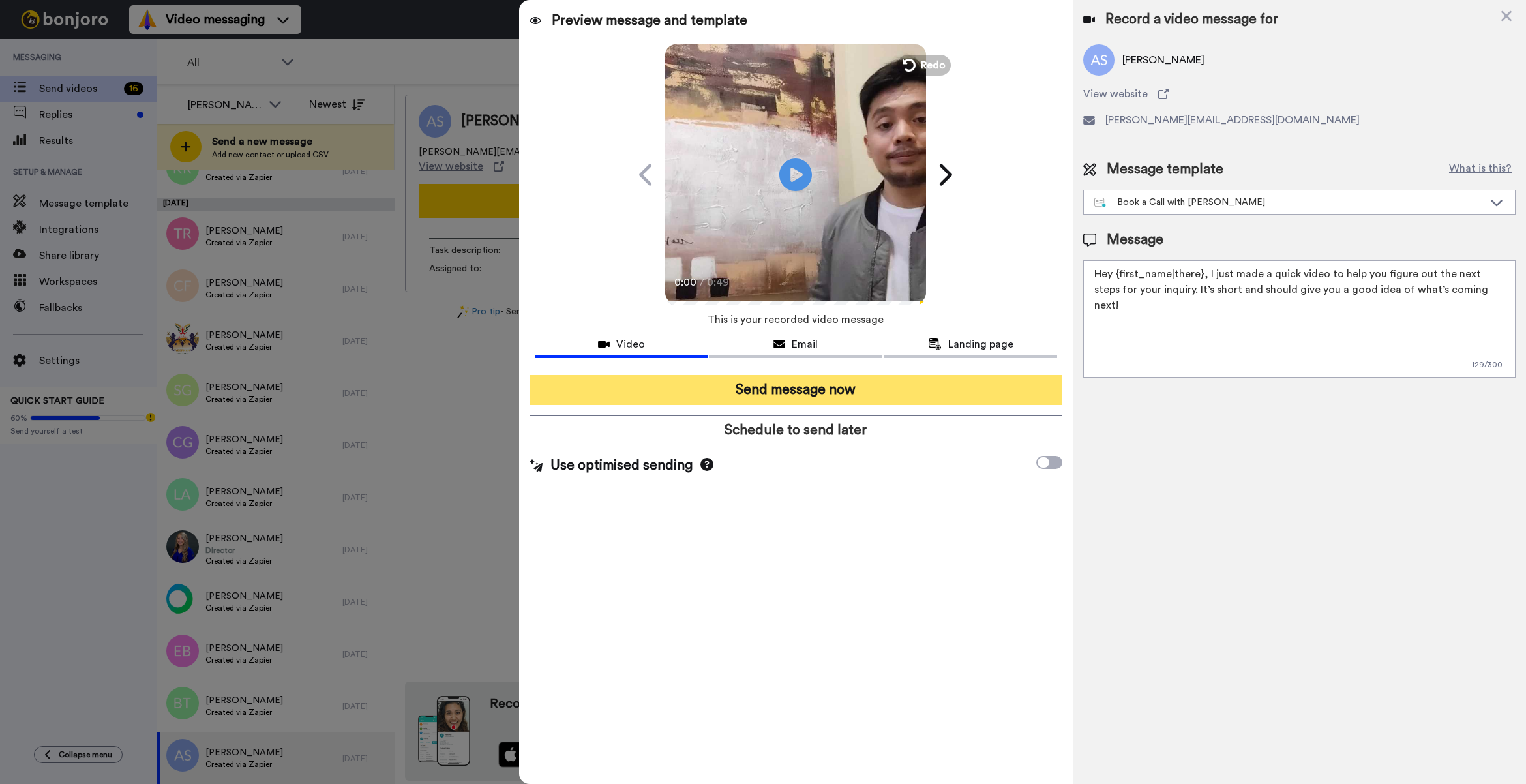
click at [773, 377] on button "Send message now" at bounding box center [796, 390] width 533 height 30
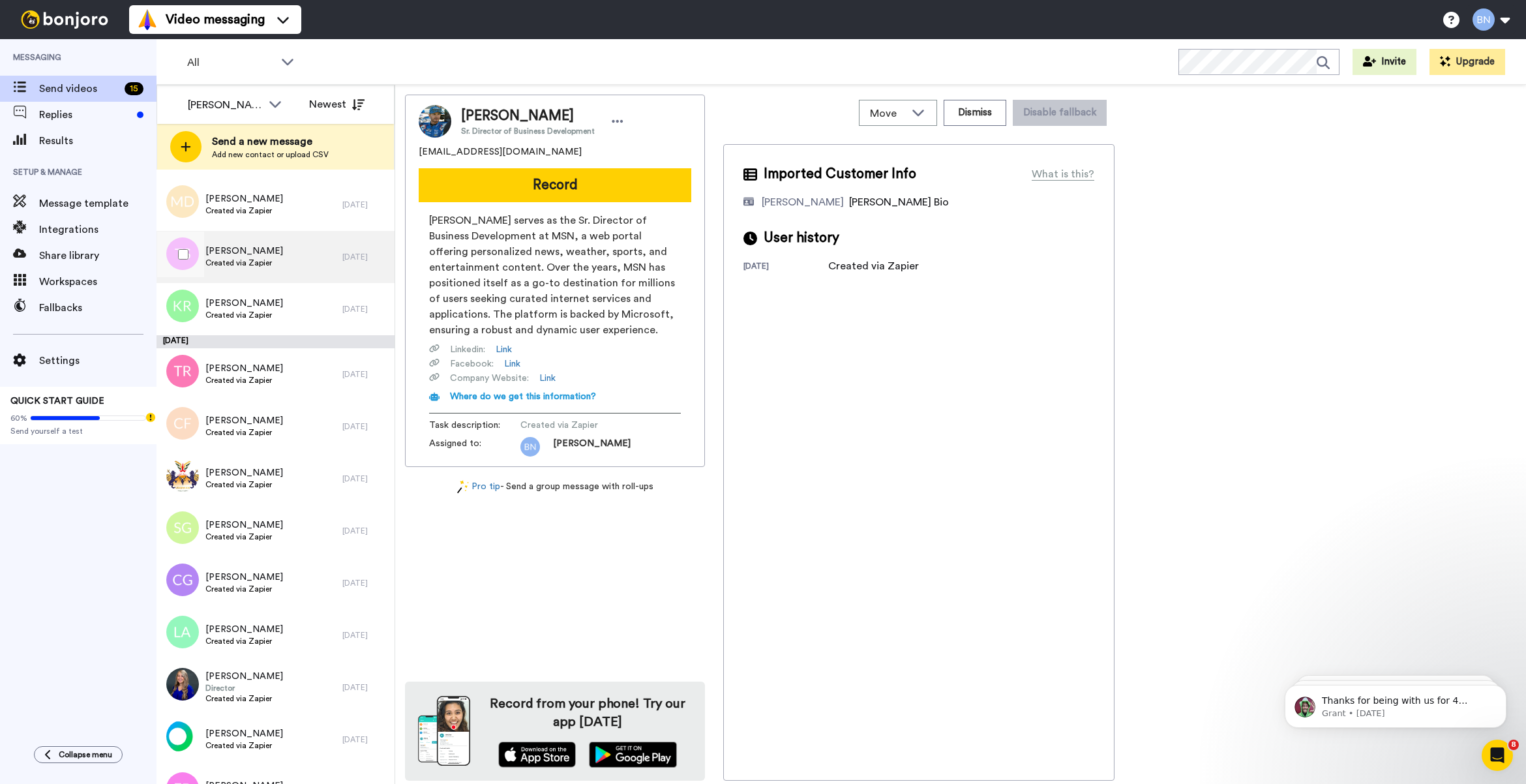
scroll to position [194, 0]
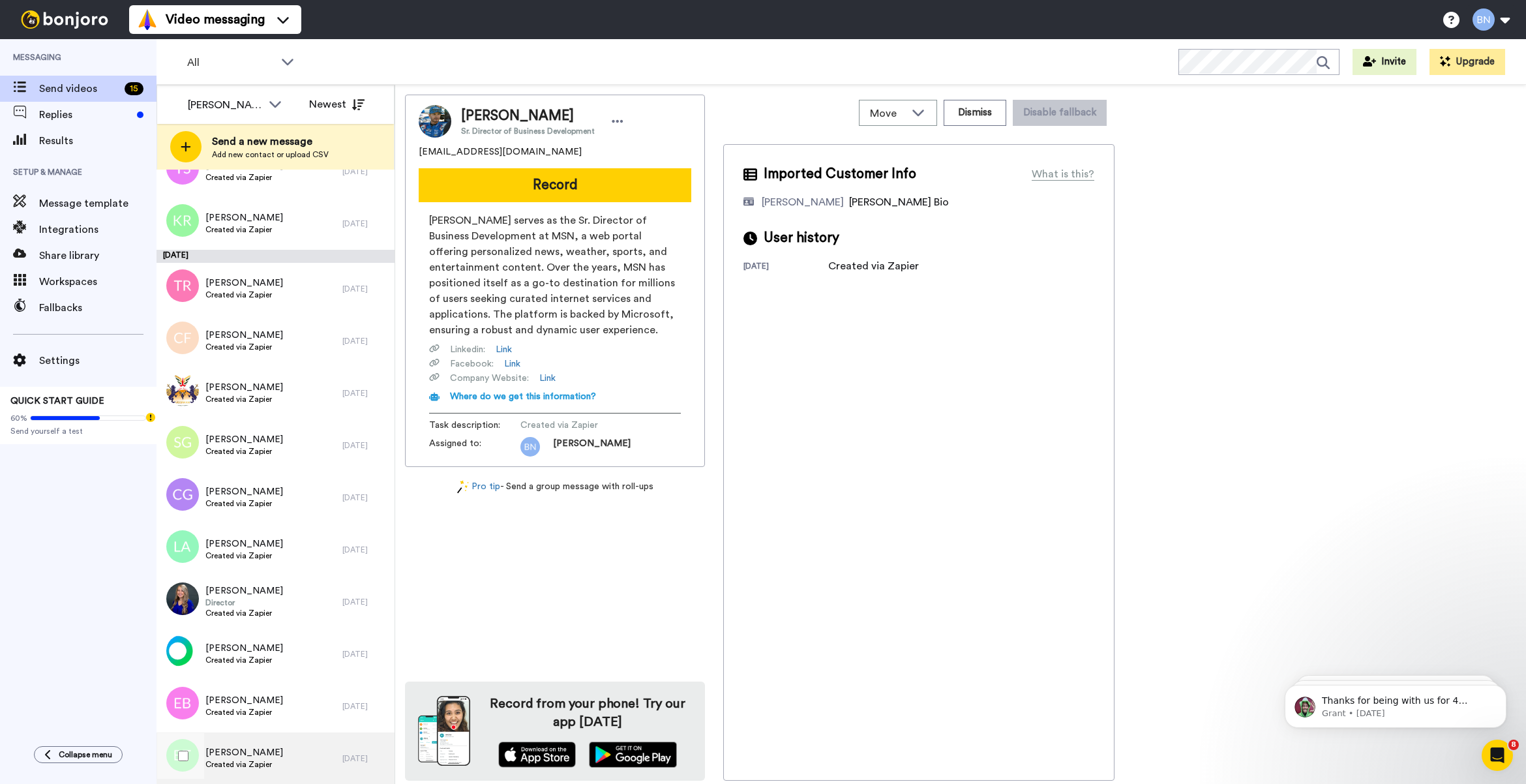
click at [298, 760] on div "[PERSON_NAME] Created via Zapier" at bounding box center [249, 758] width 186 height 52
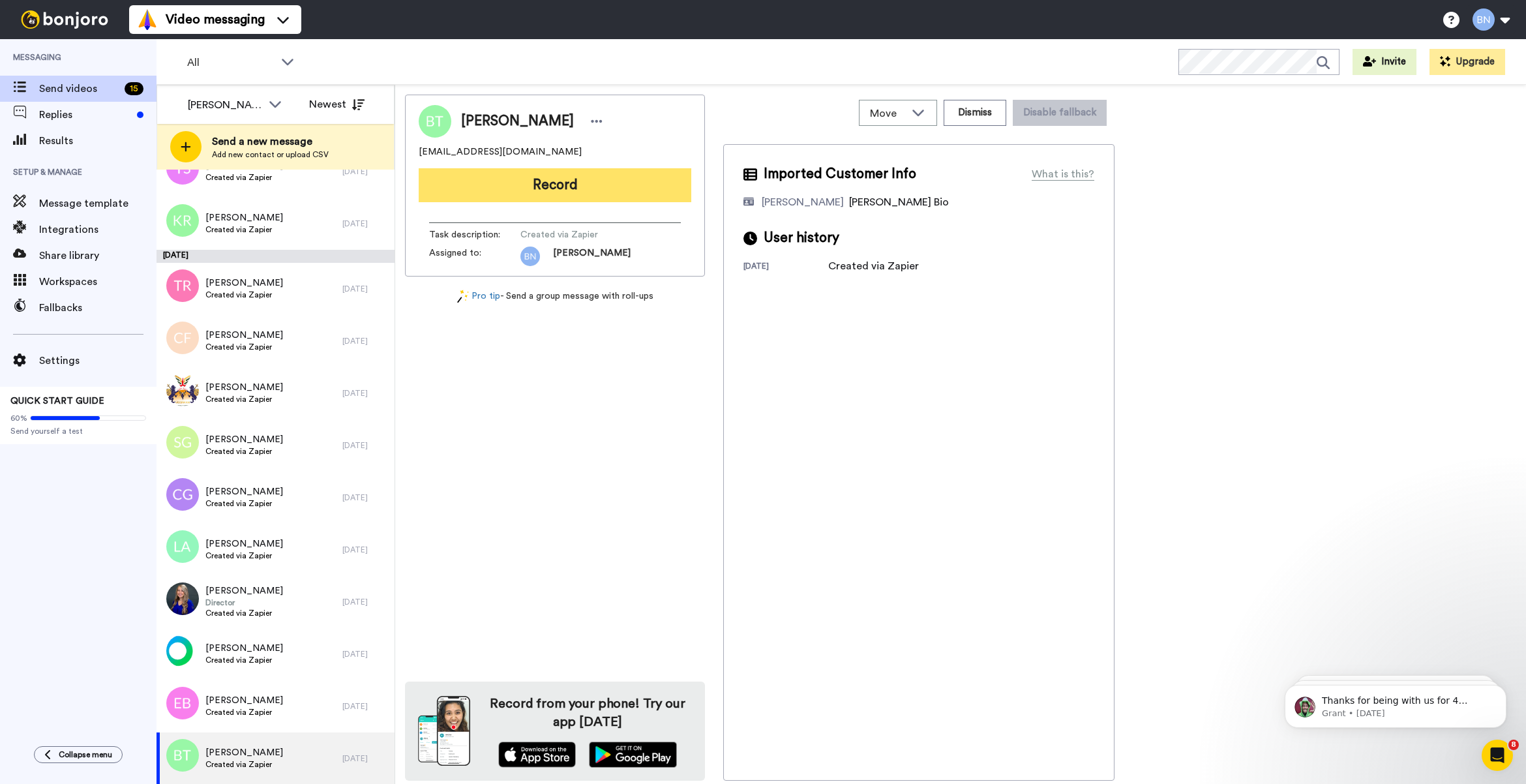
click at [653, 189] on button "Record" at bounding box center [555, 185] width 273 height 34
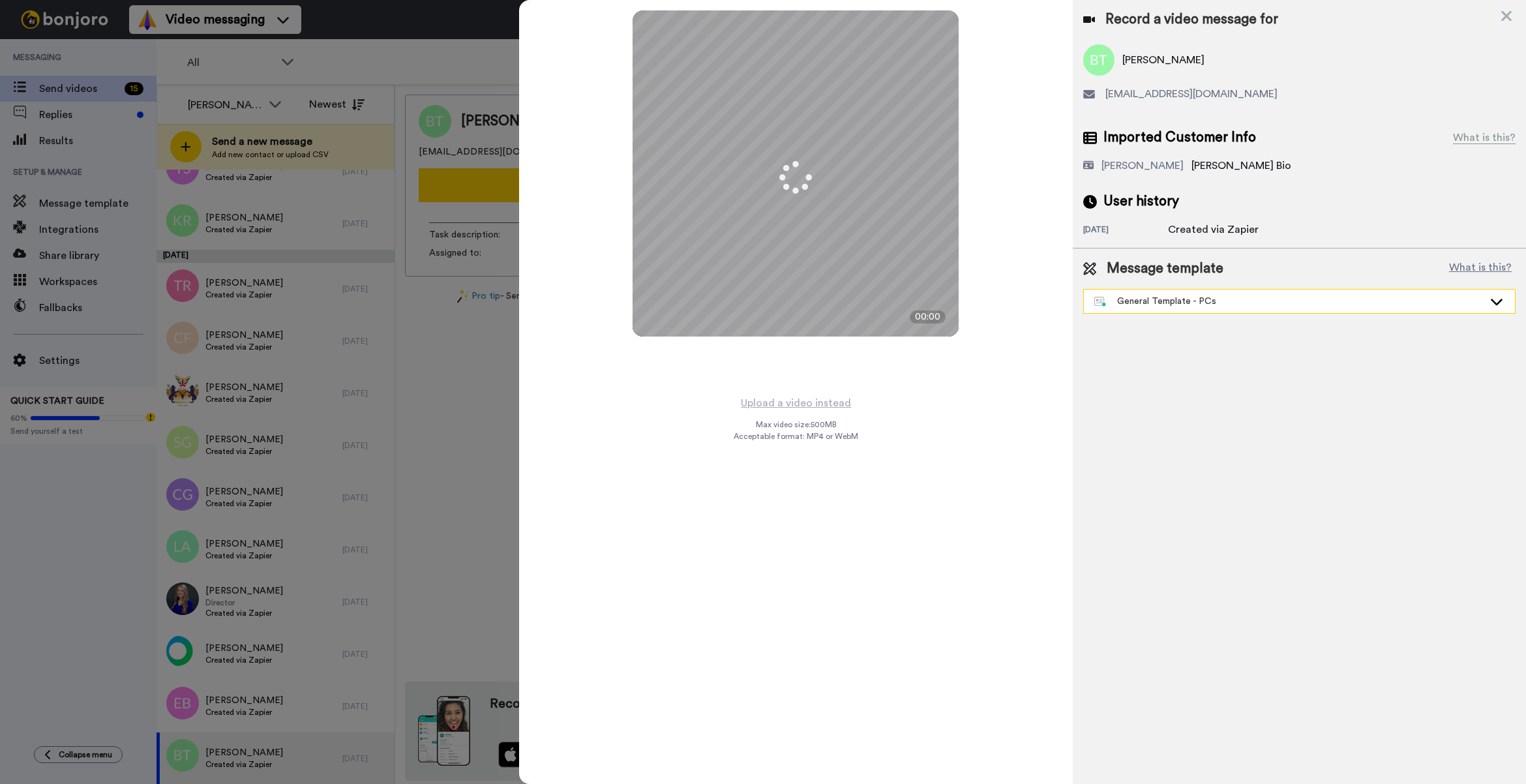
click at [1145, 304] on div "General Template - PCs" at bounding box center [1289, 301] width 389 height 13
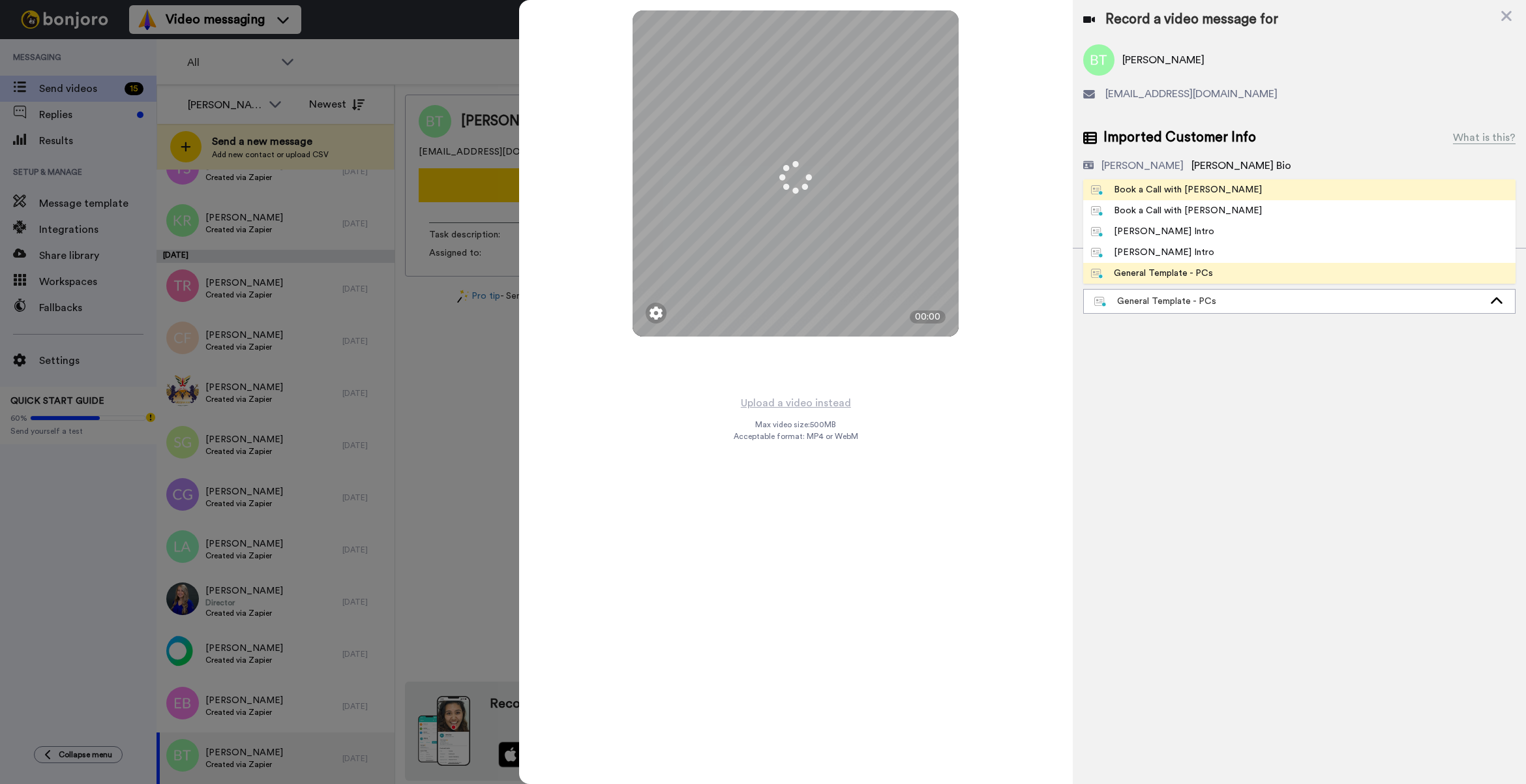
click at [1196, 189] on div "Book a Call with [PERSON_NAME]" at bounding box center [1176, 190] width 171 height 13
